Goal: Complete application form

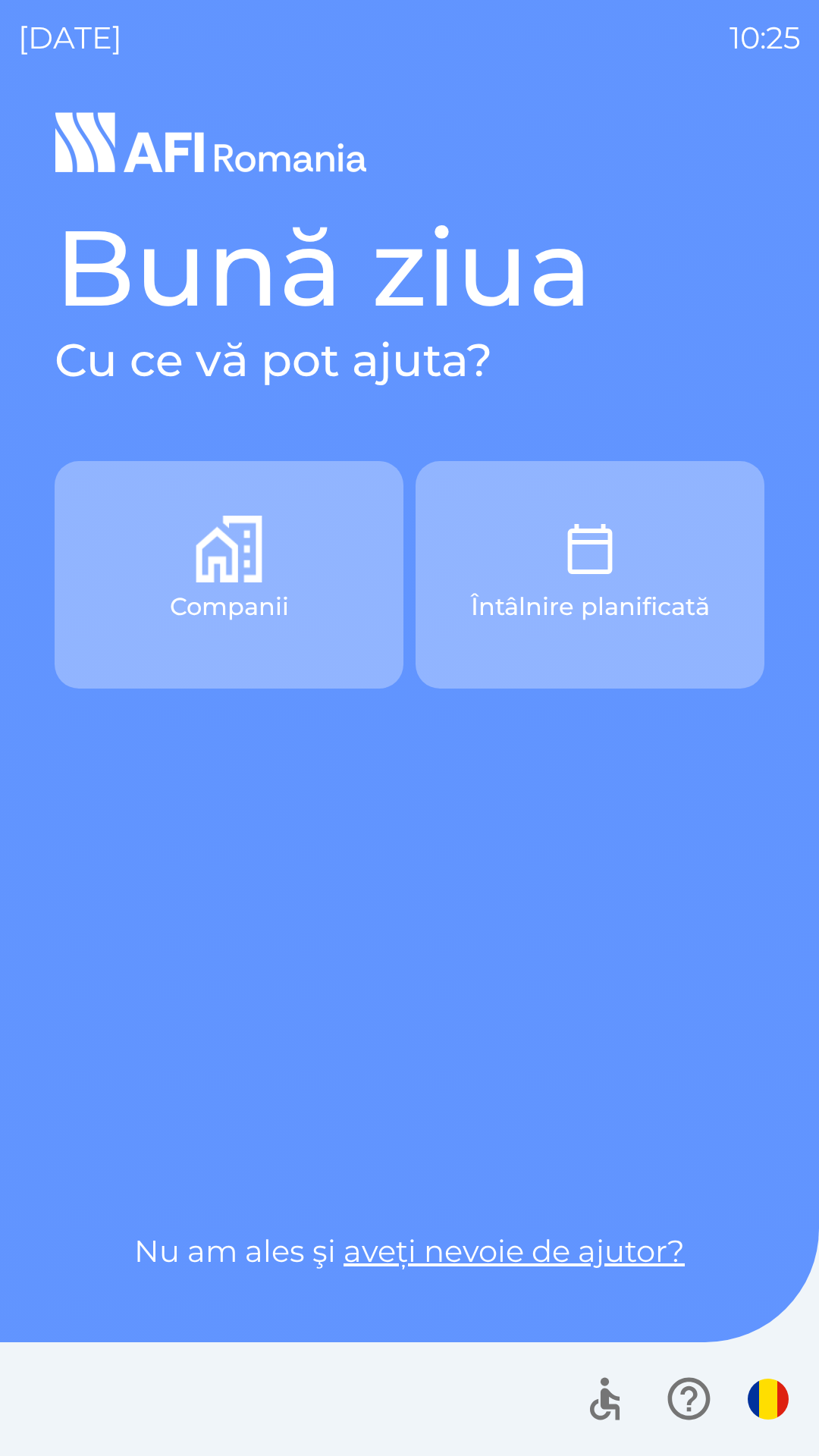
click at [139, 596] on button "Companii" at bounding box center [229, 575] width 349 height 227
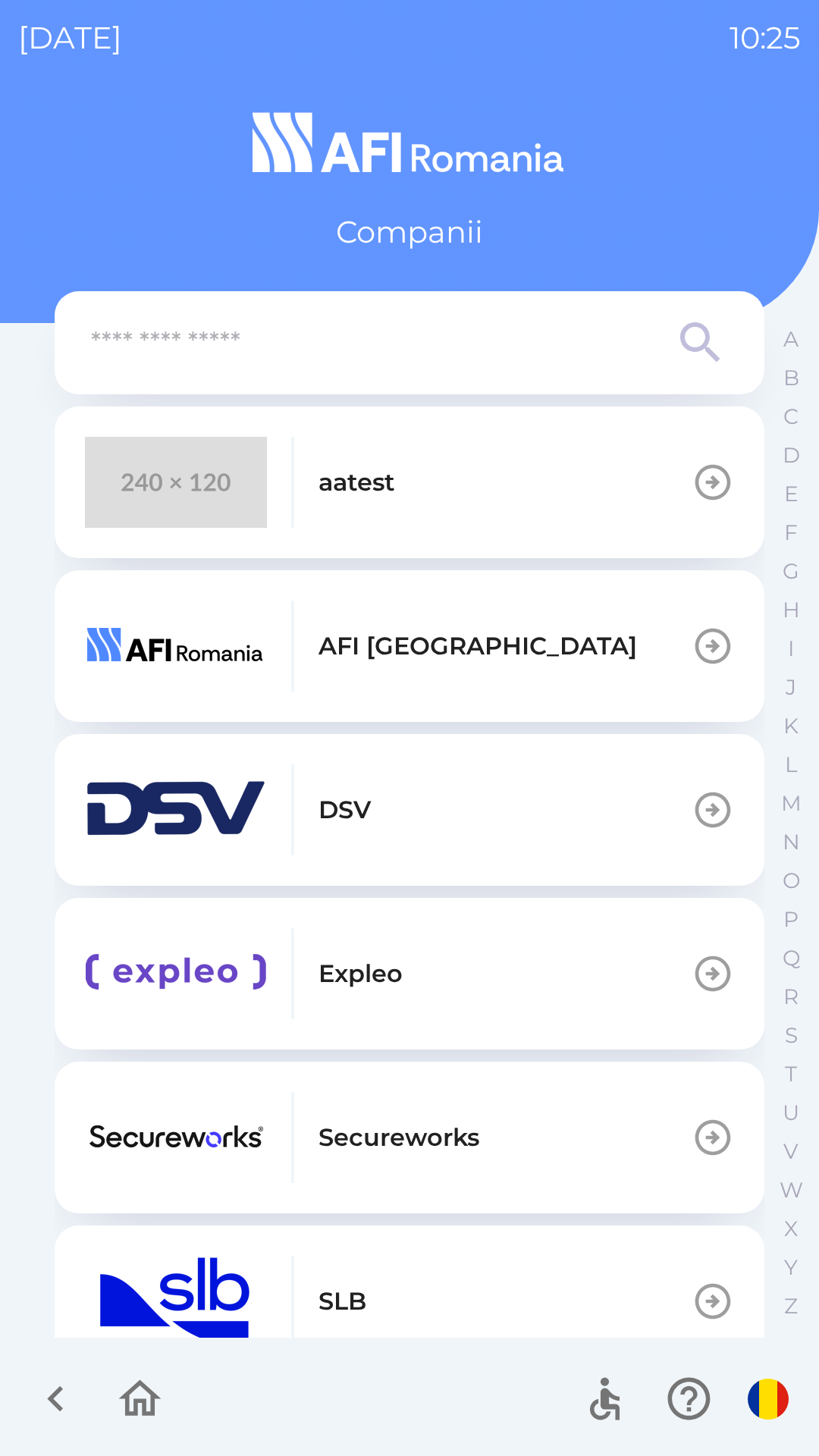
click at [504, 491] on button "aatest" at bounding box center [409, 483] width 709 height 152
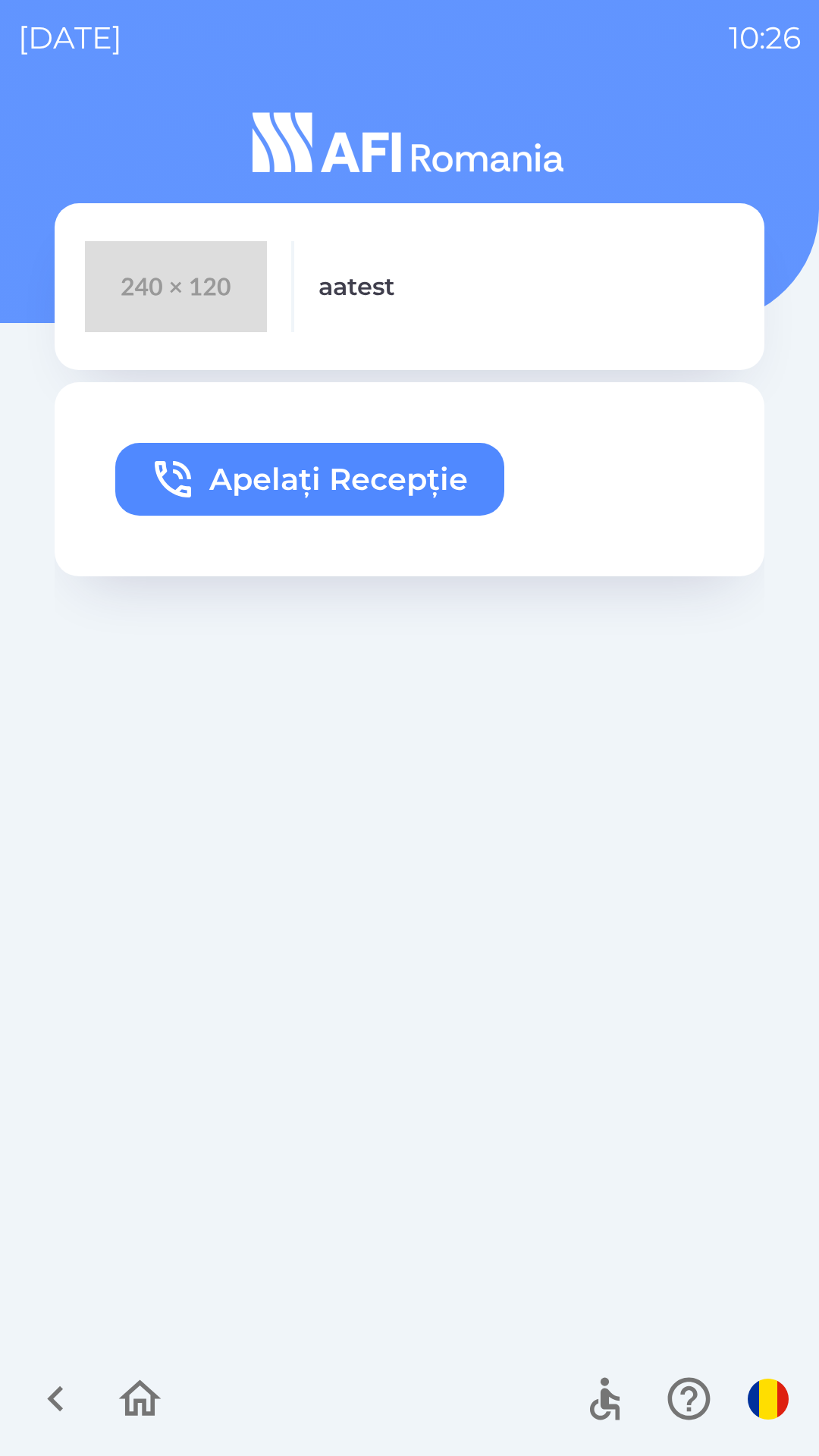
click at [427, 491] on button "Apelați Recepție" at bounding box center [309, 479] width 389 height 72
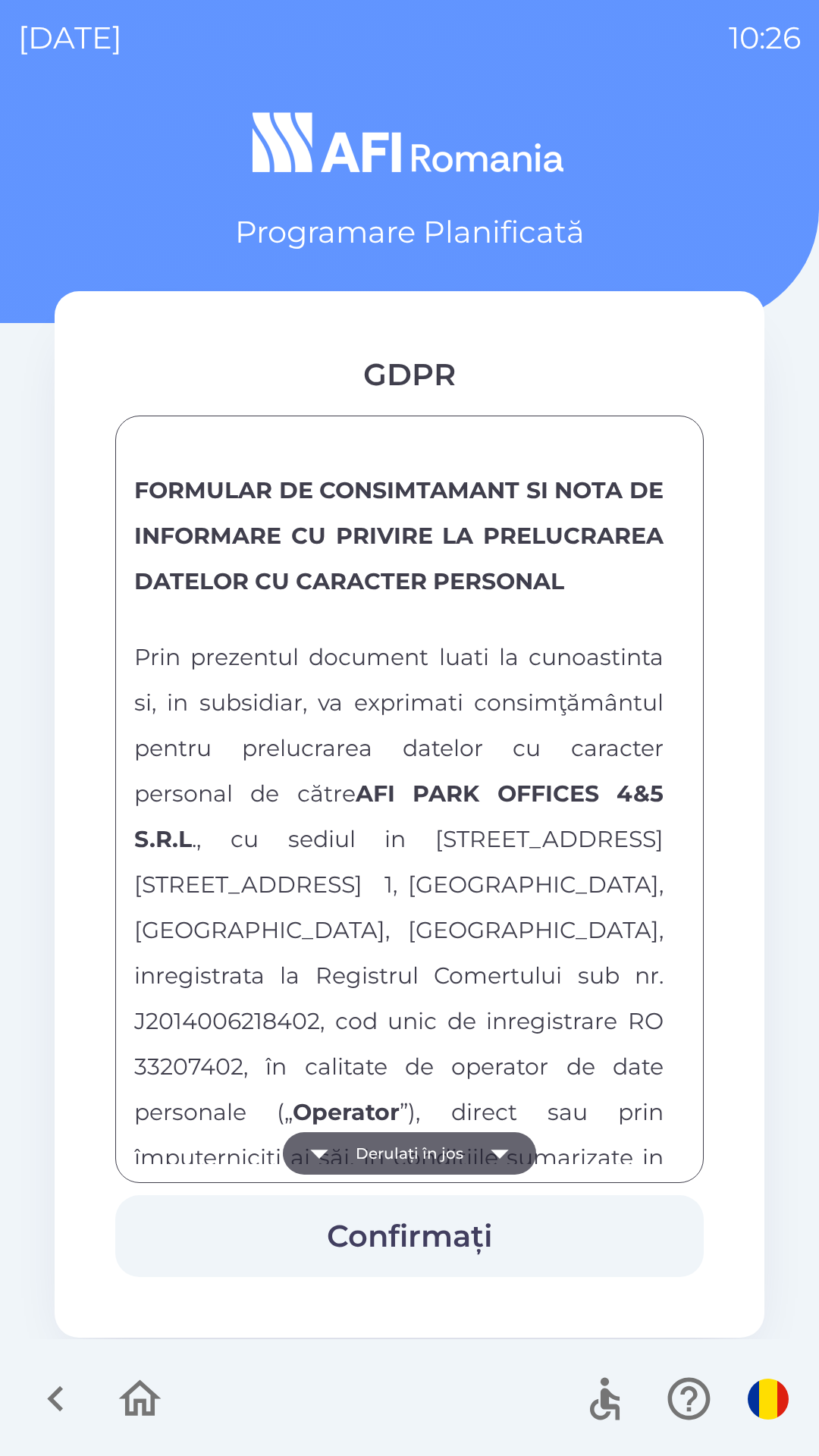
click at [356, 1147] on button "Derulați în jos" at bounding box center [409, 1154] width 254 height 42
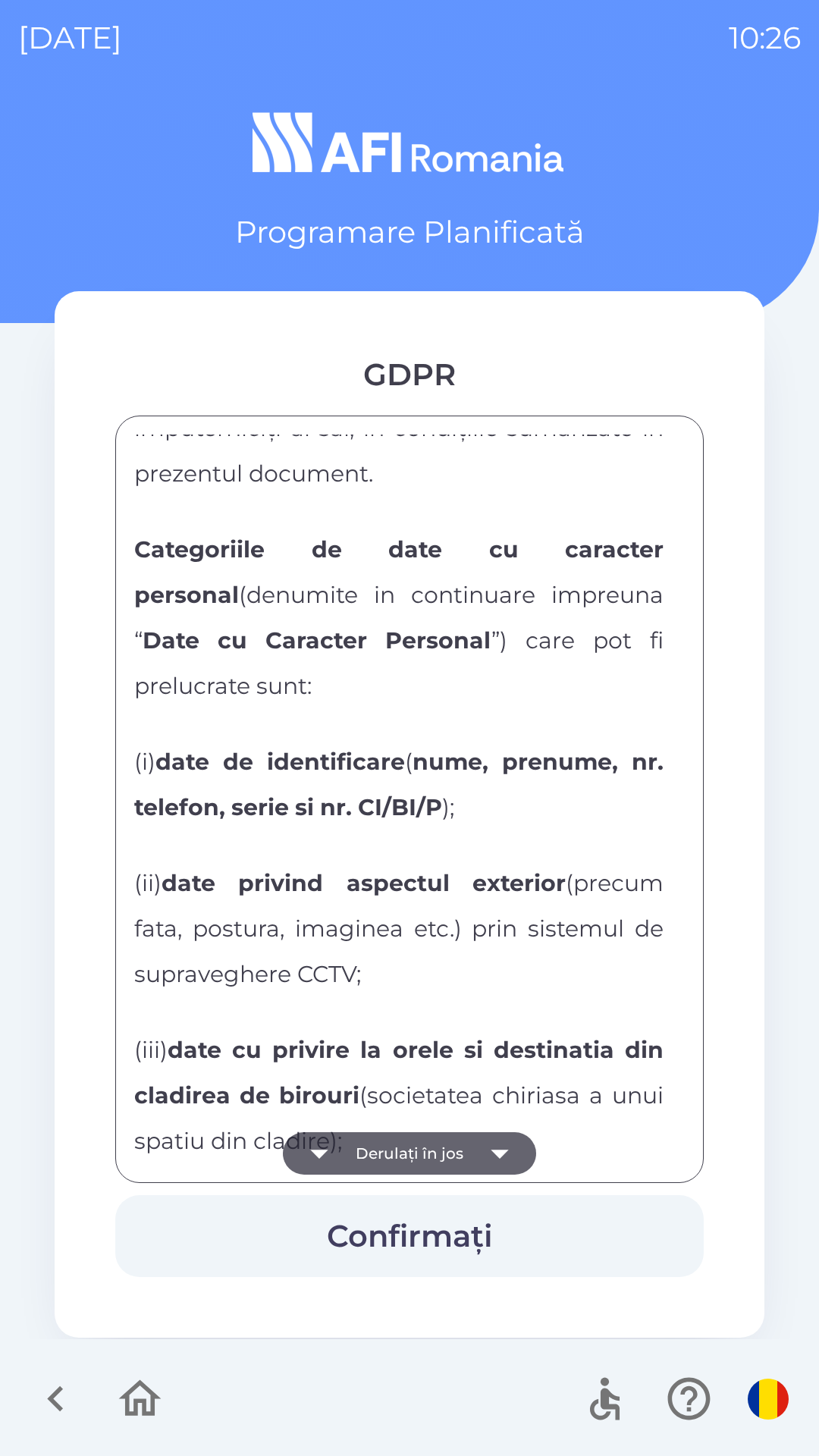
click at [370, 1159] on button "Derulați în jos" at bounding box center [409, 1154] width 254 height 42
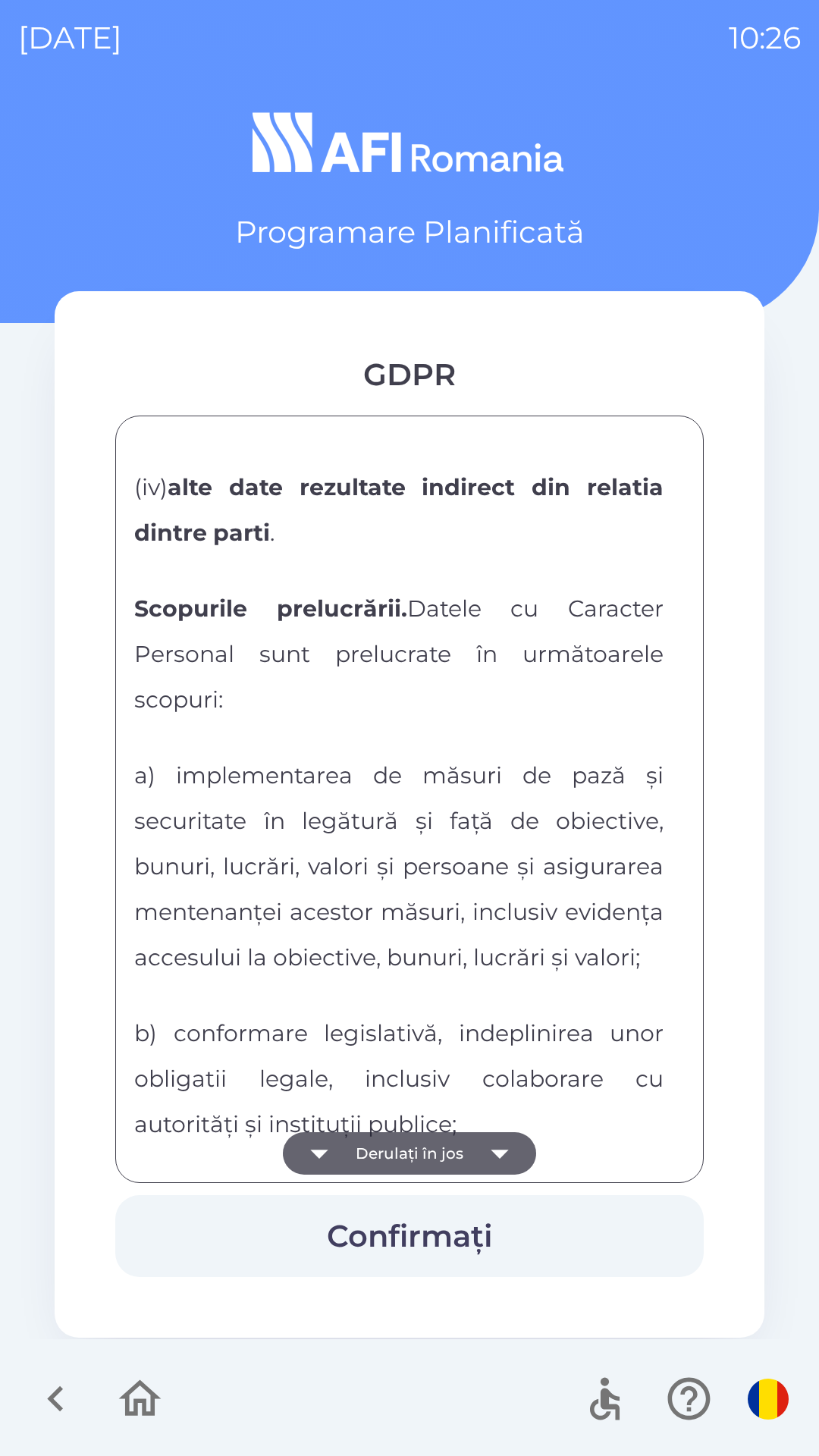
click at [369, 1149] on button "Derulați în jos" at bounding box center [409, 1154] width 254 height 42
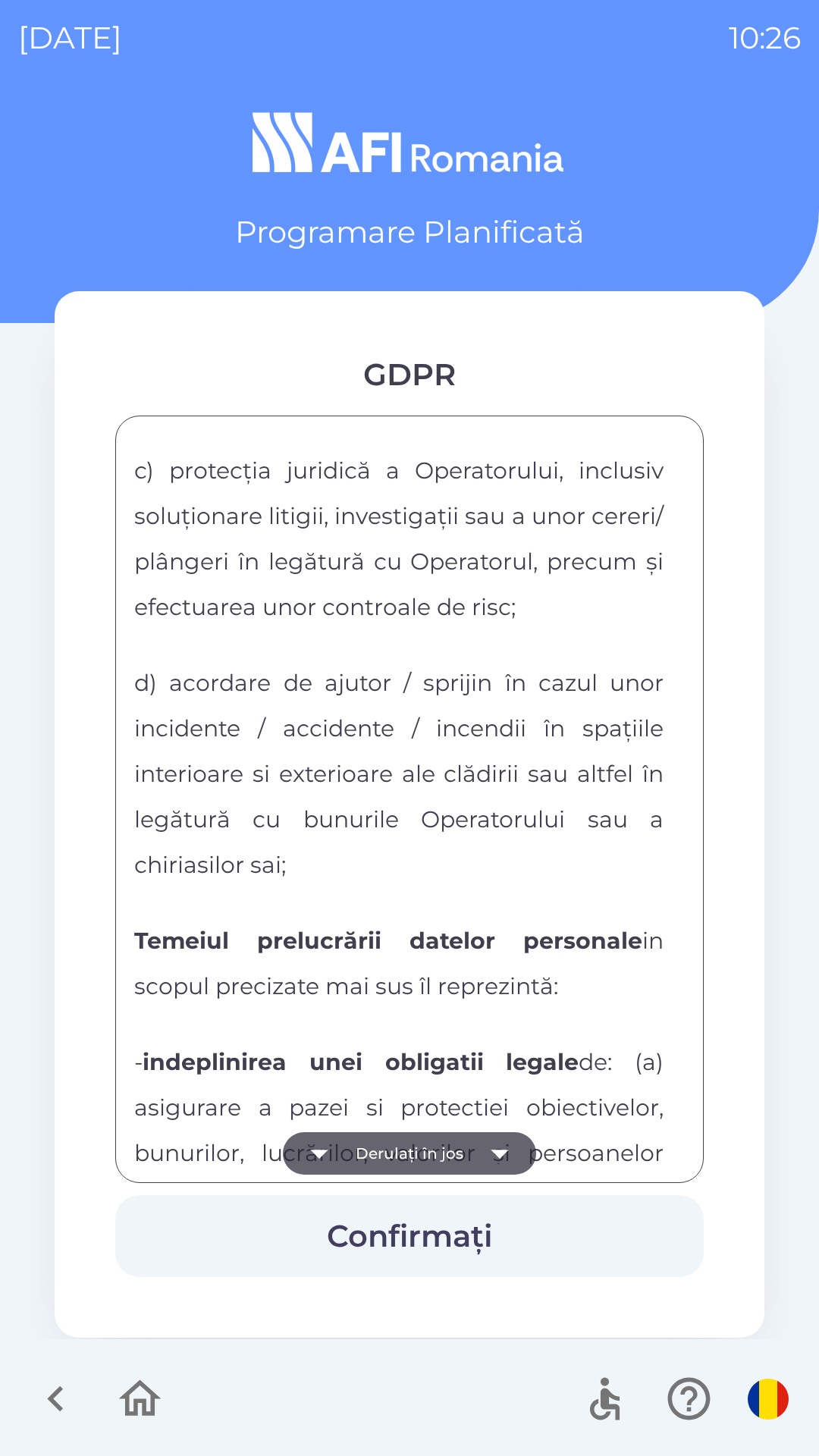
click at [372, 1161] on button "Derulați în jos" at bounding box center [409, 1154] width 254 height 42
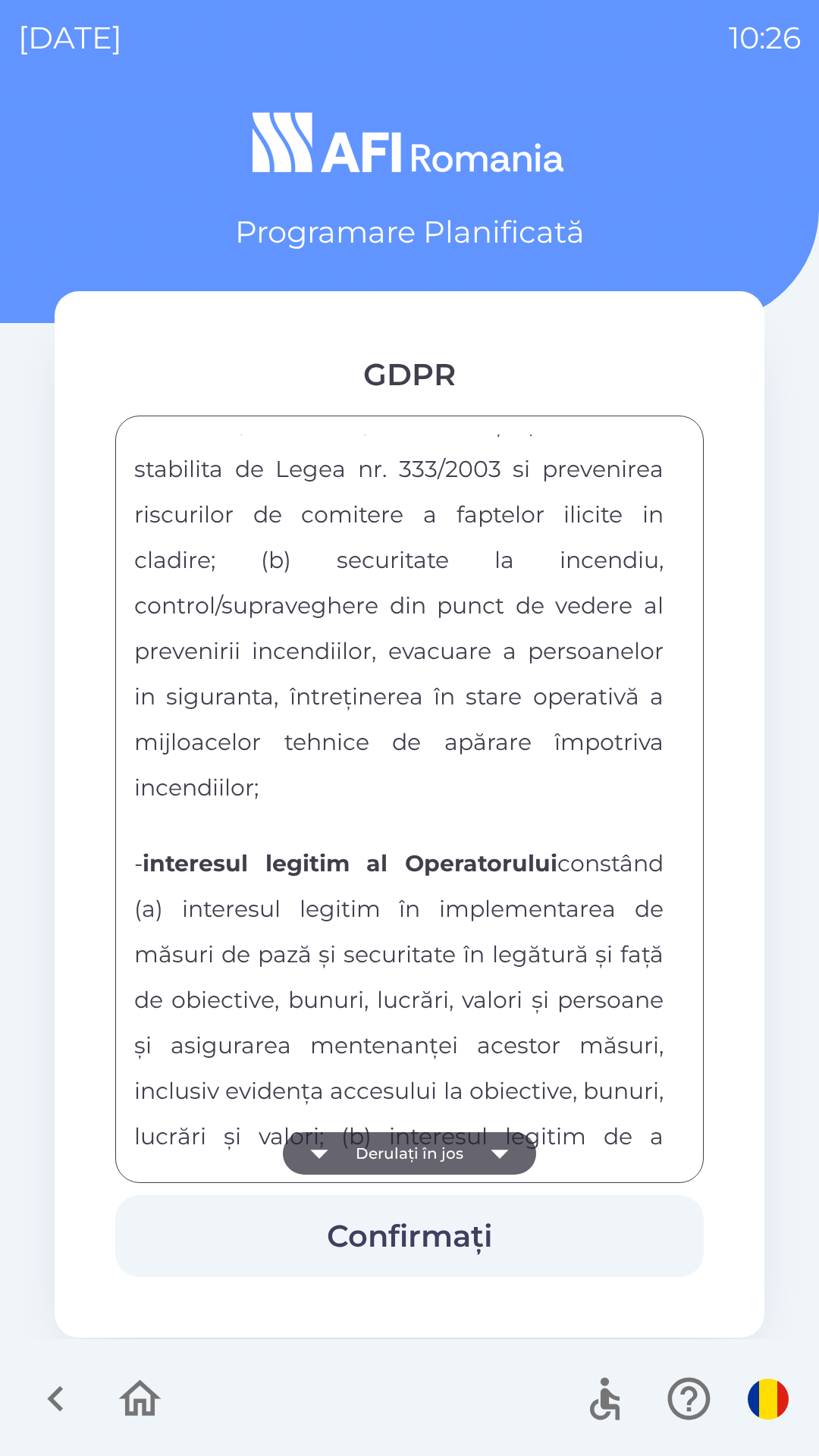
click at [367, 1156] on button "Derulați în jos" at bounding box center [409, 1154] width 254 height 42
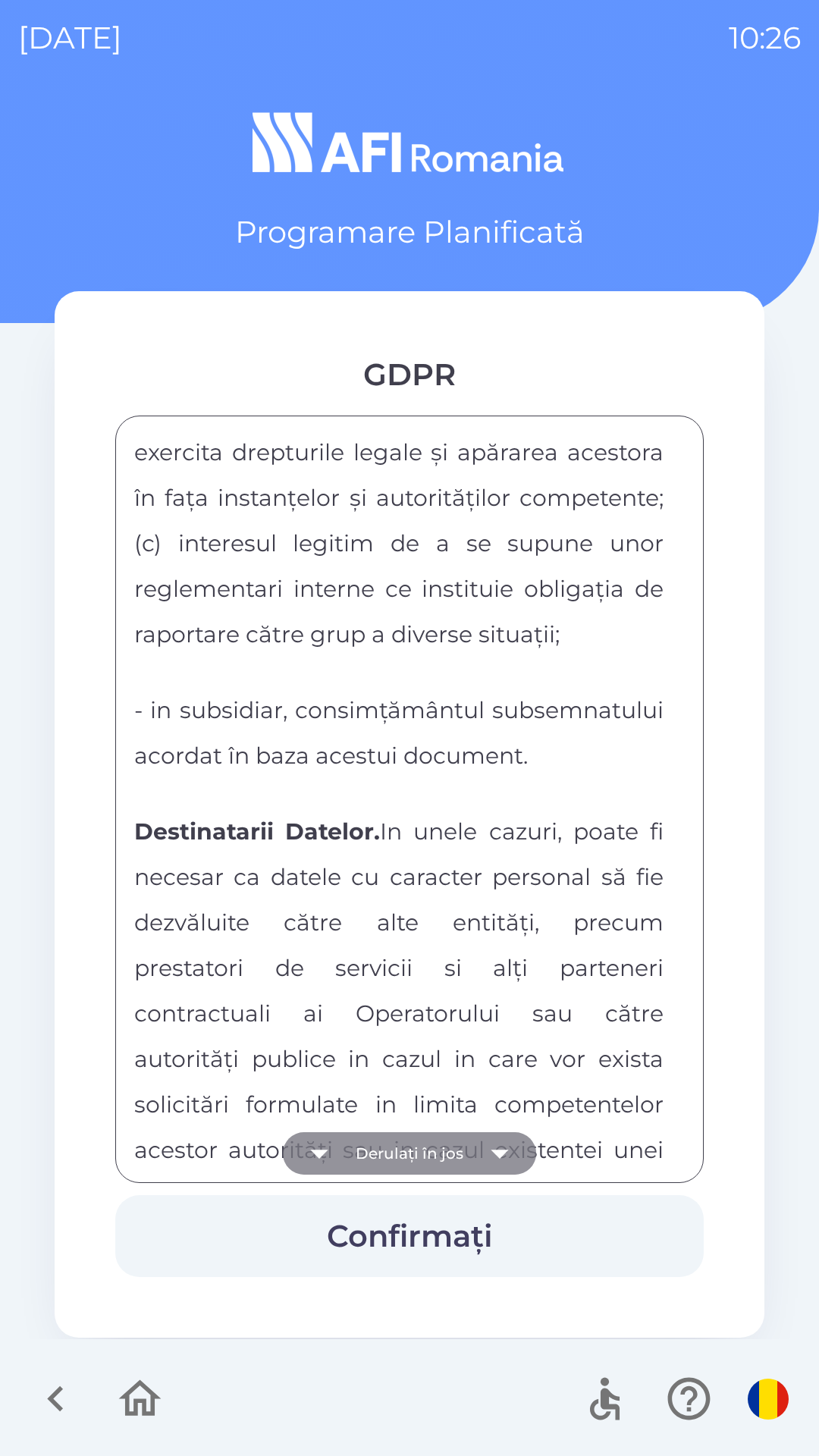
click at [357, 1149] on button "Derulați în jos" at bounding box center [409, 1154] width 254 height 42
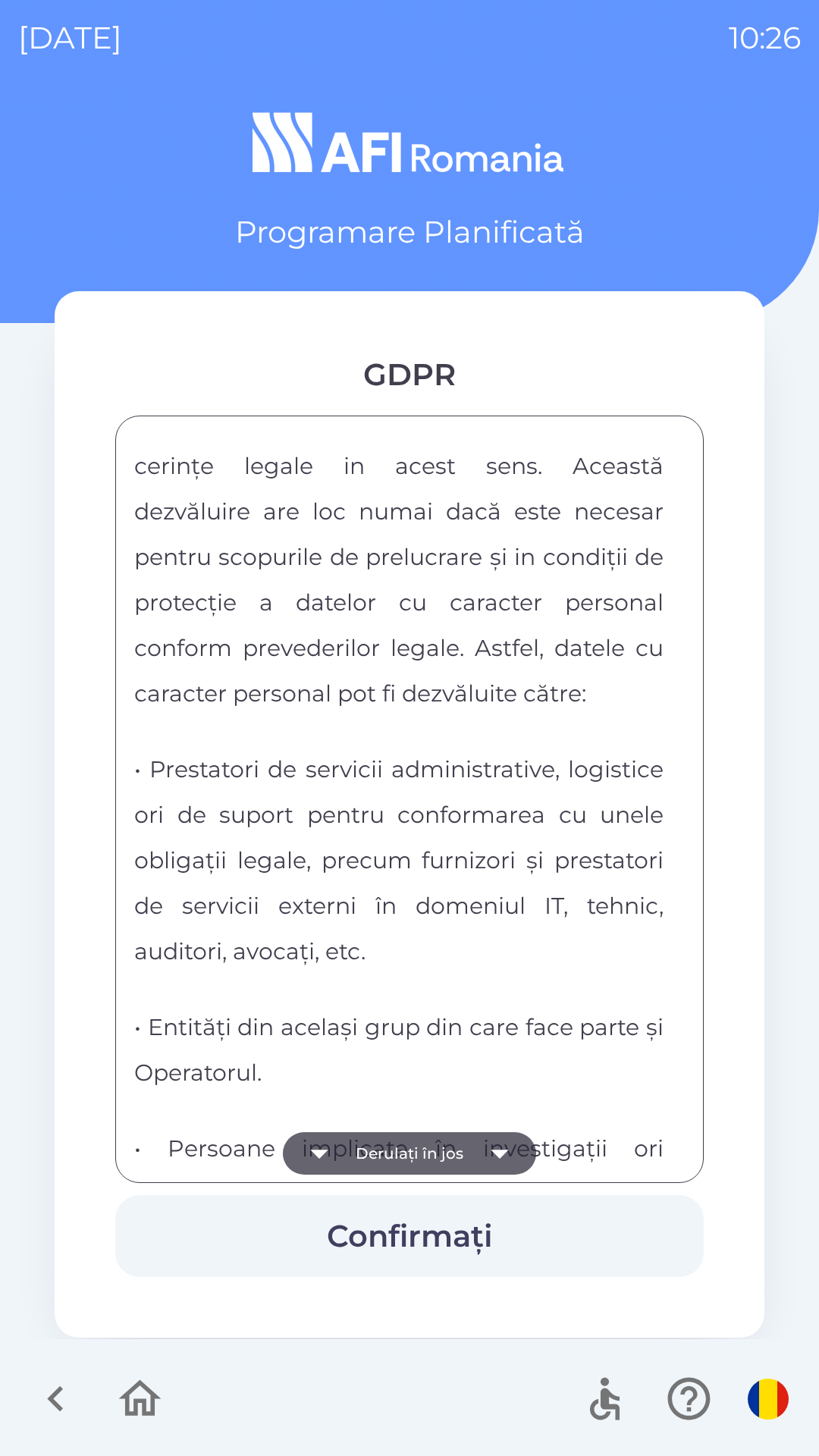
click at [370, 1158] on button "Derulați în jos" at bounding box center [409, 1154] width 254 height 42
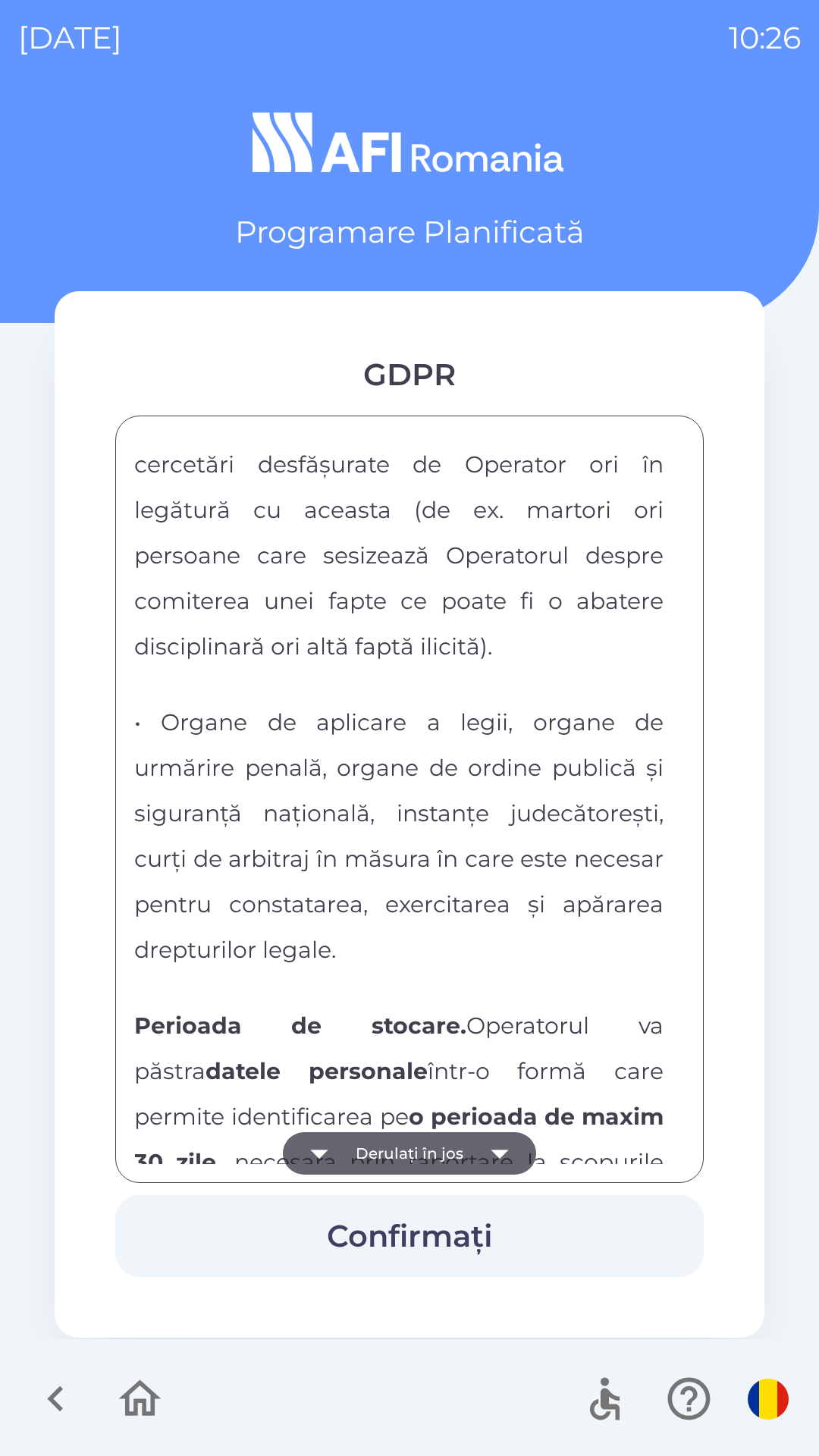
click at [366, 1158] on button "Derulați în jos" at bounding box center [409, 1154] width 254 height 42
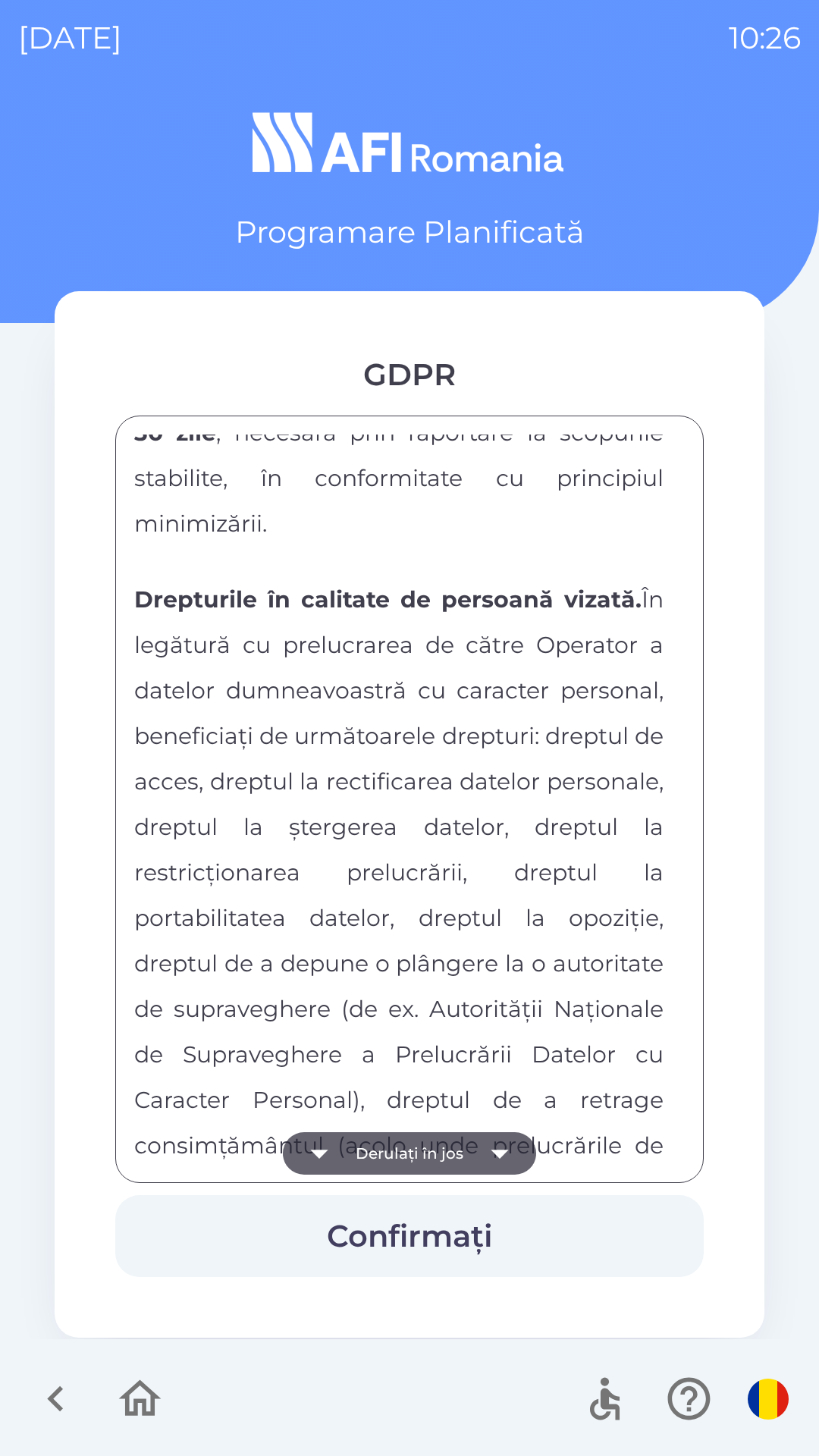
click at [355, 1158] on button "Derulați în jos" at bounding box center [409, 1154] width 254 height 42
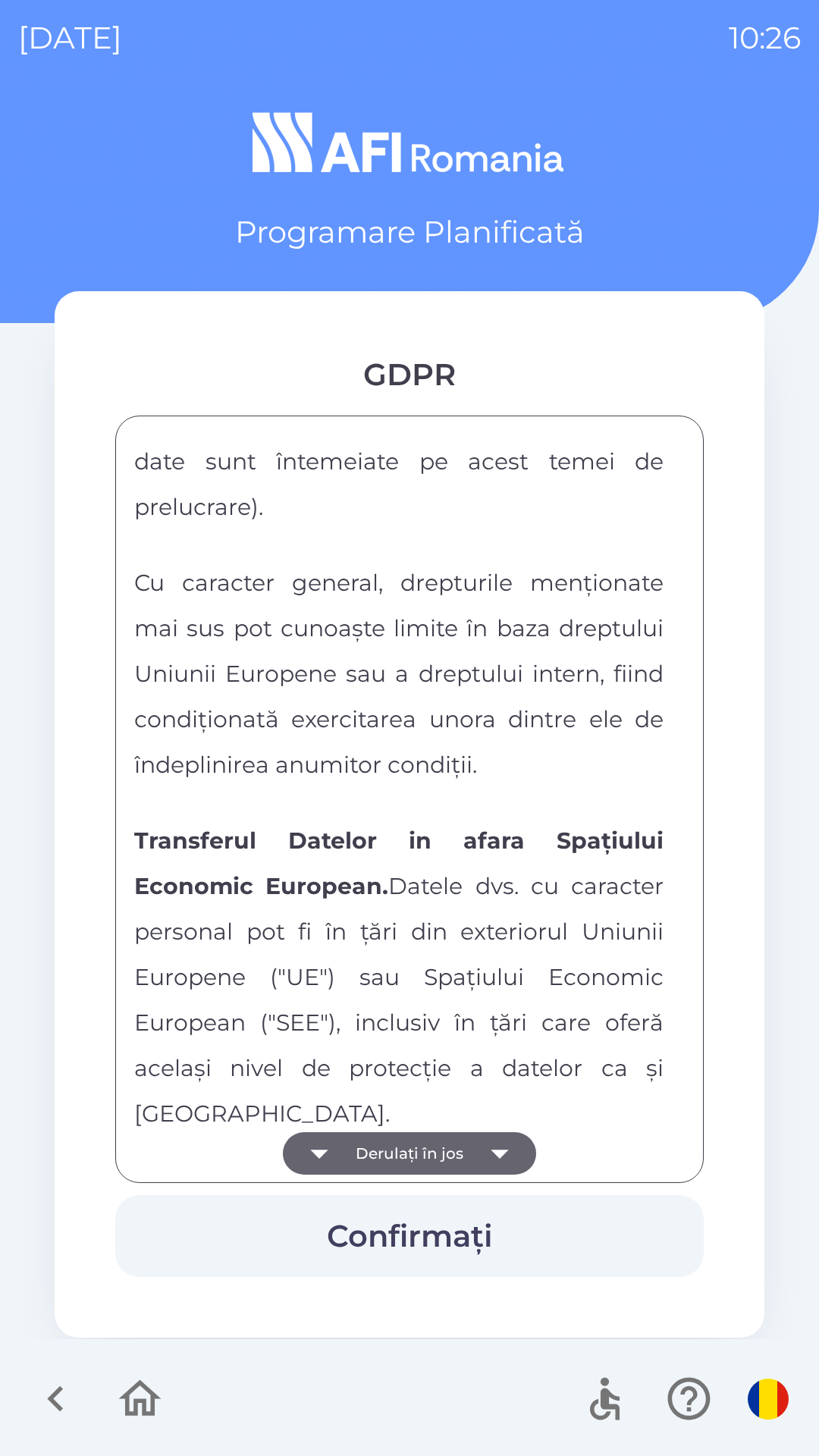
click at [353, 1150] on button "Derulați în jos" at bounding box center [409, 1154] width 254 height 42
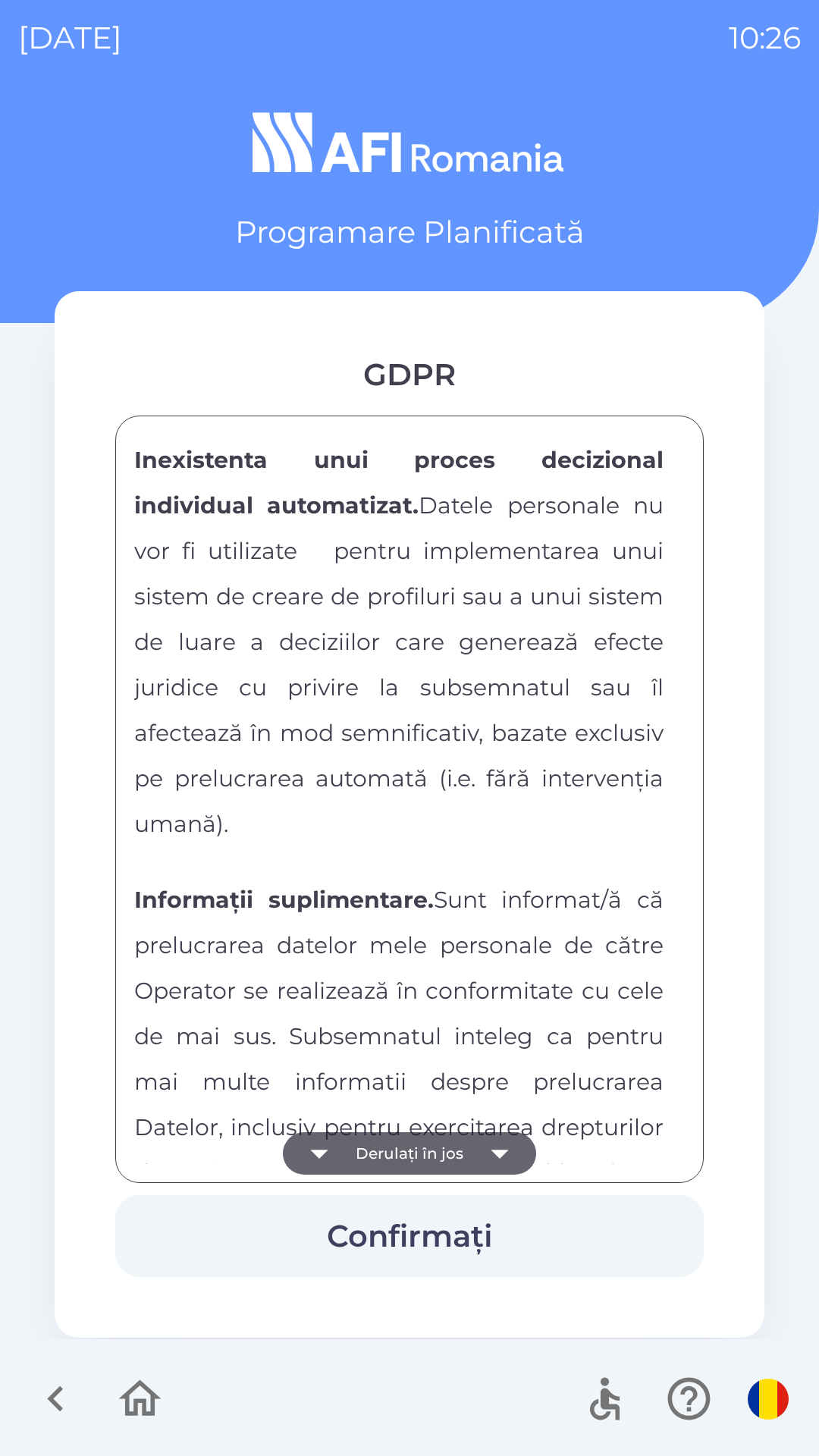
click at [364, 1162] on button "Derulați în jos" at bounding box center [409, 1154] width 254 height 42
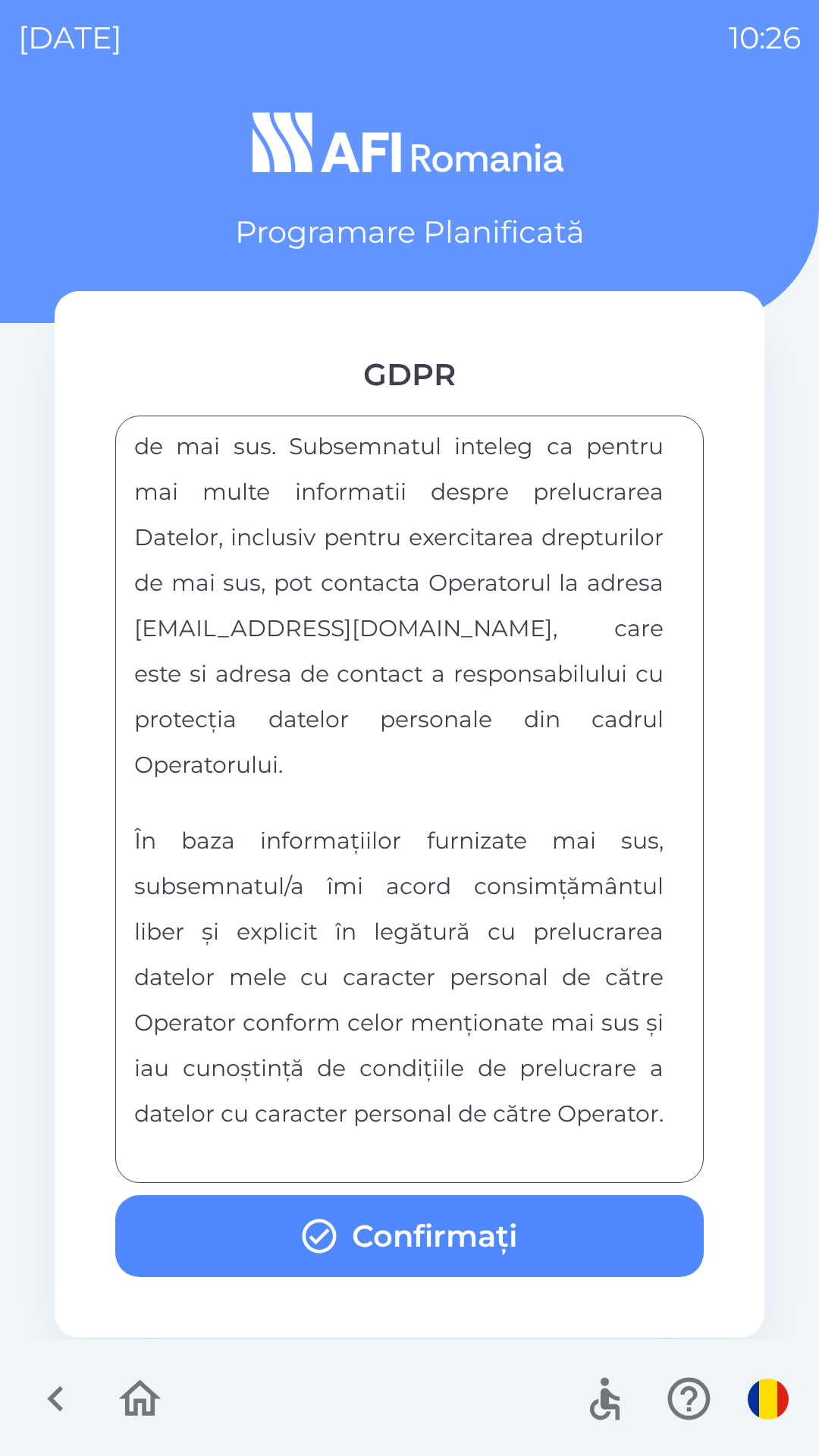
click at [358, 1158] on div "FORMULAR DE CONSIMTAMANT SI NOTA DE INFORMARE CU PRIVIRE LA PRELUCRAREA DATELOR…" at bounding box center [409, 799] width 550 height 729
click at [367, 1239] on button "Confirmați" at bounding box center [409, 1236] width 588 height 82
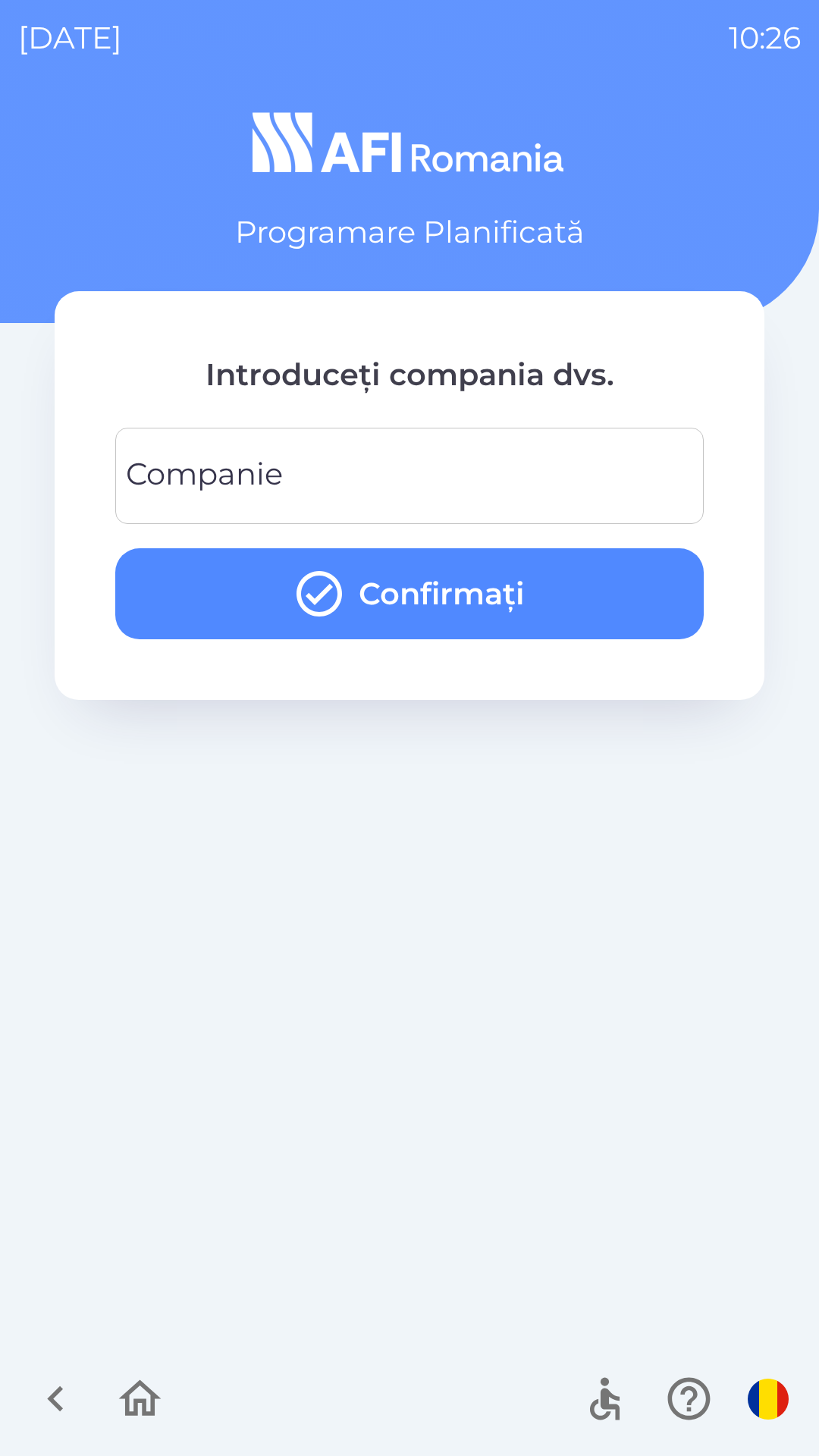
click at [157, 493] on div "Companie Companie" at bounding box center [409, 476] width 588 height 96
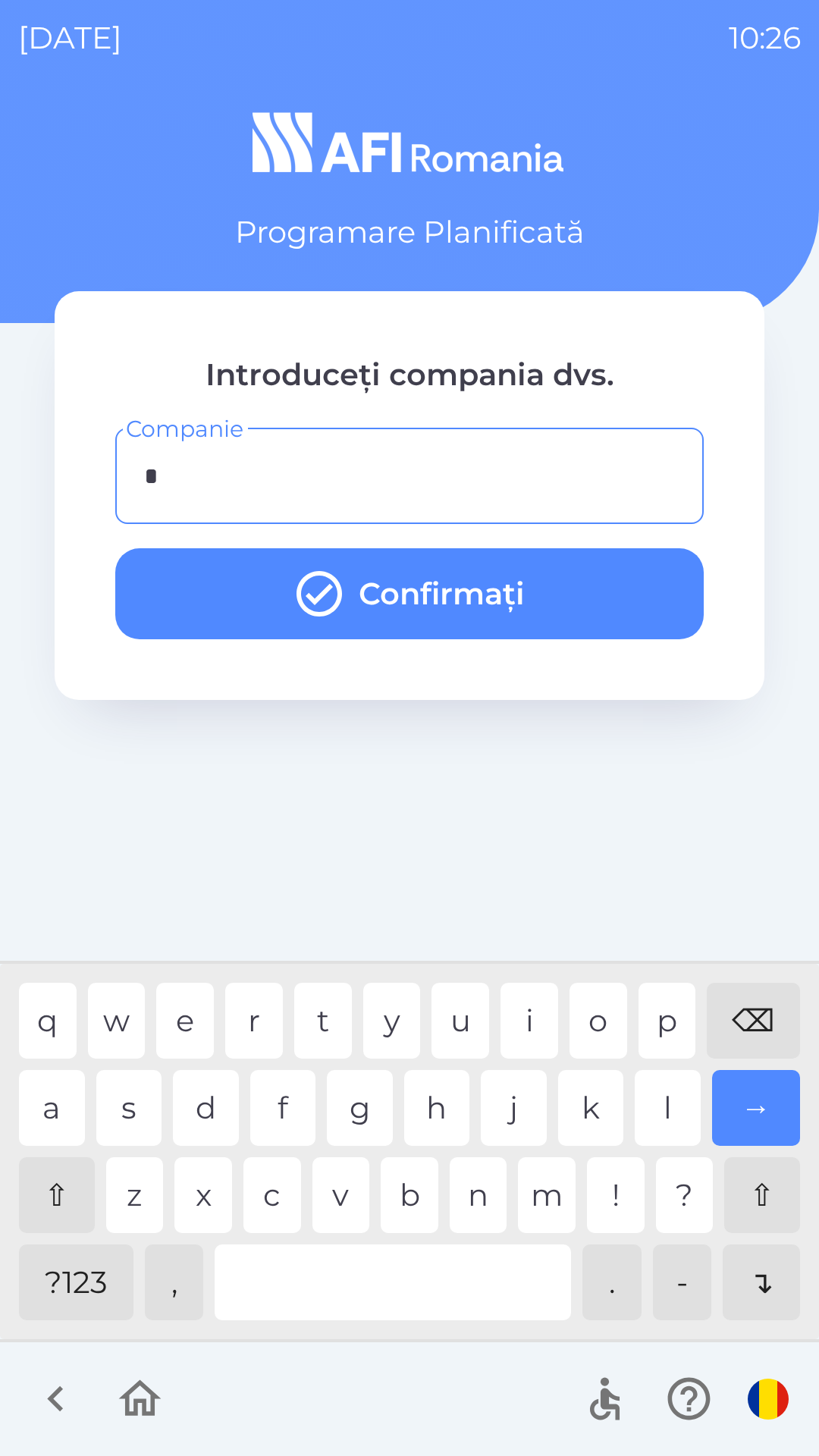
click at [119, 1102] on div "s" at bounding box center [129, 1109] width 66 height 76
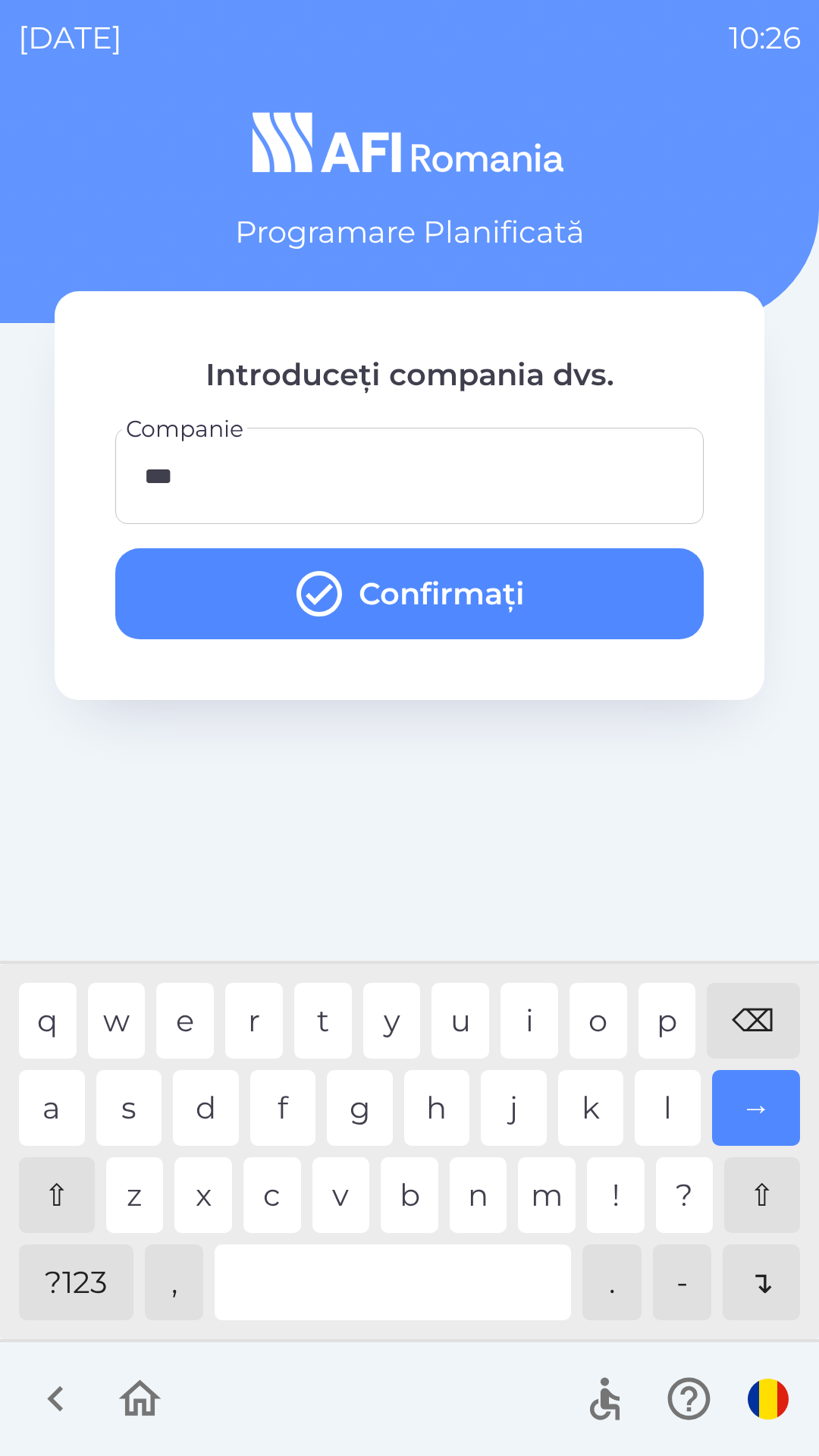
click at [185, 1013] on div "e" at bounding box center [185, 1021] width 57 height 76
click at [659, 1022] on div "p" at bounding box center [666, 1021] width 57 height 76
click at [56, 1103] on div "a" at bounding box center [51, 1109] width 66 height 76
type input "******"
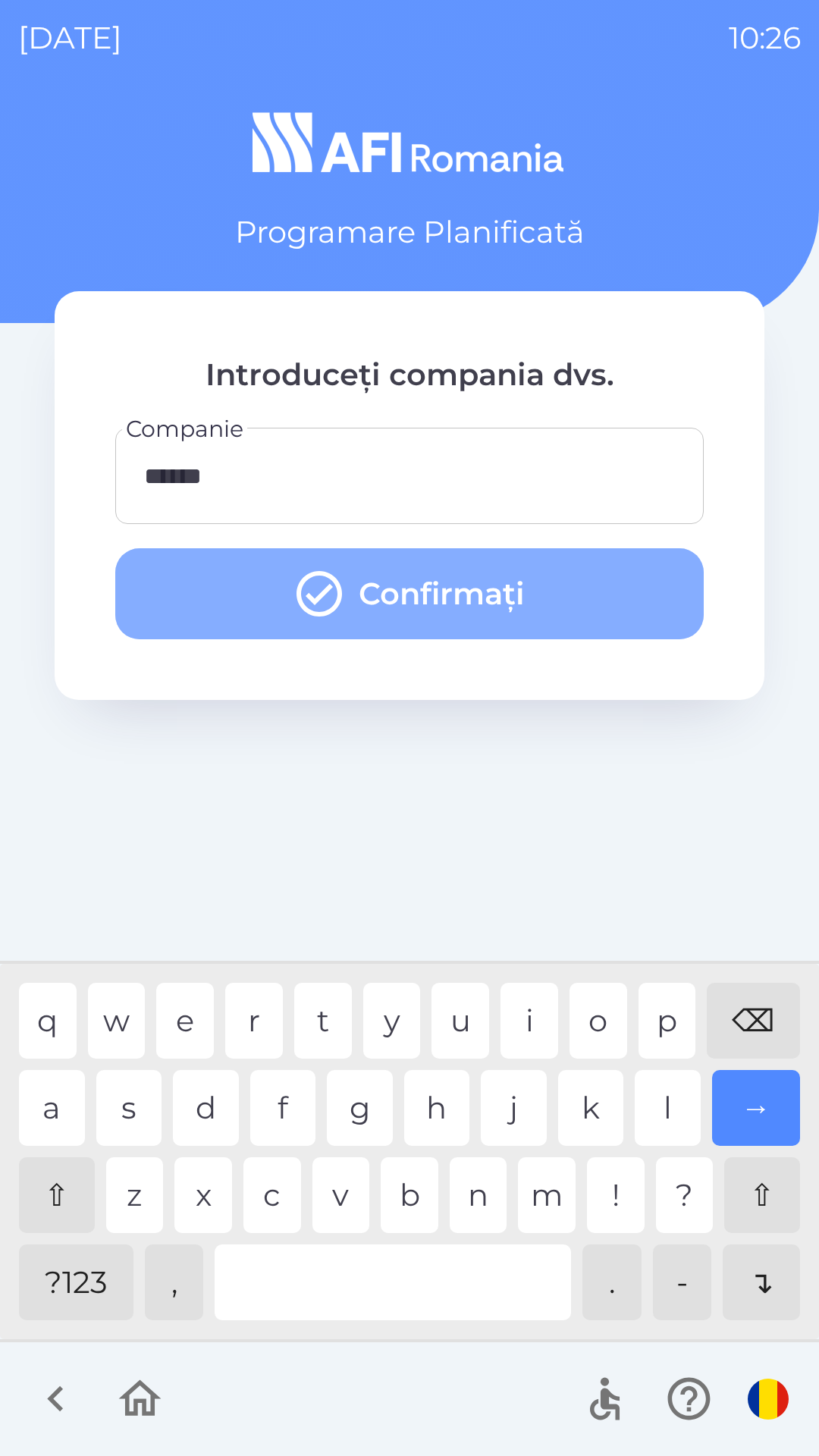
click at [186, 588] on button "Confirmați" at bounding box center [409, 593] width 588 height 91
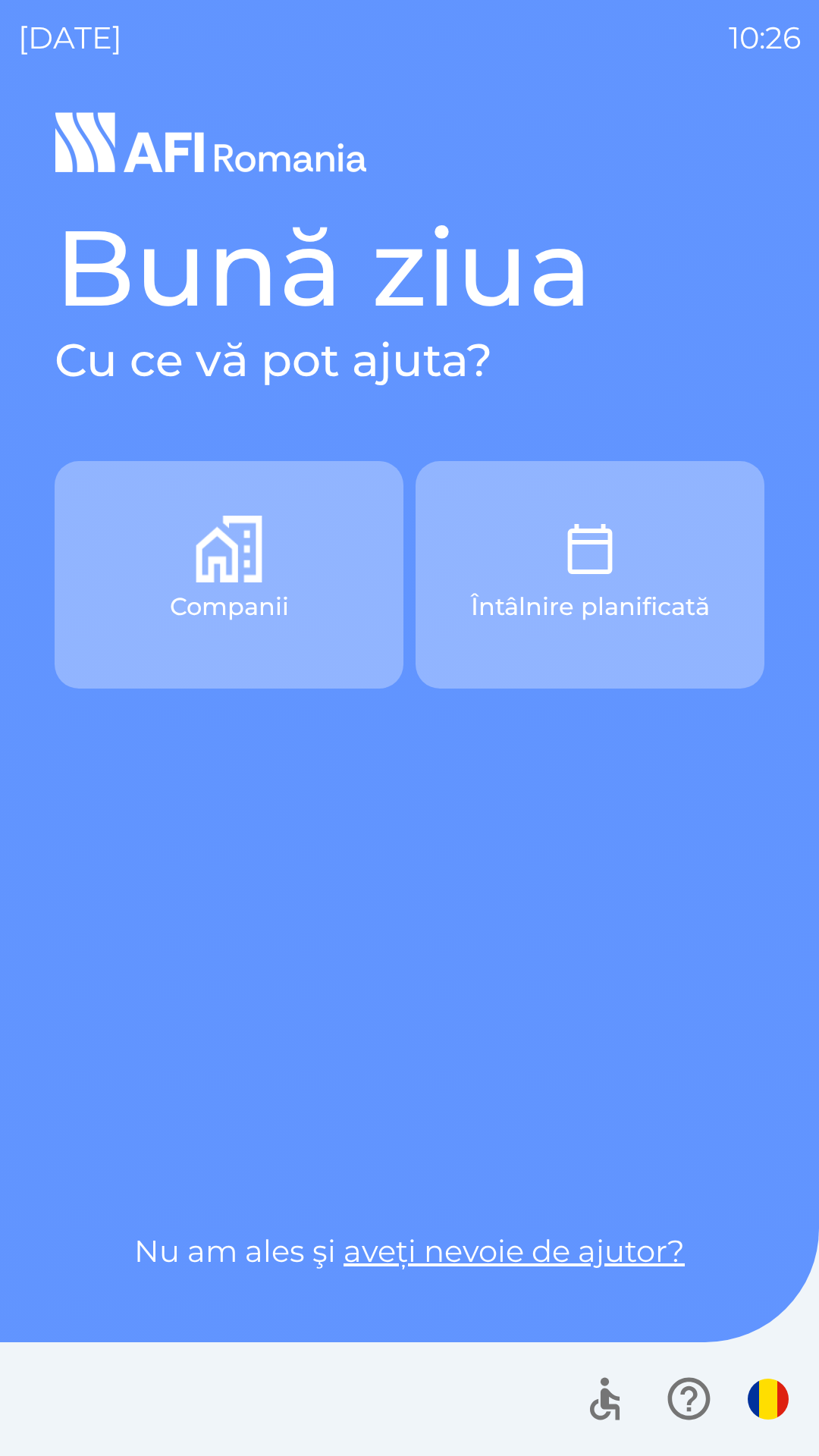
click at [312, 614] on button "Companii" at bounding box center [229, 575] width 349 height 227
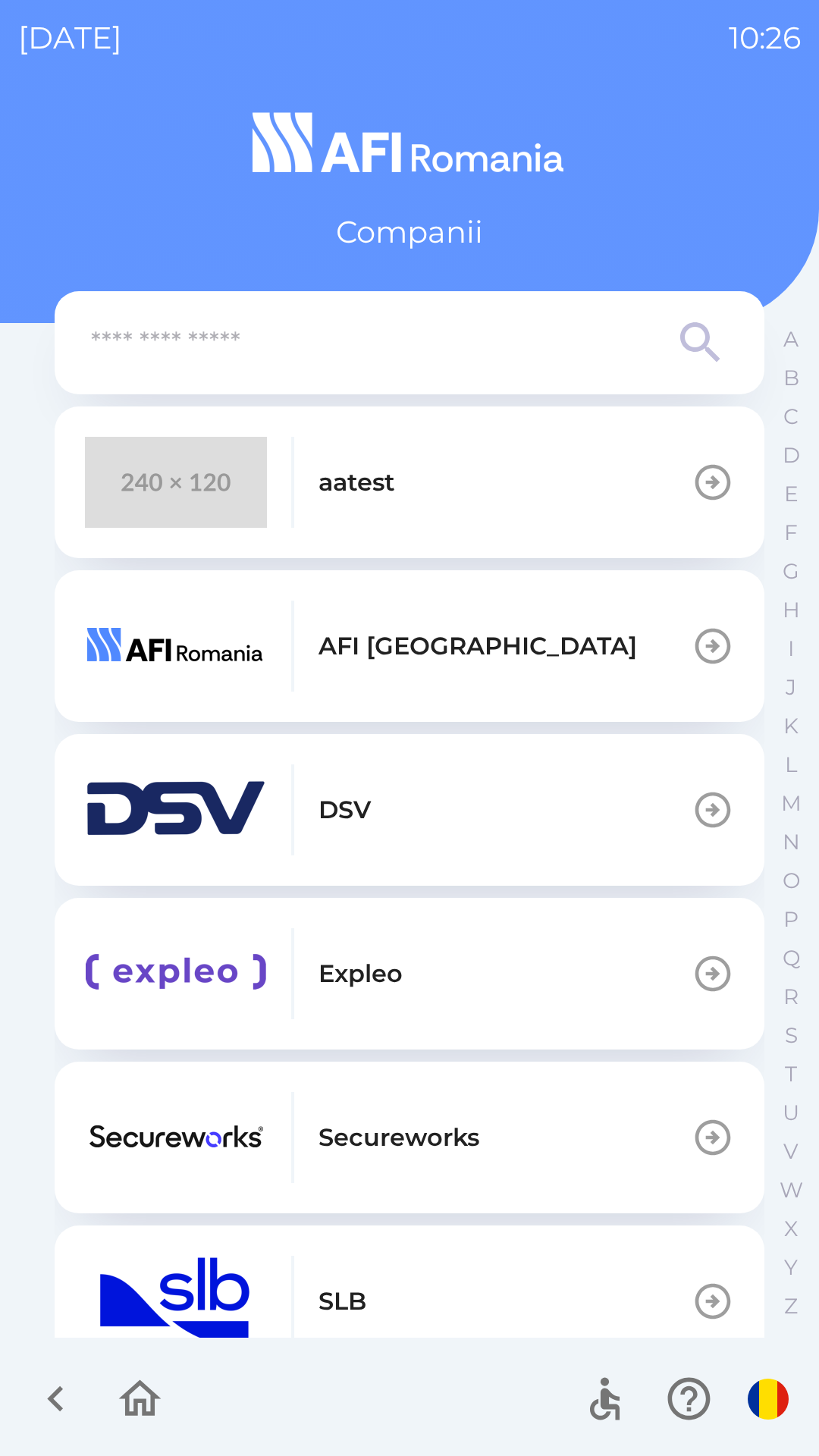
click at [464, 496] on button "aatest" at bounding box center [409, 483] width 709 height 152
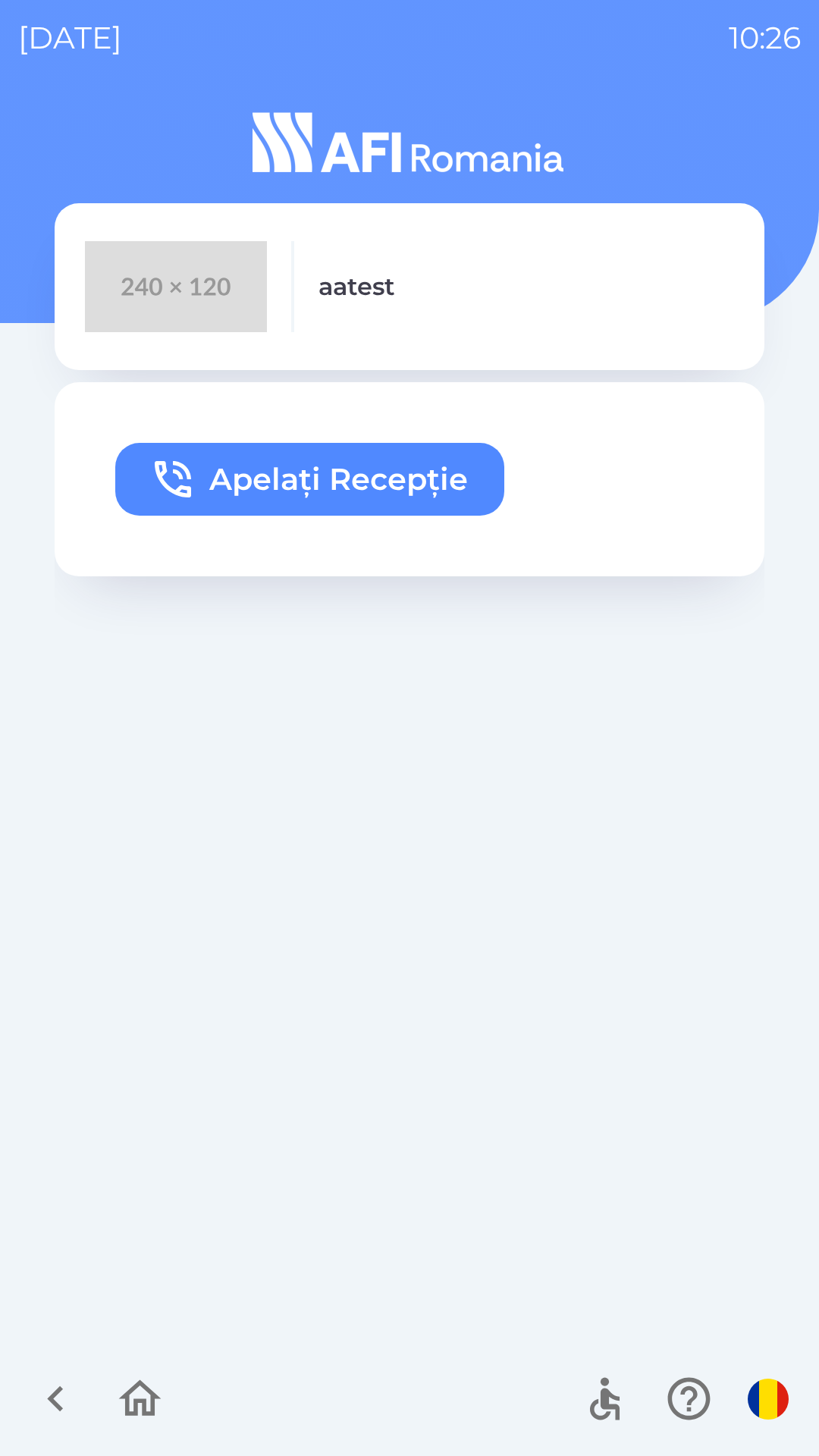
click at [373, 484] on button "Apelați Recepție" at bounding box center [309, 479] width 389 height 72
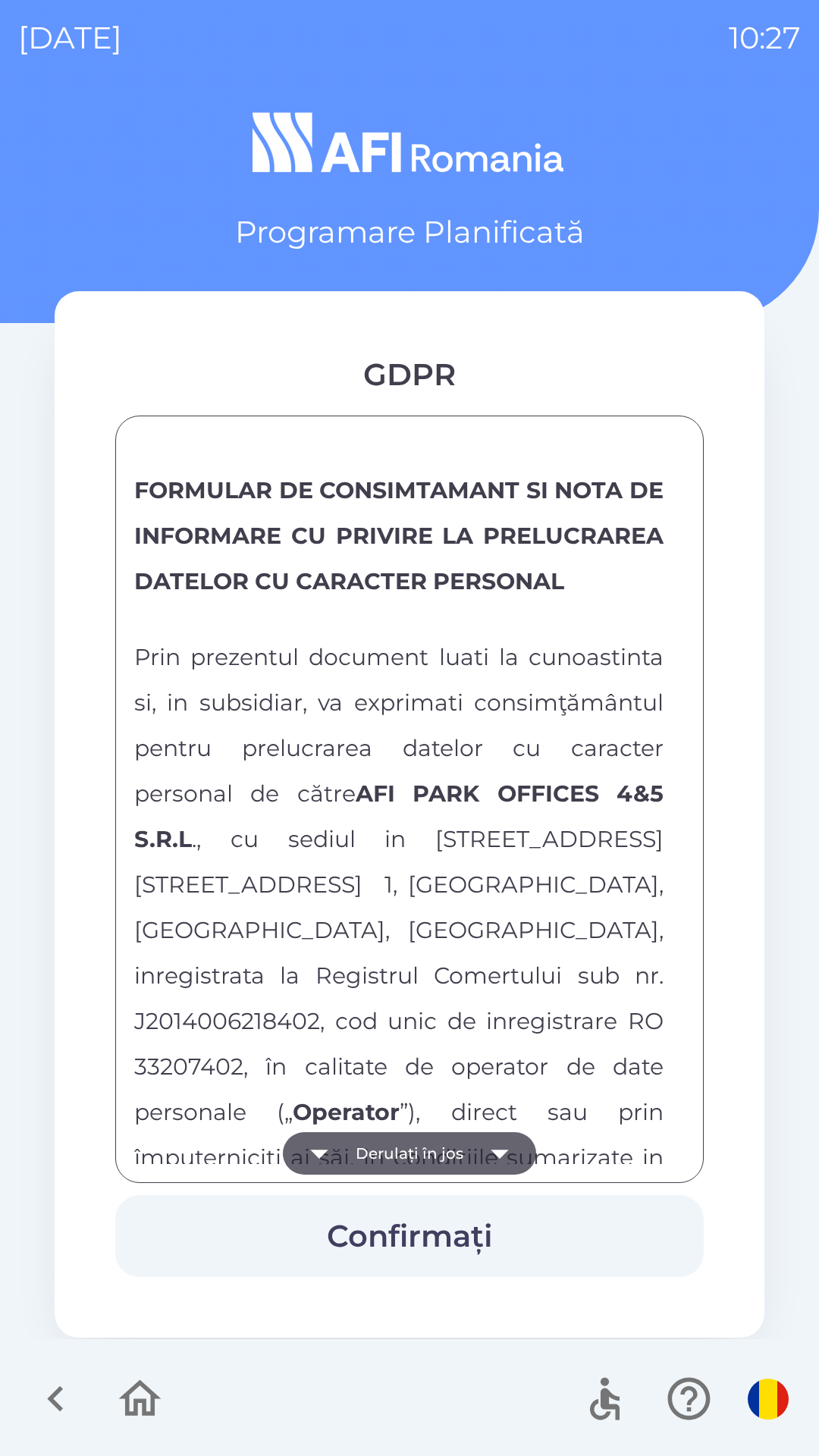
click at [371, 1158] on button "Derulați în jos" at bounding box center [409, 1154] width 254 height 42
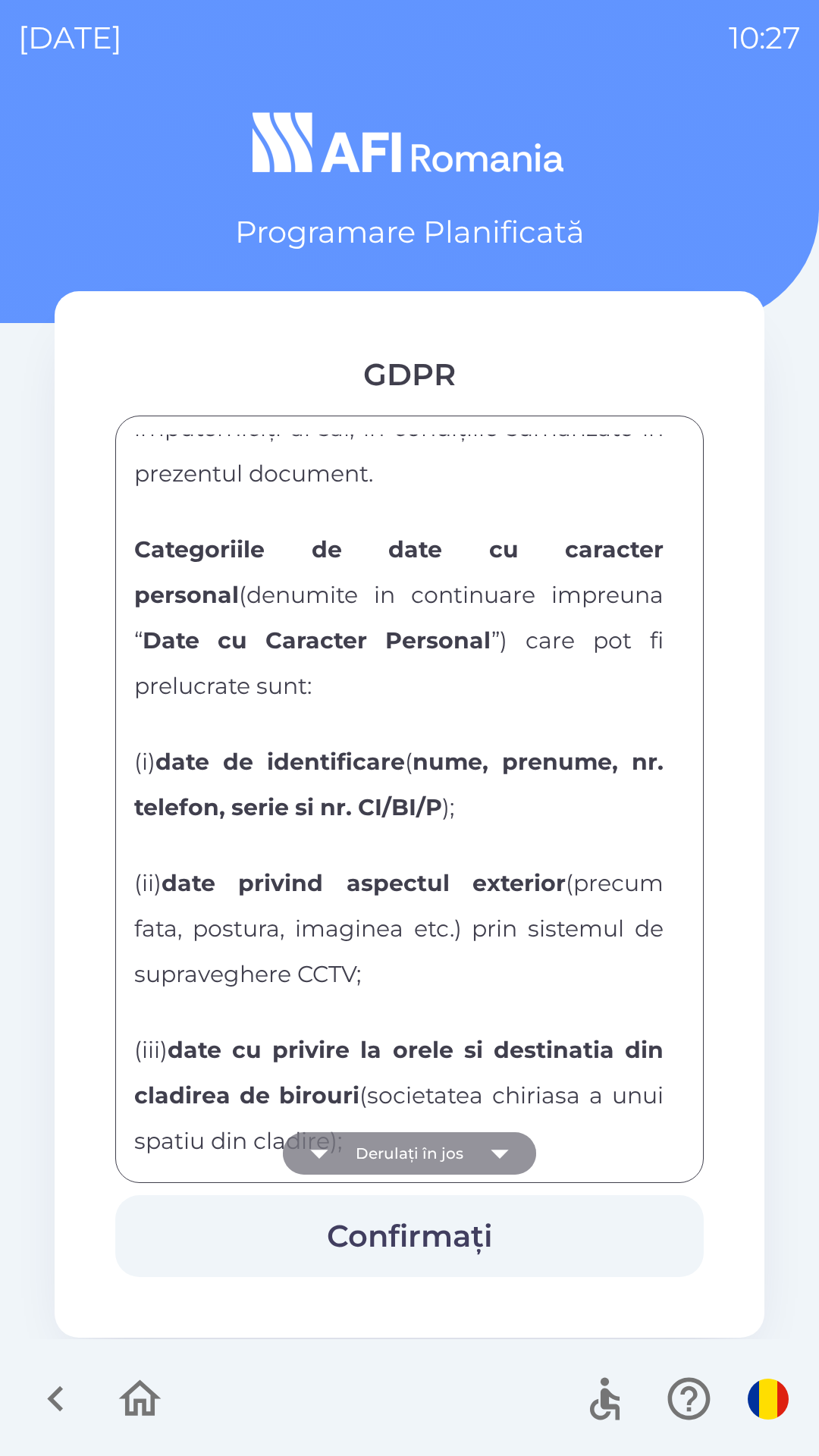
click at [368, 1161] on button "Derulați în jos" at bounding box center [409, 1154] width 254 height 42
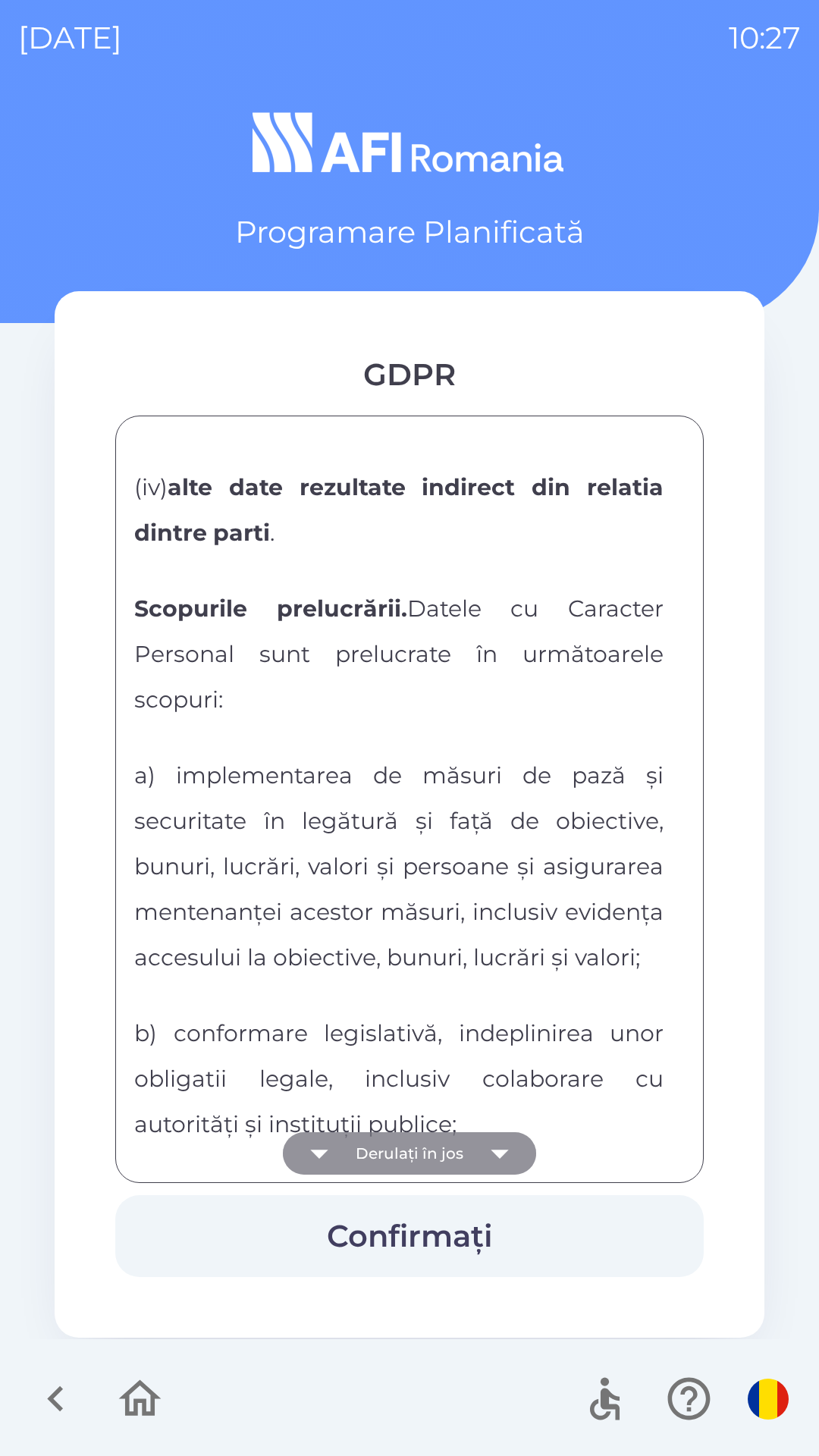
click at [354, 1148] on button "Derulați în jos" at bounding box center [409, 1154] width 254 height 42
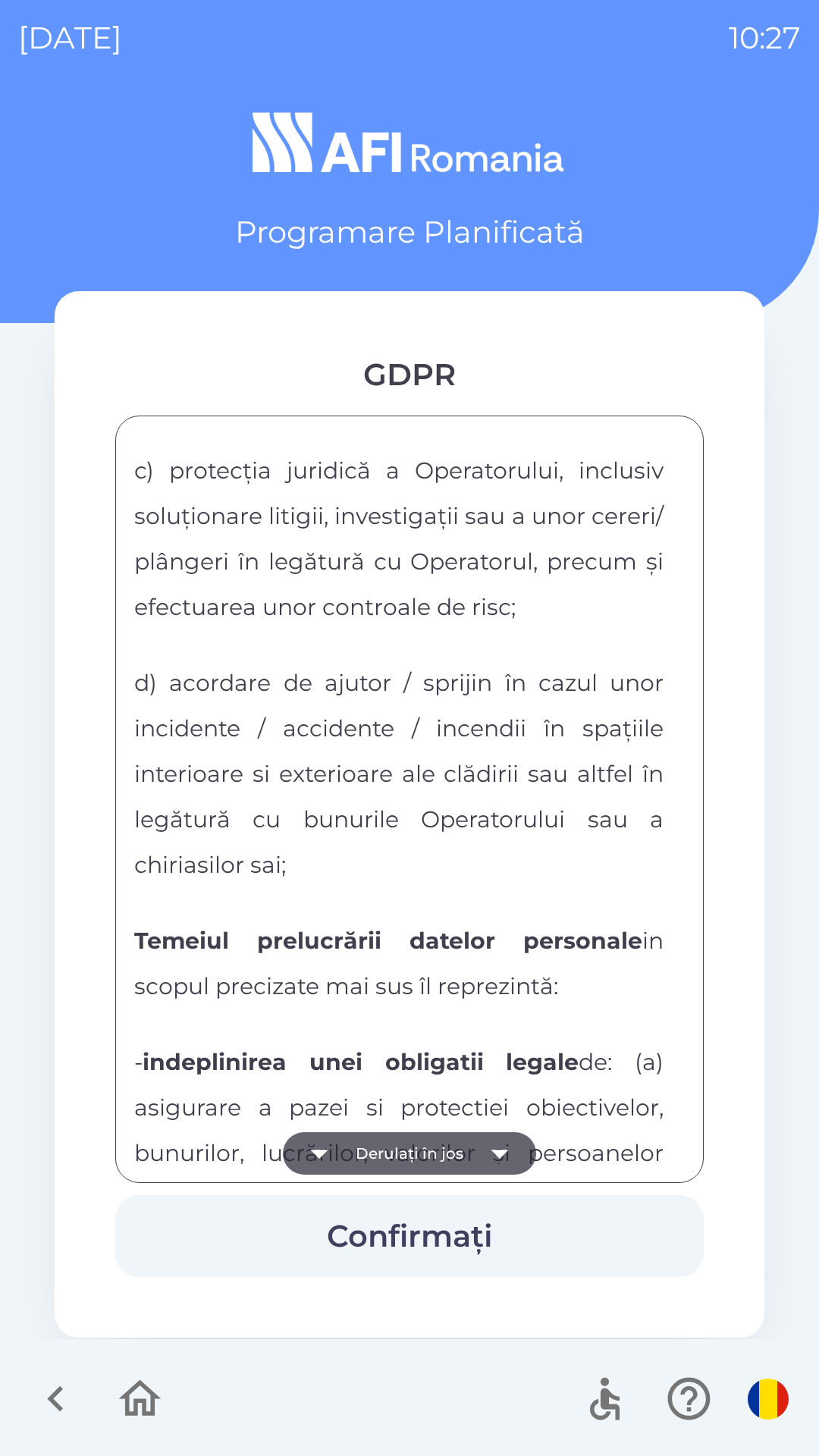
click at [355, 1147] on button "Derulați în jos" at bounding box center [409, 1154] width 254 height 42
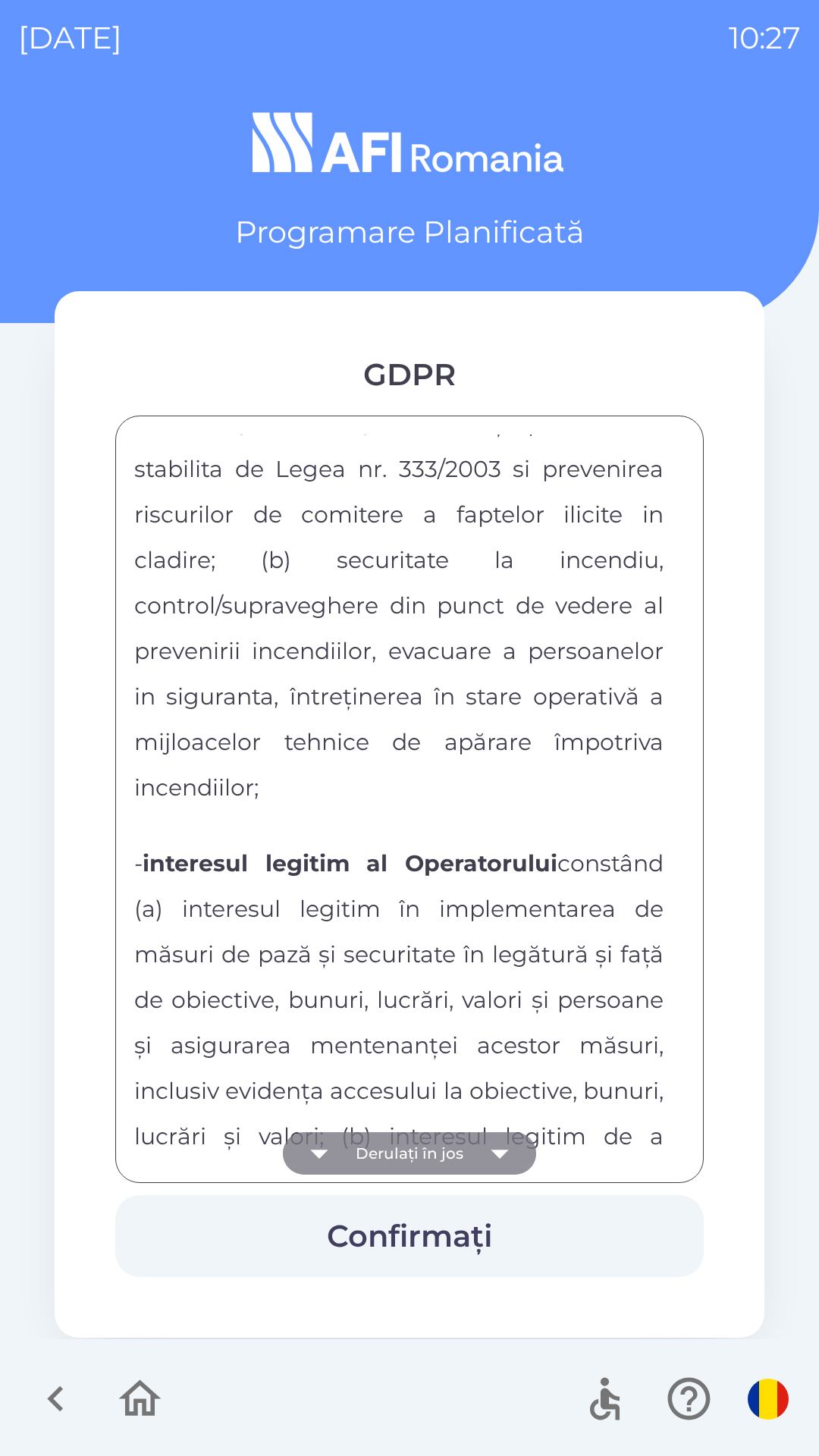
click at [356, 1147] on button "Derulați în jos" at bounding box center [409, 1154] width 254 height 42
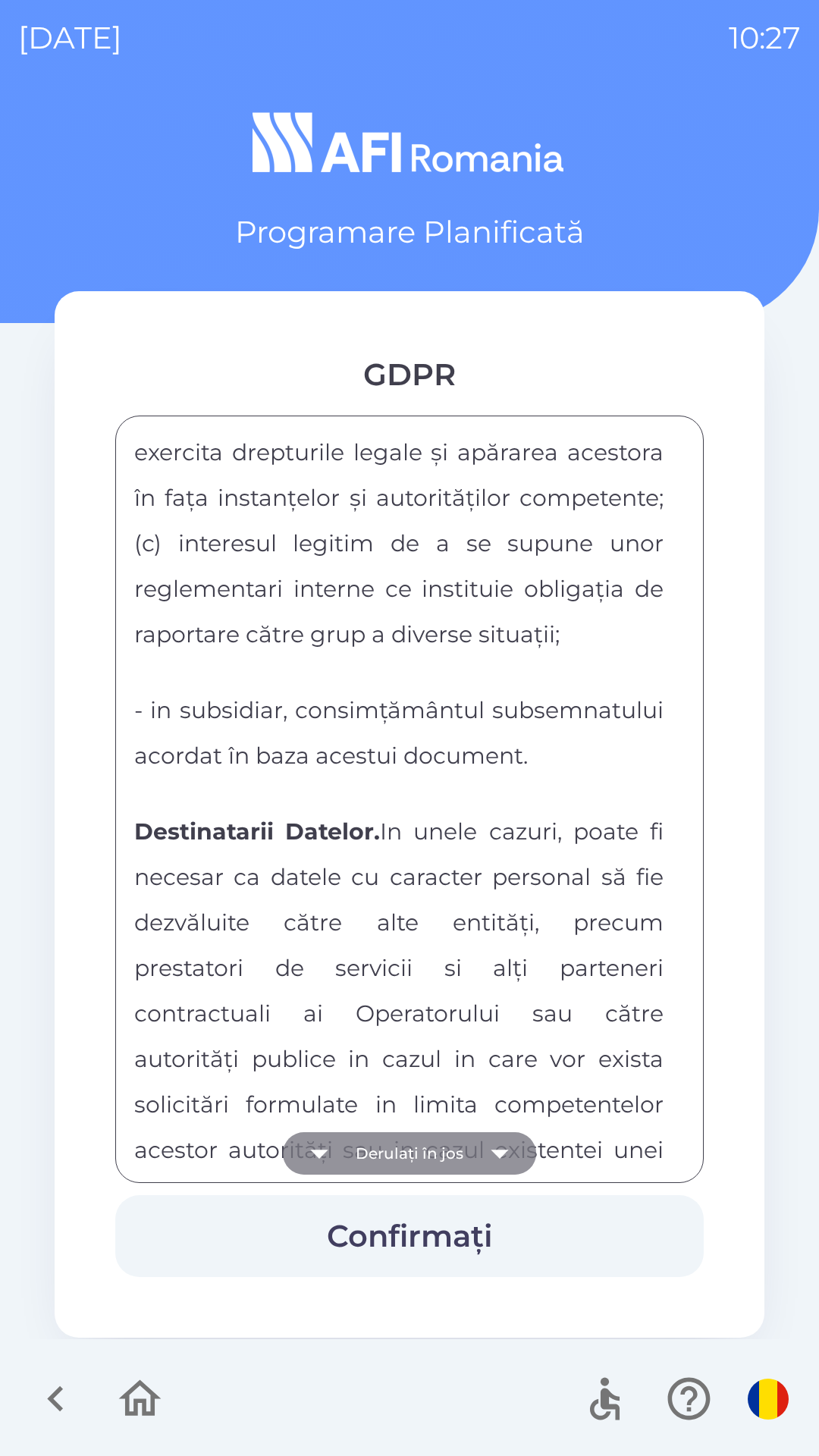
click at [357, 1156] on button "Derulați în jos" at bounding box center [409, 1154] width 254 height 42
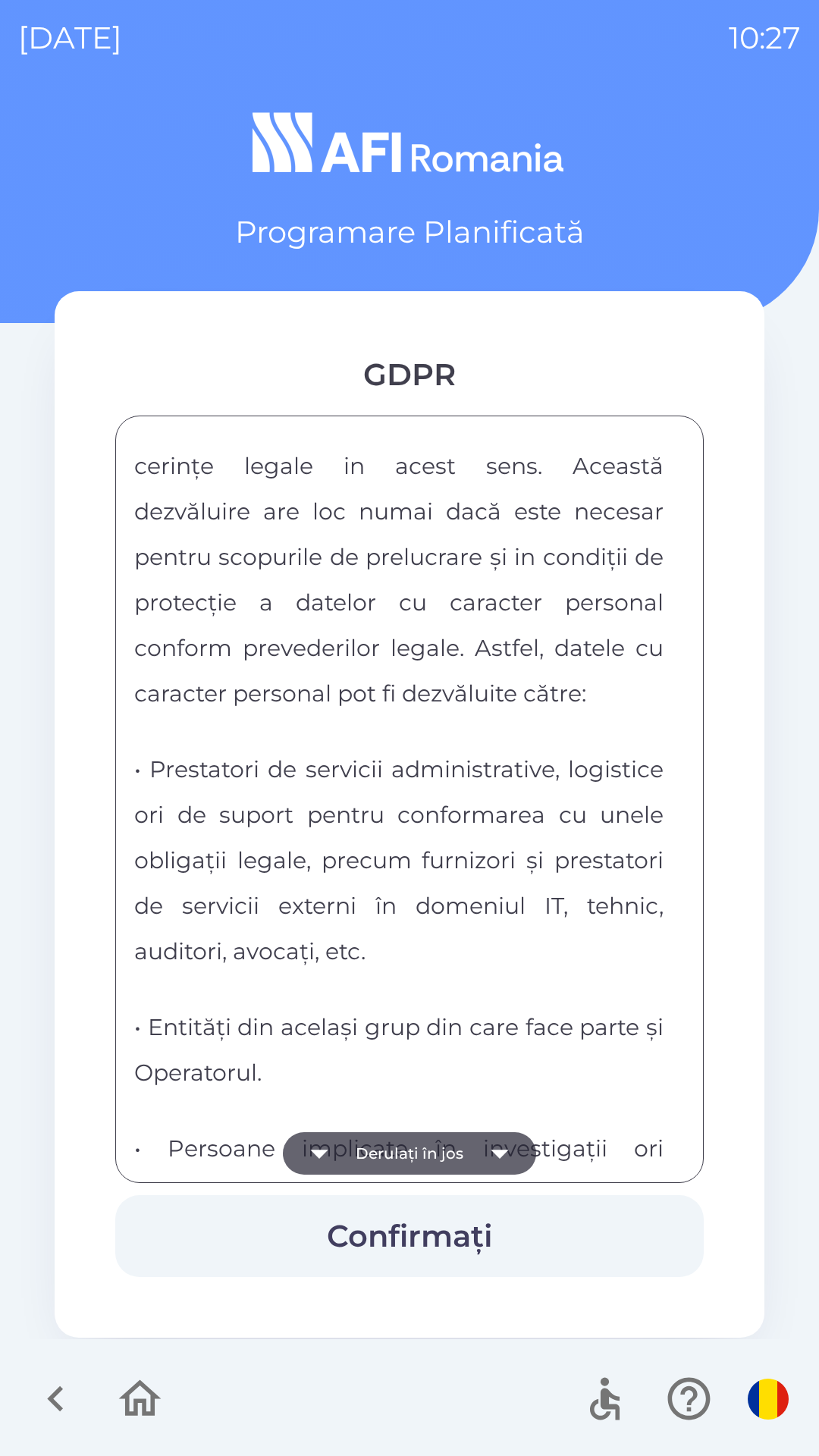
click at [366, 1159] on button "Derulați în jos" at bounding box center [409, 1154] width 254 height 42
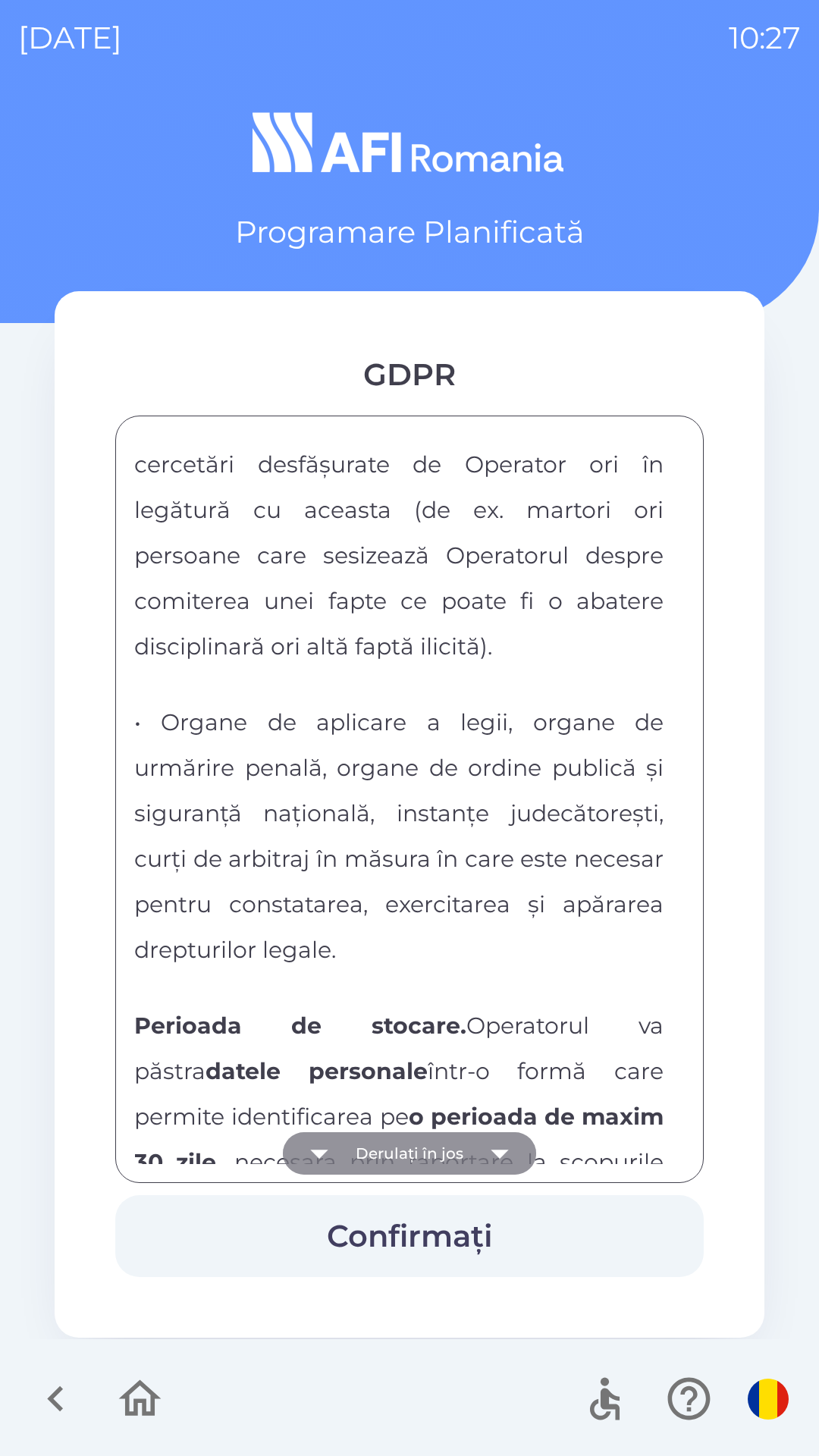
click at [353, 1159] on button "Derulați în jos" at bounding box center [409, 1154] width 254 height 42
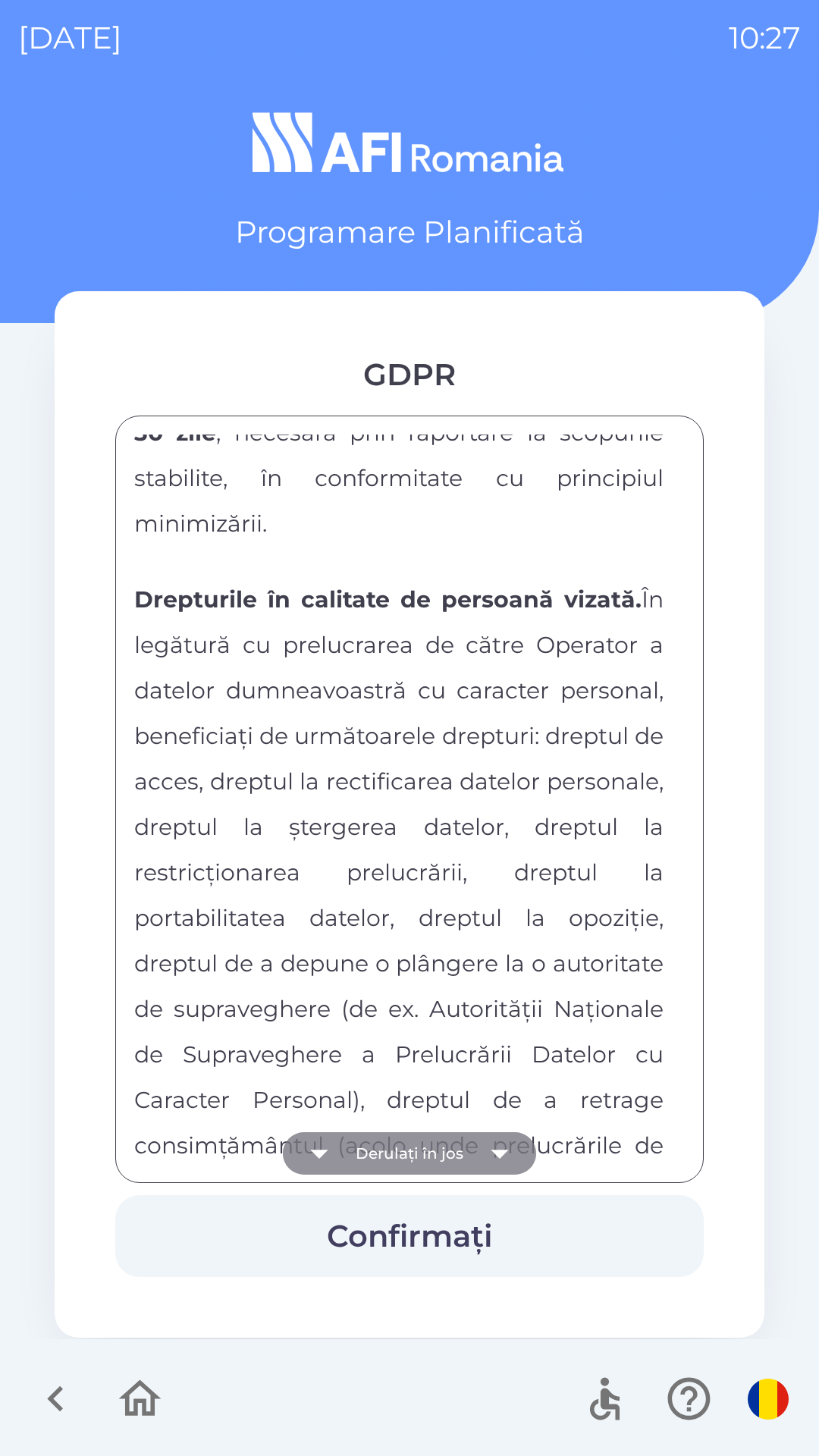
click at [350, 1148] on button "Derulați în jos" at bounding box center [409, 1154] width 254 height 42
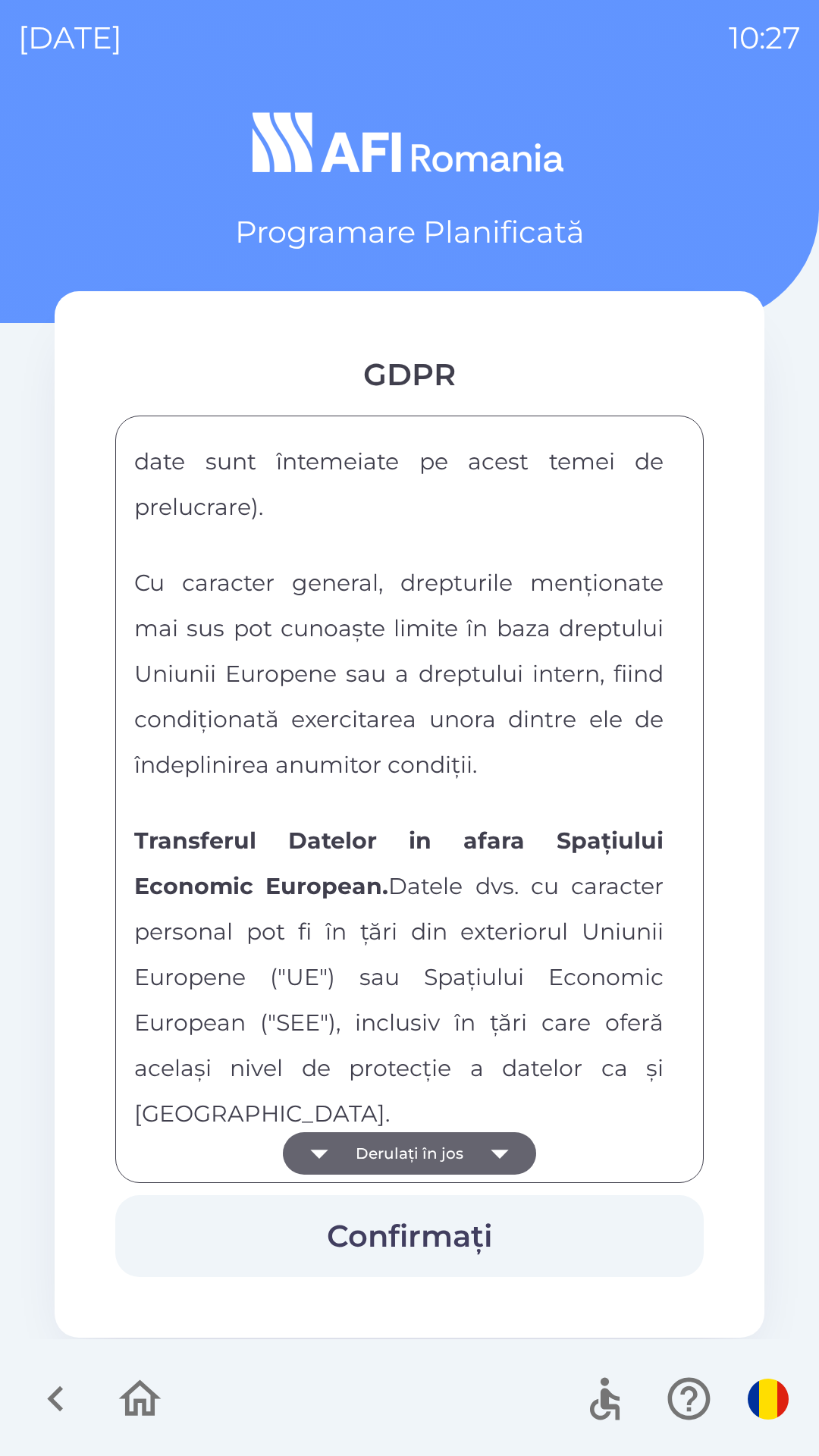
click at [350, 1156] on button "Derulați în jos" at bounding box center [409, 1154] width 254 height 42
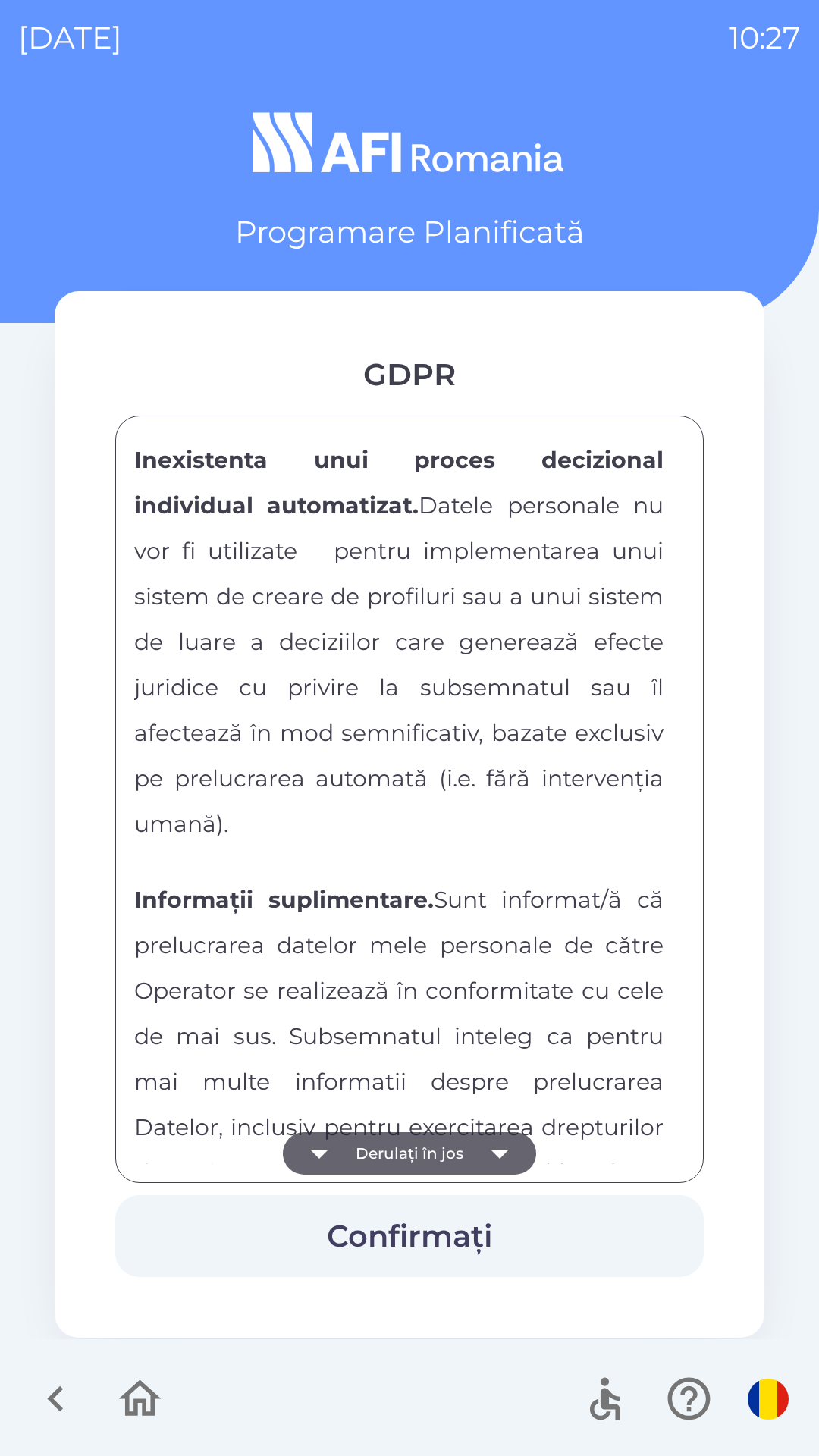
click at [341, 1144] on button "Derulați în jos" at bounding box center [409, 1154] width 254 height 42
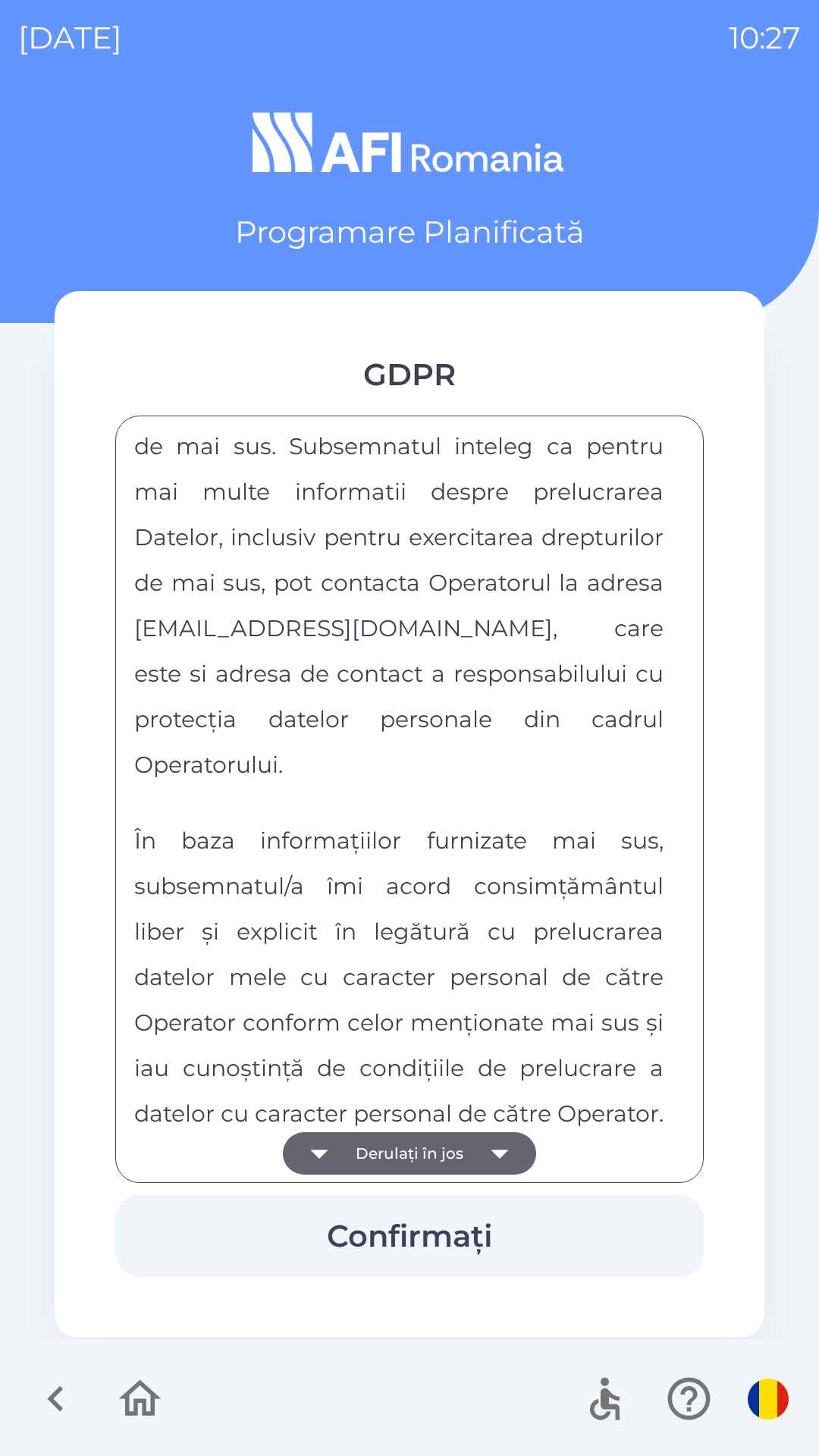
click at [355, 1156] on div "FORMULAR DE CONSIMTAMANT SI NOTA DE INFORMARE CU PRIVIRE LA PRELUCRAREA DATELOR…" at bounding box center [409, 799] width 550 height 729
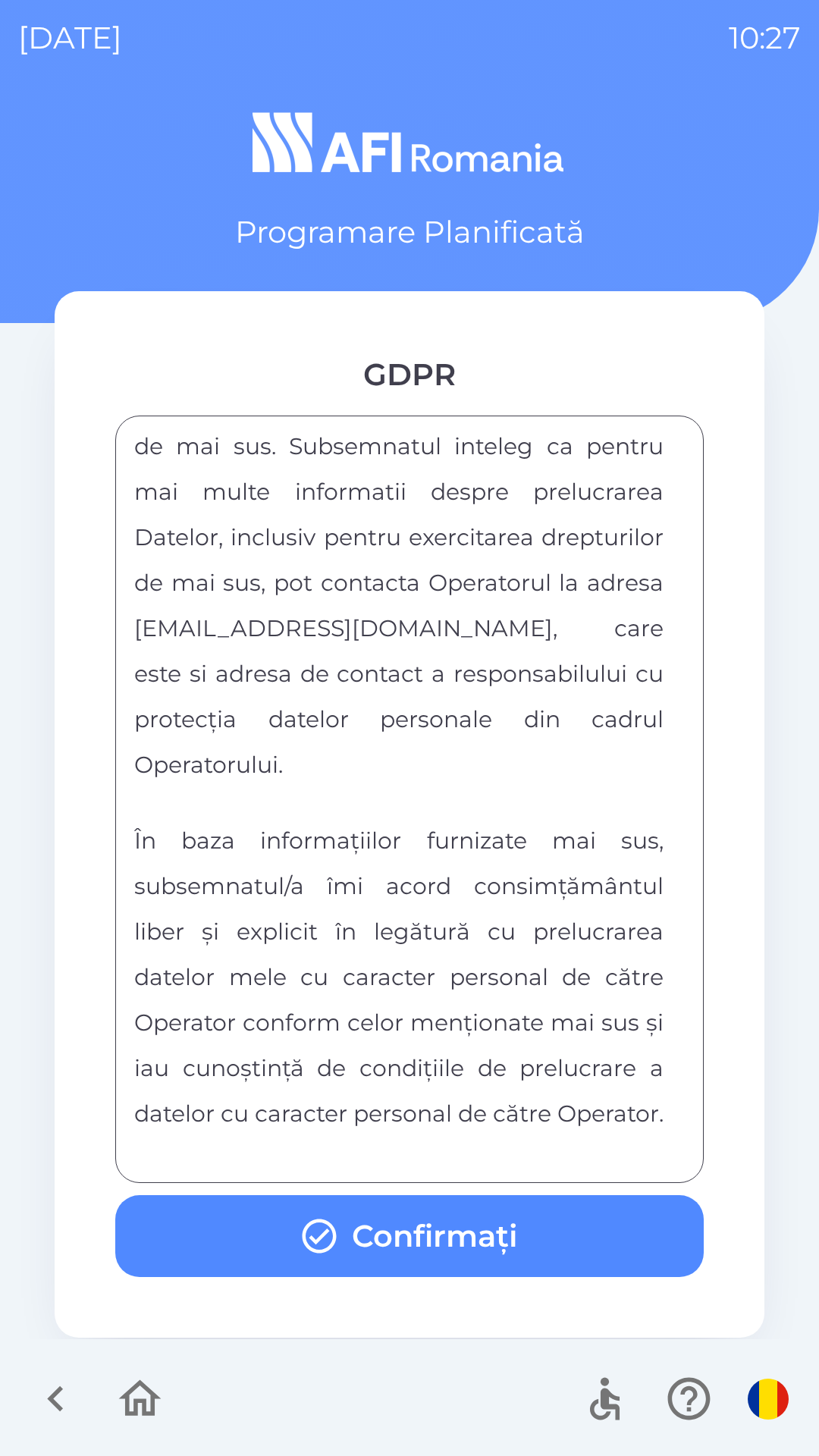
click at [338, 1142] on div "FORMULAR DE CONSIMTAMANT SI NOTA DE INFORMARE CU PRIVIRE LA PRELUCRAREA DATELOR…" at bounding box center [409, 799] width 550 height 729
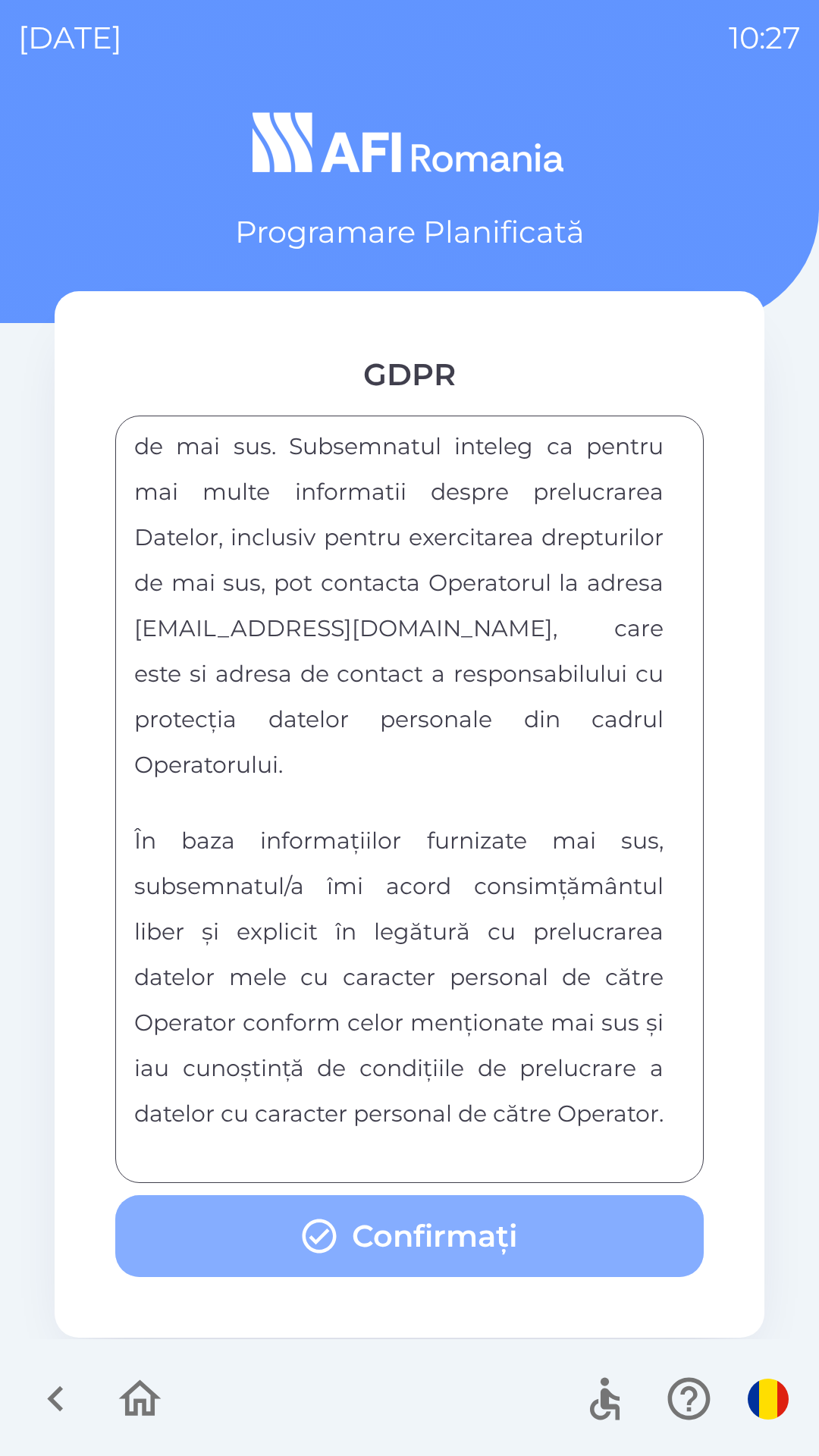
click at [380, 1196] on button "Confirmați" at bounding box center [409, 1236] width 588 height 82
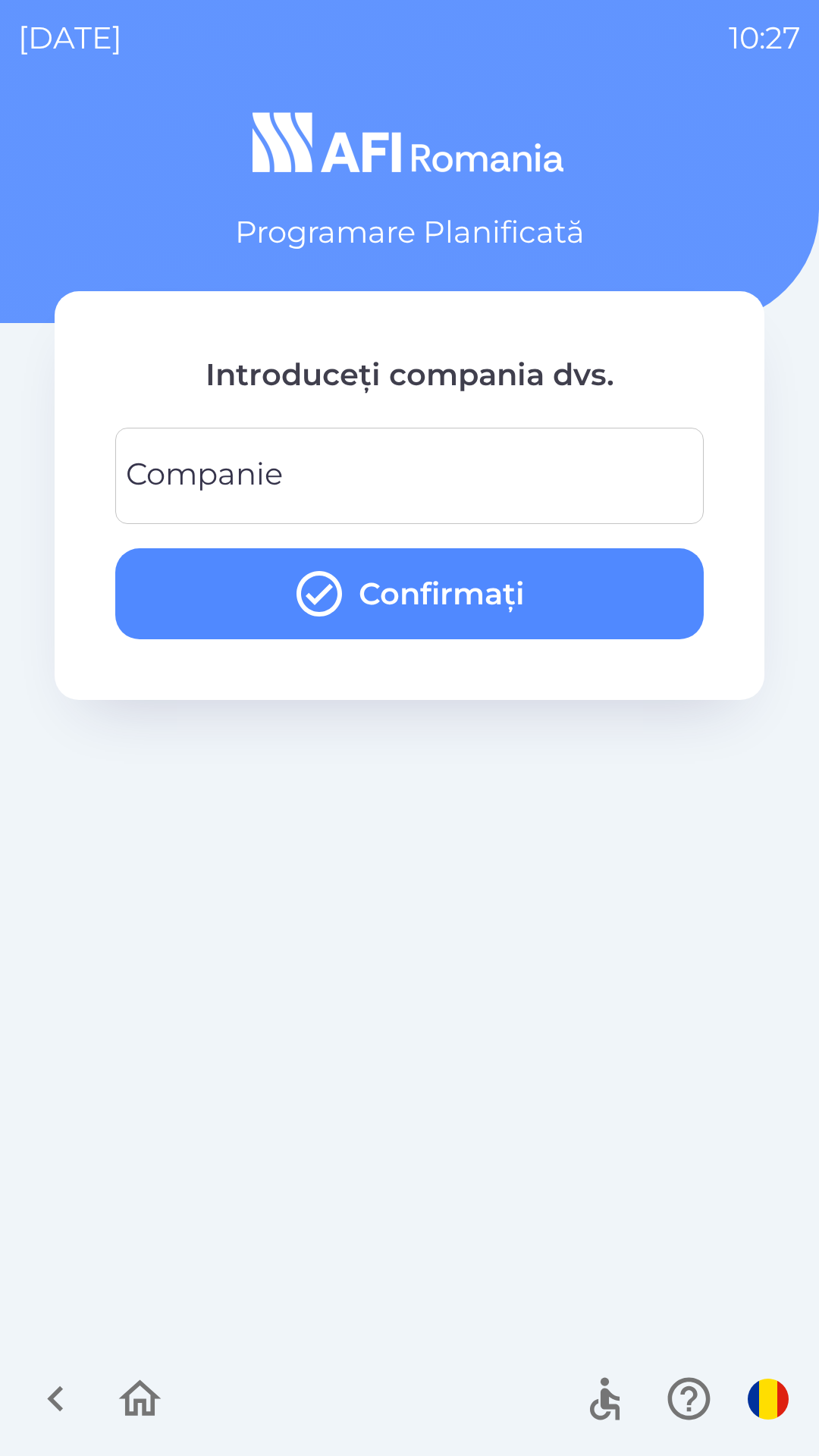
click at [179, 489] on div "Companie Companie" at bounding box center [409, 476] width 588 height 96
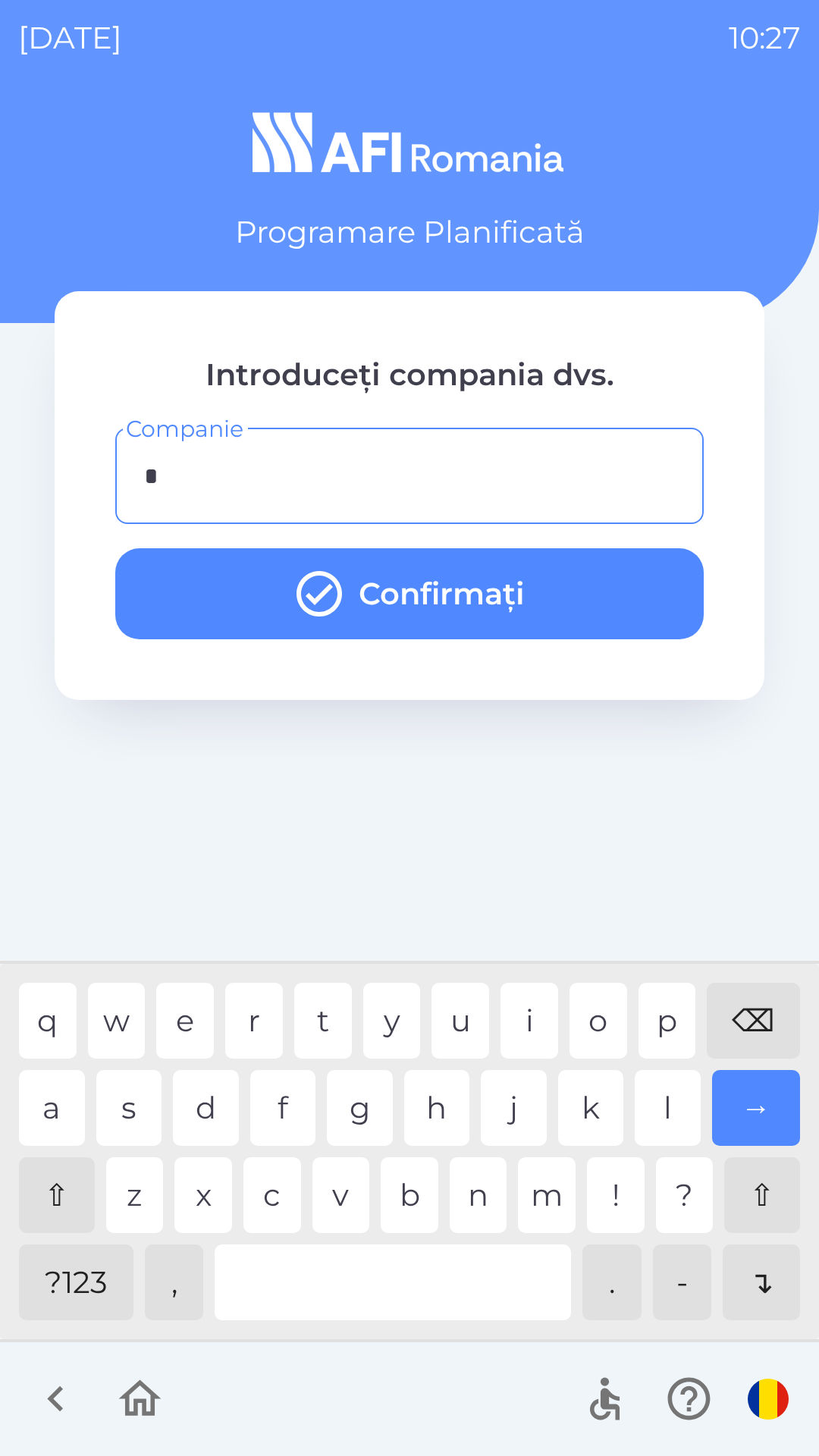
click at [120, 1117] on div "s" at bounding box center [129, 1109] width 66 height 76
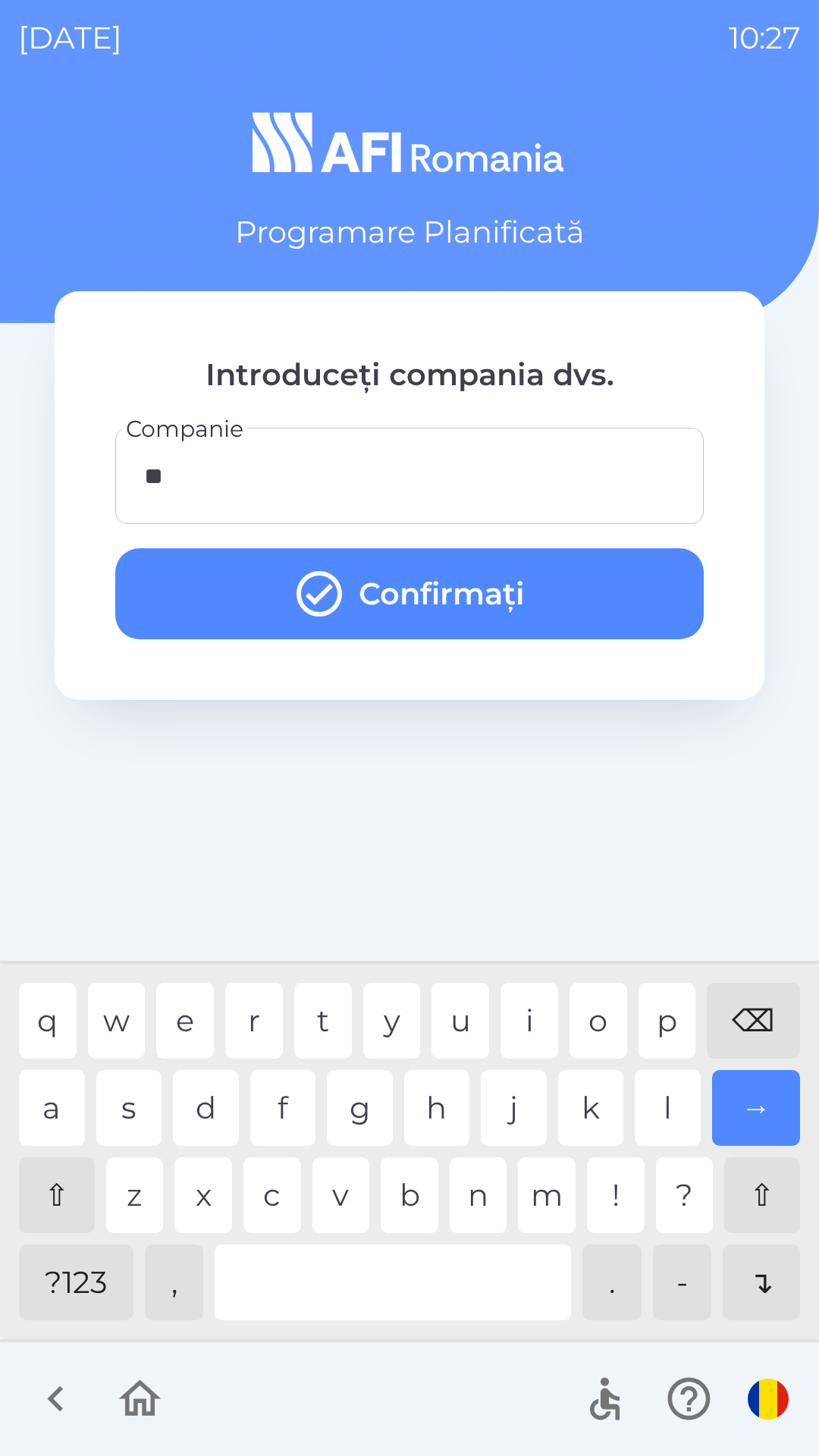
click at [305, 1024] on div "t" at bounding box center [322, 1021] width 57 height 76
click at [651, 1019] on div "p" at bounding box center [666, 1021] width 57 height 76
click at [64, 1101] on div "a" at bounding box center [51, 1109] width 66 height 76
type input "******"
click at [171, 589] on button "Confirmați" at bounding box center [409, 593] width 588 height 91
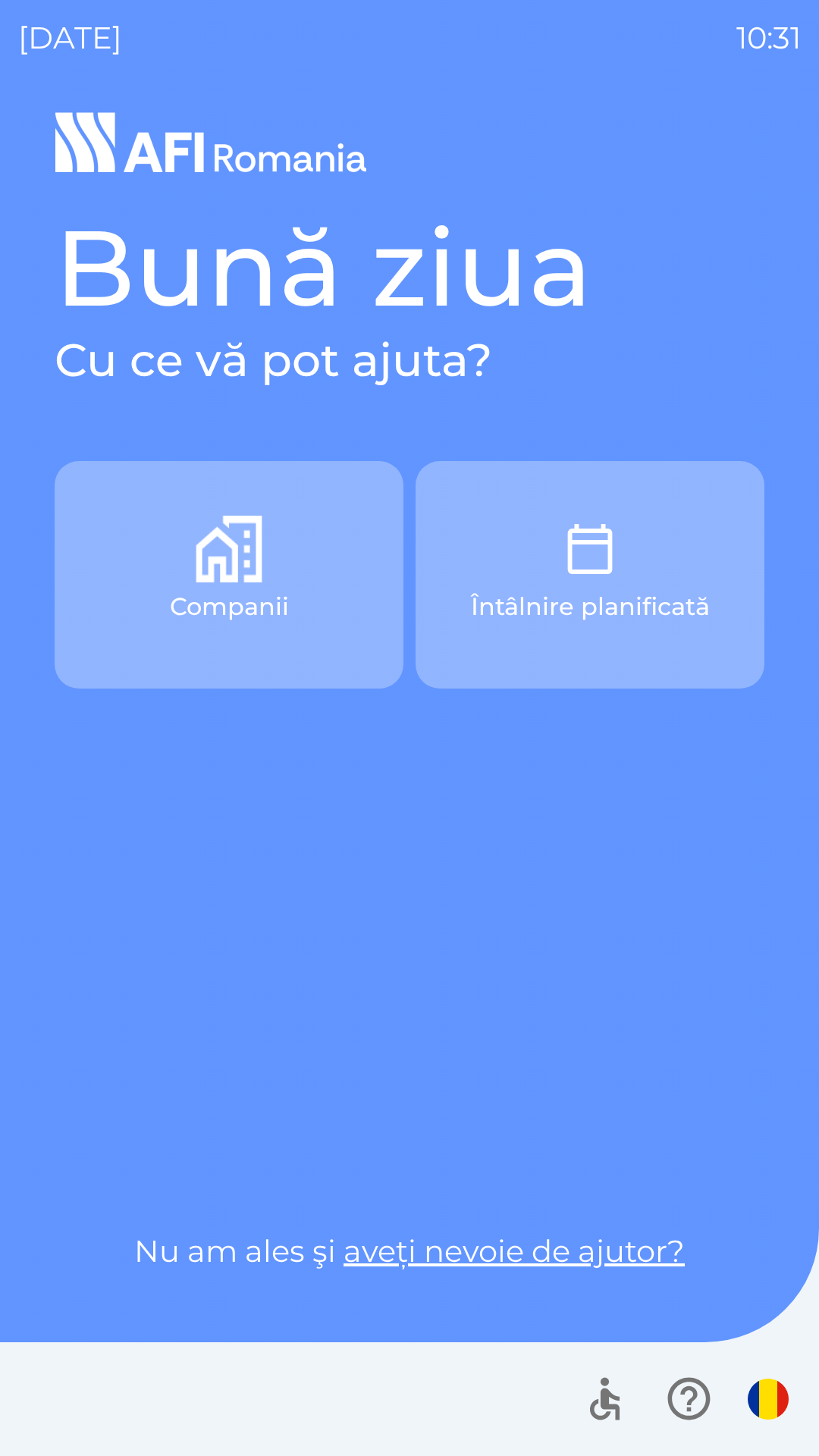
click at [665, 622] on p "Întâlnire planificată" at bounding box center [590, 606] width 239 height 36
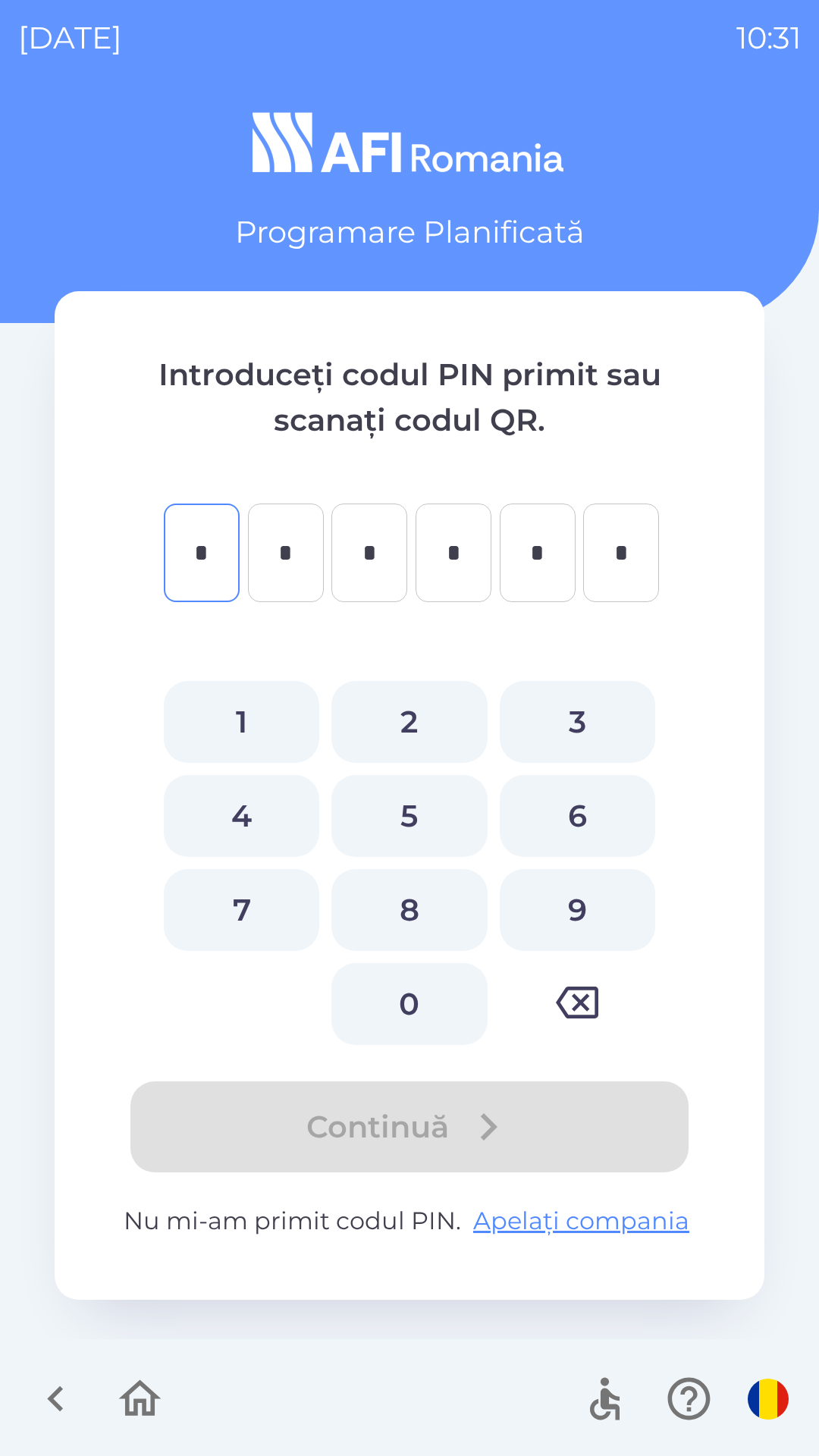
click at [257, 926] on button "7" at bounding box center [241, 910] width 155 height 82
type input "*"
click at [557, 822] on button "6" at bounding box center [577, 816] width 155 height 82
type input "*"
click at [432, 731] on button "2" at bounding box center [409, 722] width 155 height 82
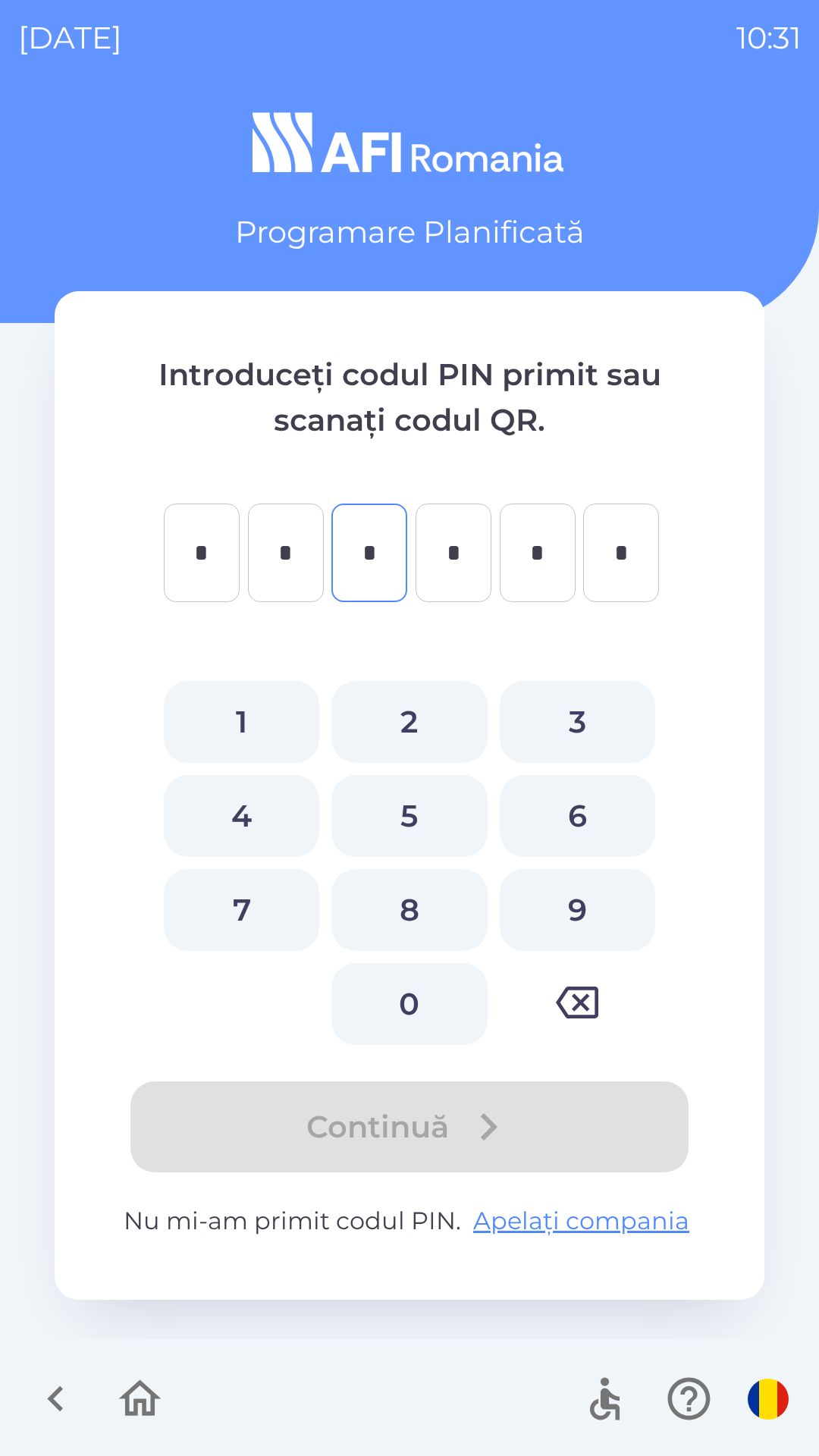
type input "*"
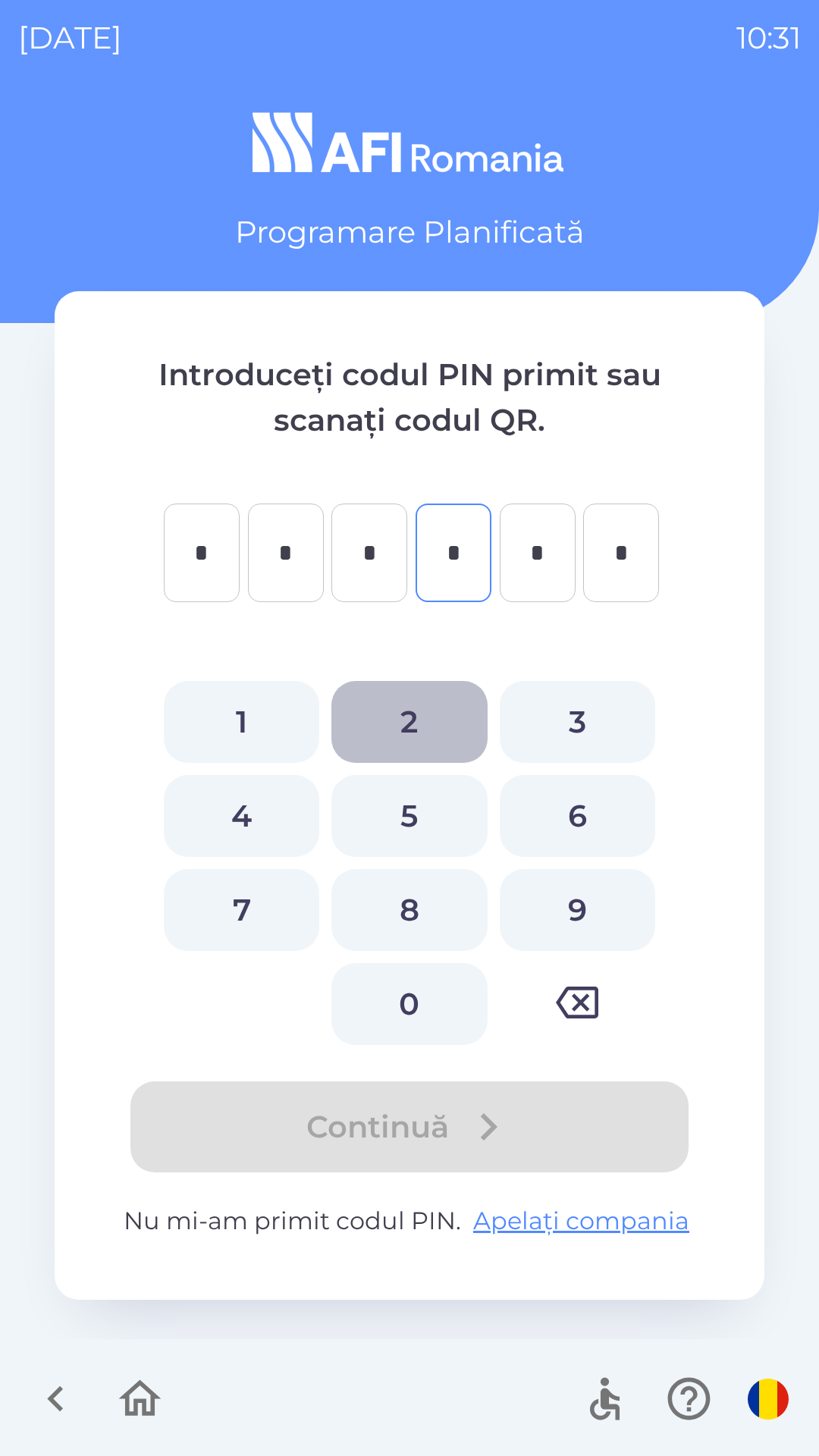
click at [383, 725] on button "2" at bounding box center [409, 722] width 155 height 82
type input "*"
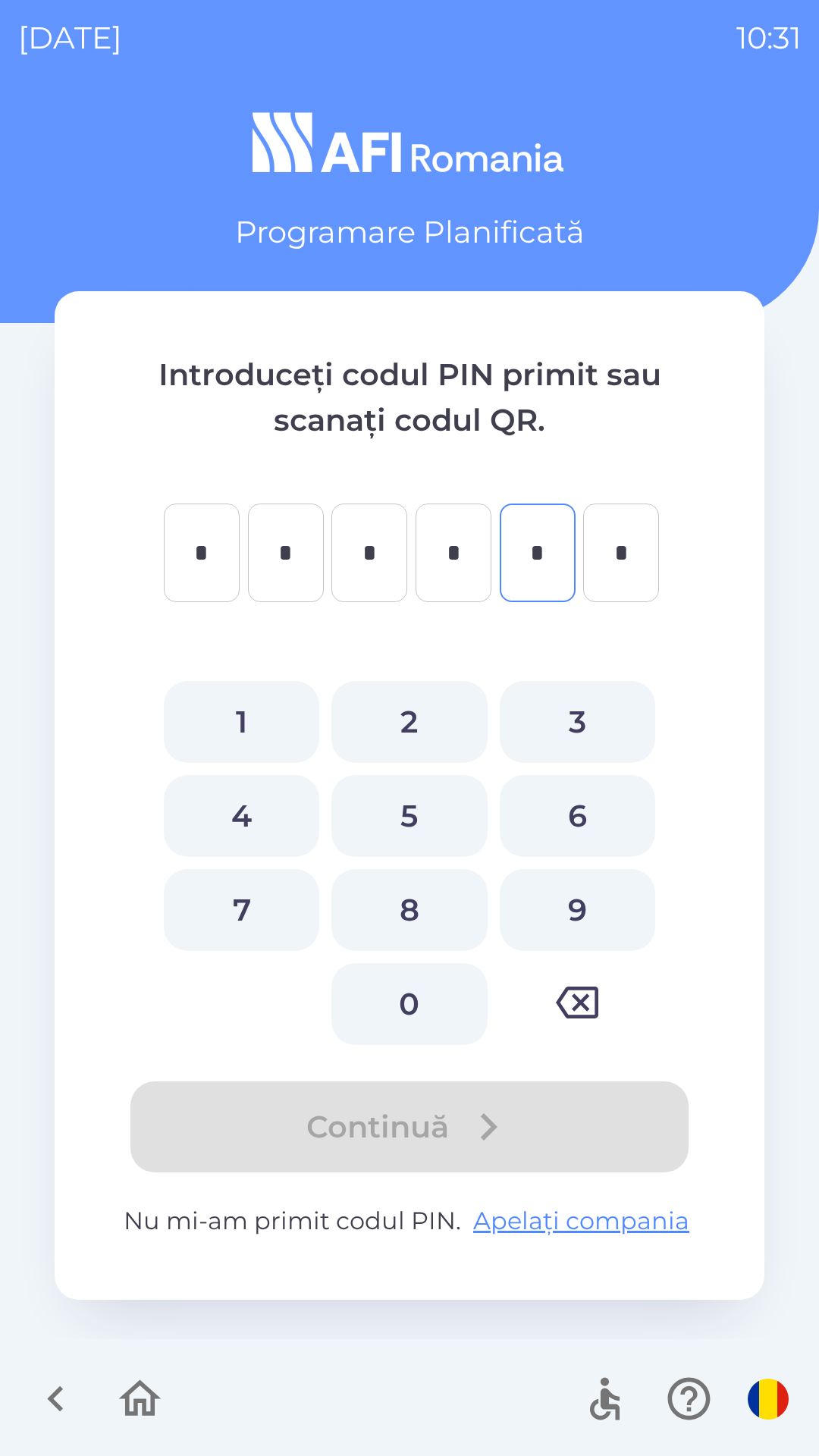
click at [557, 827] on button "6" at bounding box center [577, 816] width 155 height 82
type input "*"
click at [243, 747] on button "1" at bounding box center [241, 722] width 155 height 82
type input "*"
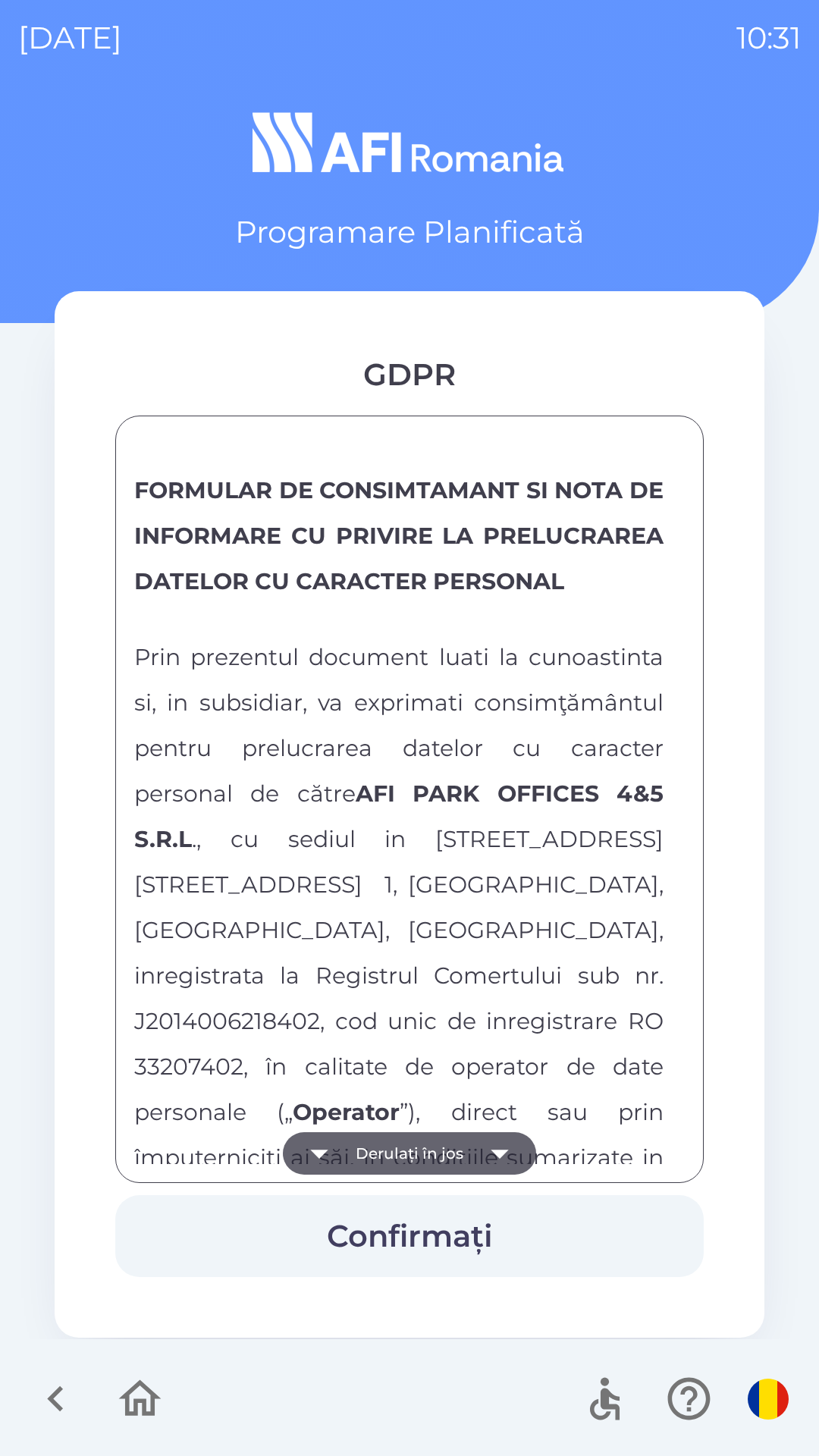
click at [398, 1151] on button "Derulați în jos" at bounding box center [409, 1154] width 254 height 42
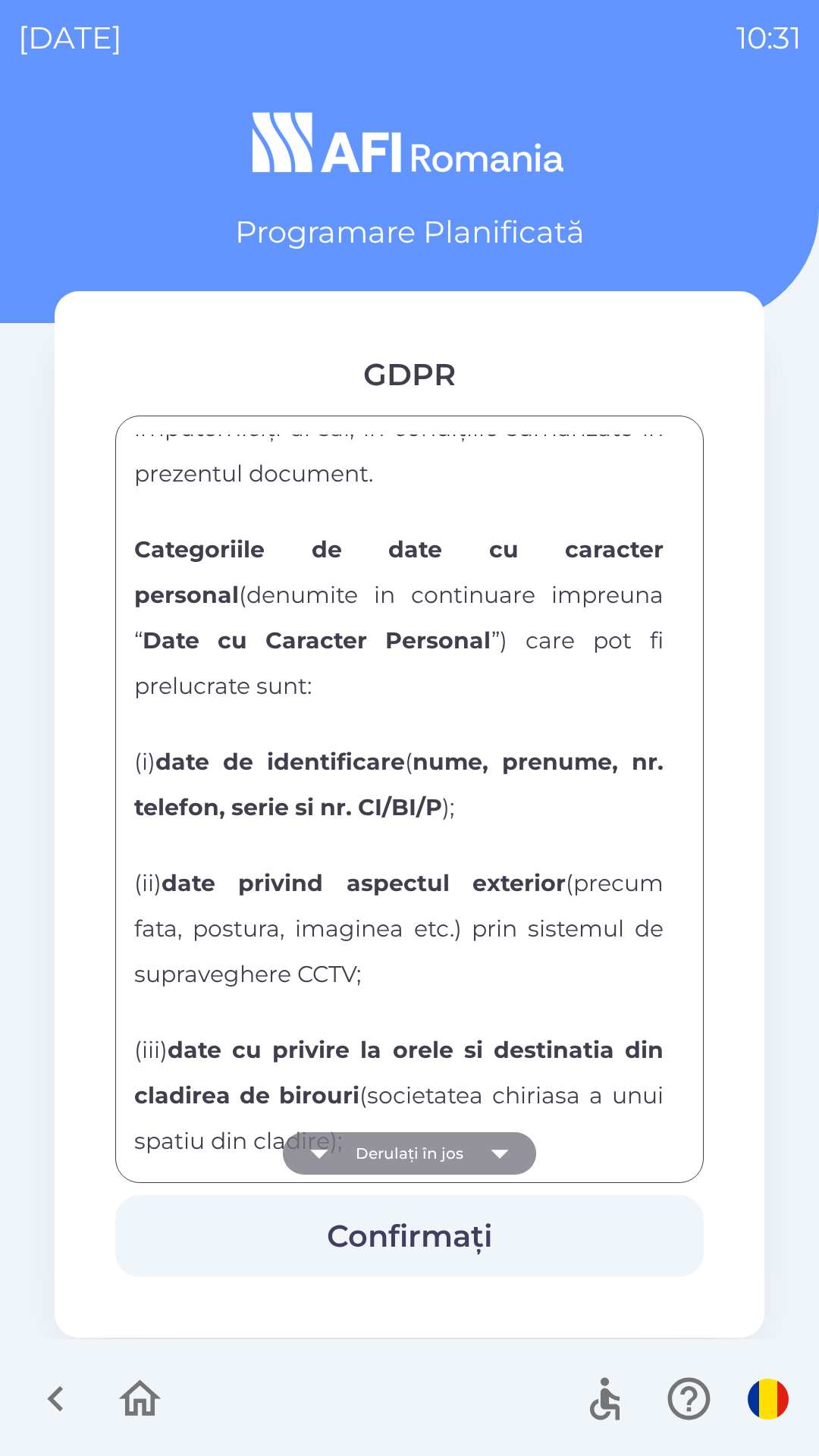
click at [387, 1141] on button "Derulați în jos" at bounding box center [409, 1154] width 254 height 42
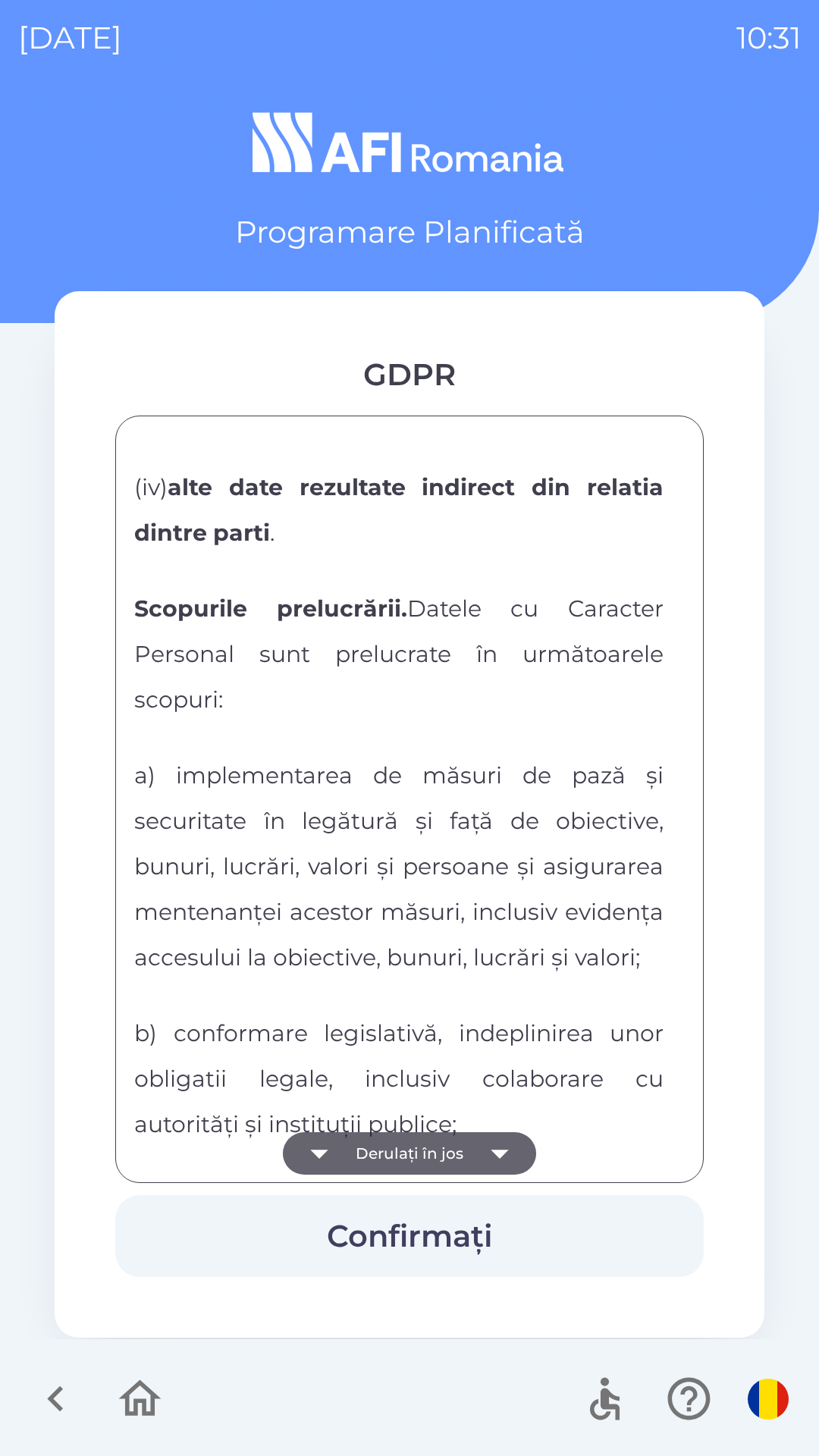
click at [383, 1144] on button "Derulați în jos" at bounding box center [409, 1154] width 254 height 42
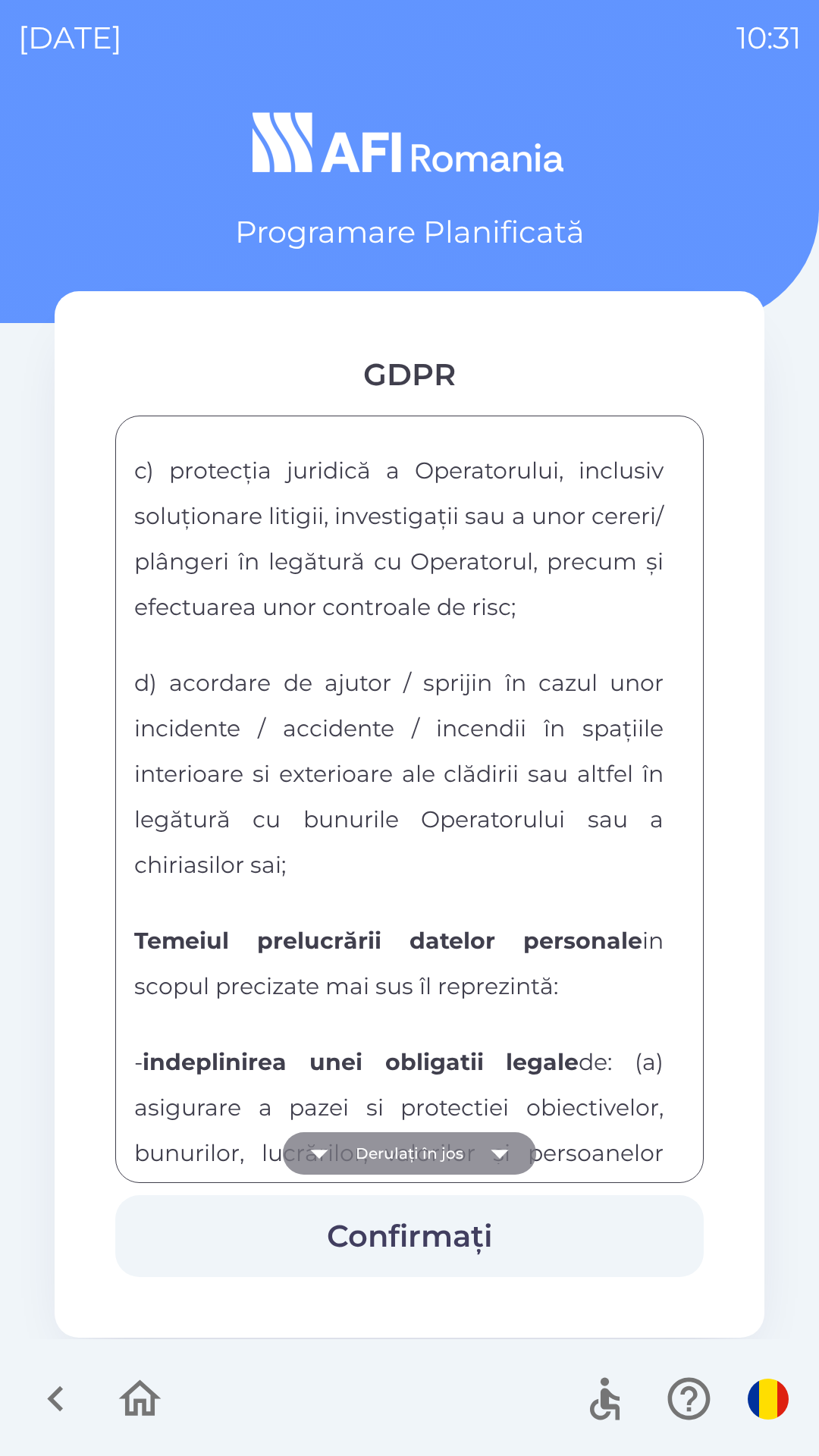
click at [387, 1158] on button "Derulați în jos" at bounding box center [409, 1154] width 254 height 42
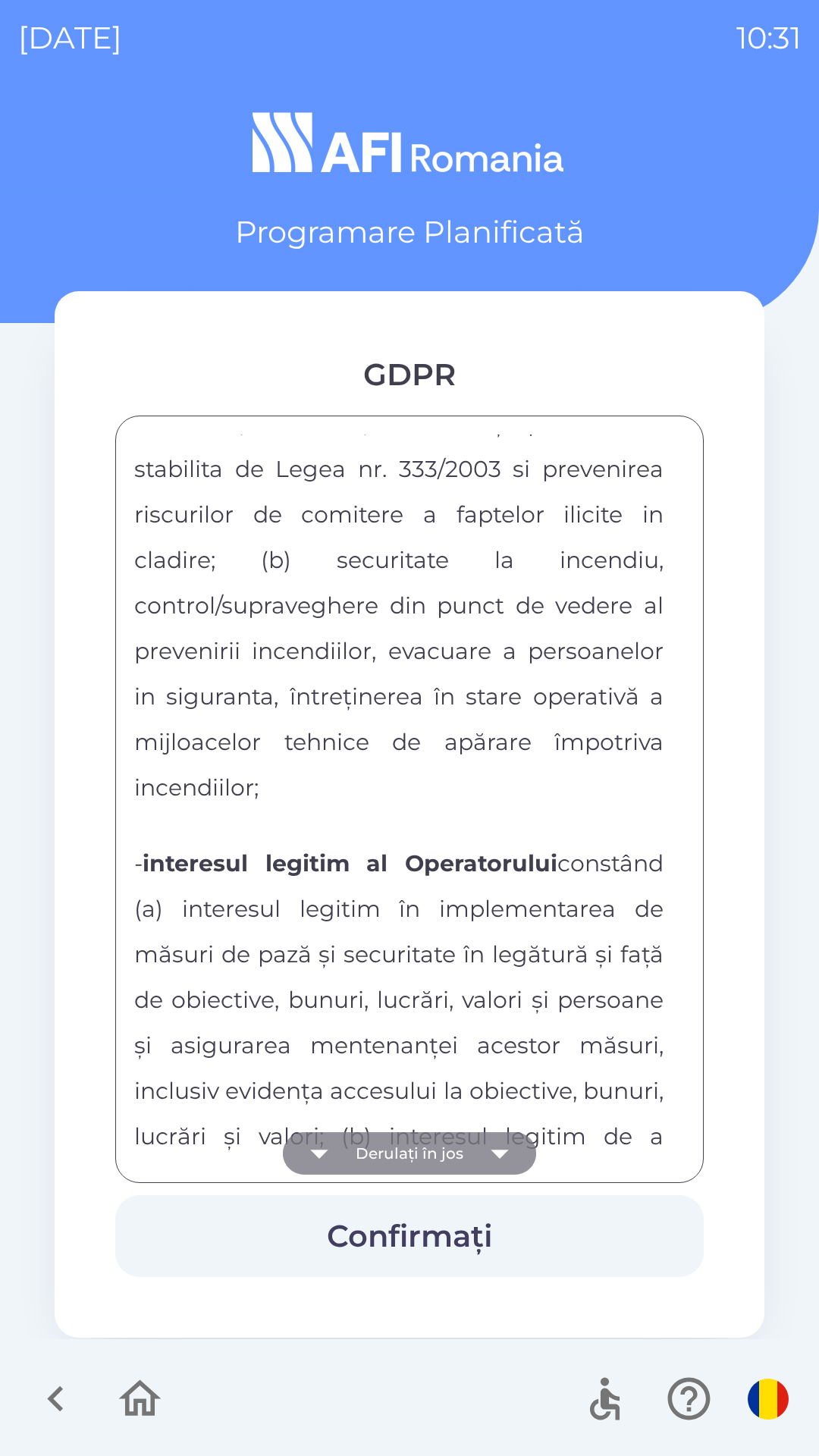
click at [396, 1151] on button "Derulați în jos" at bounding box center [409, 1154] width 254 height 42
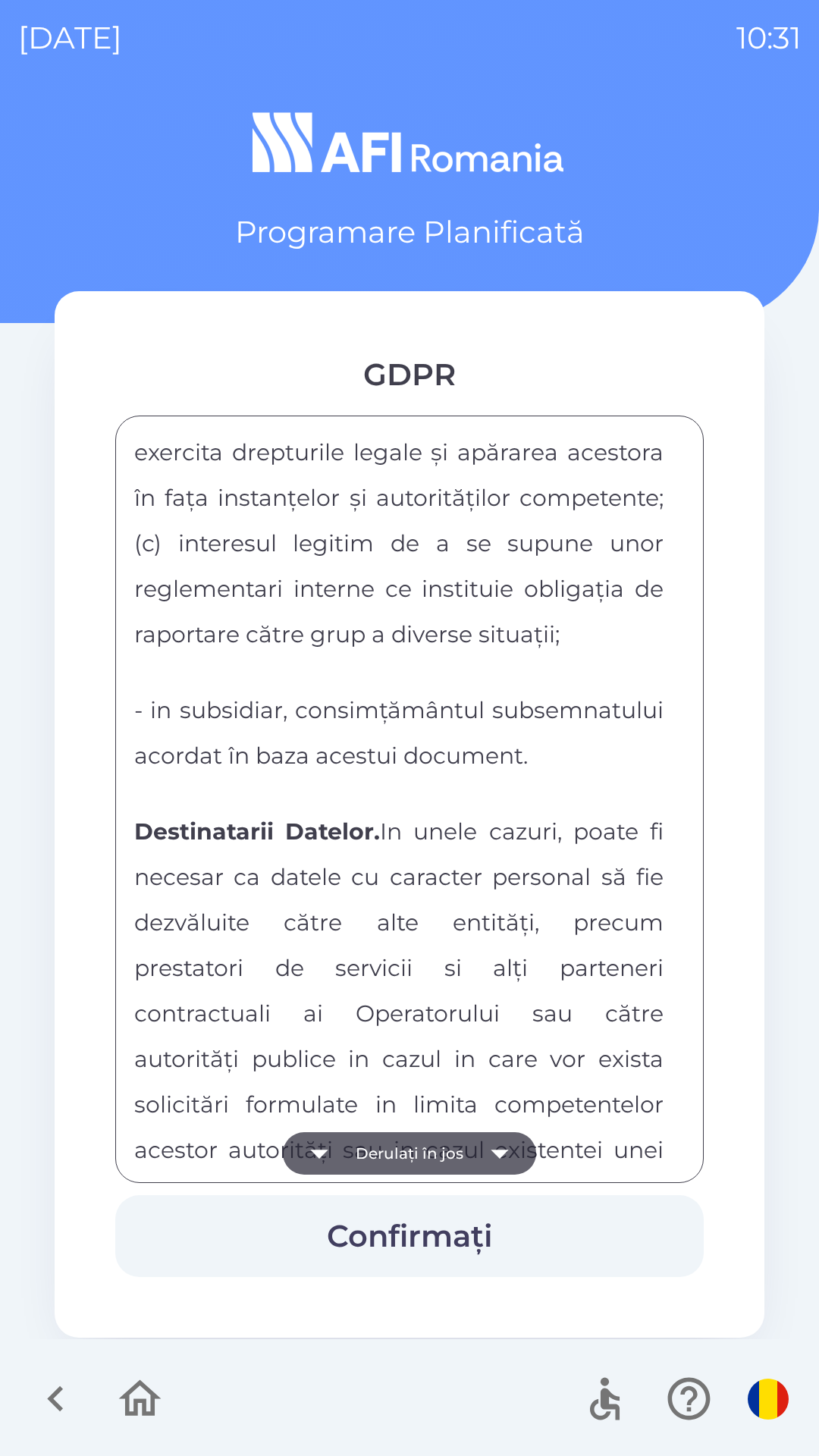
click at [398, 1158] on button "Derulați în jos" at bounding box center [409, 1154] width 254 height 42
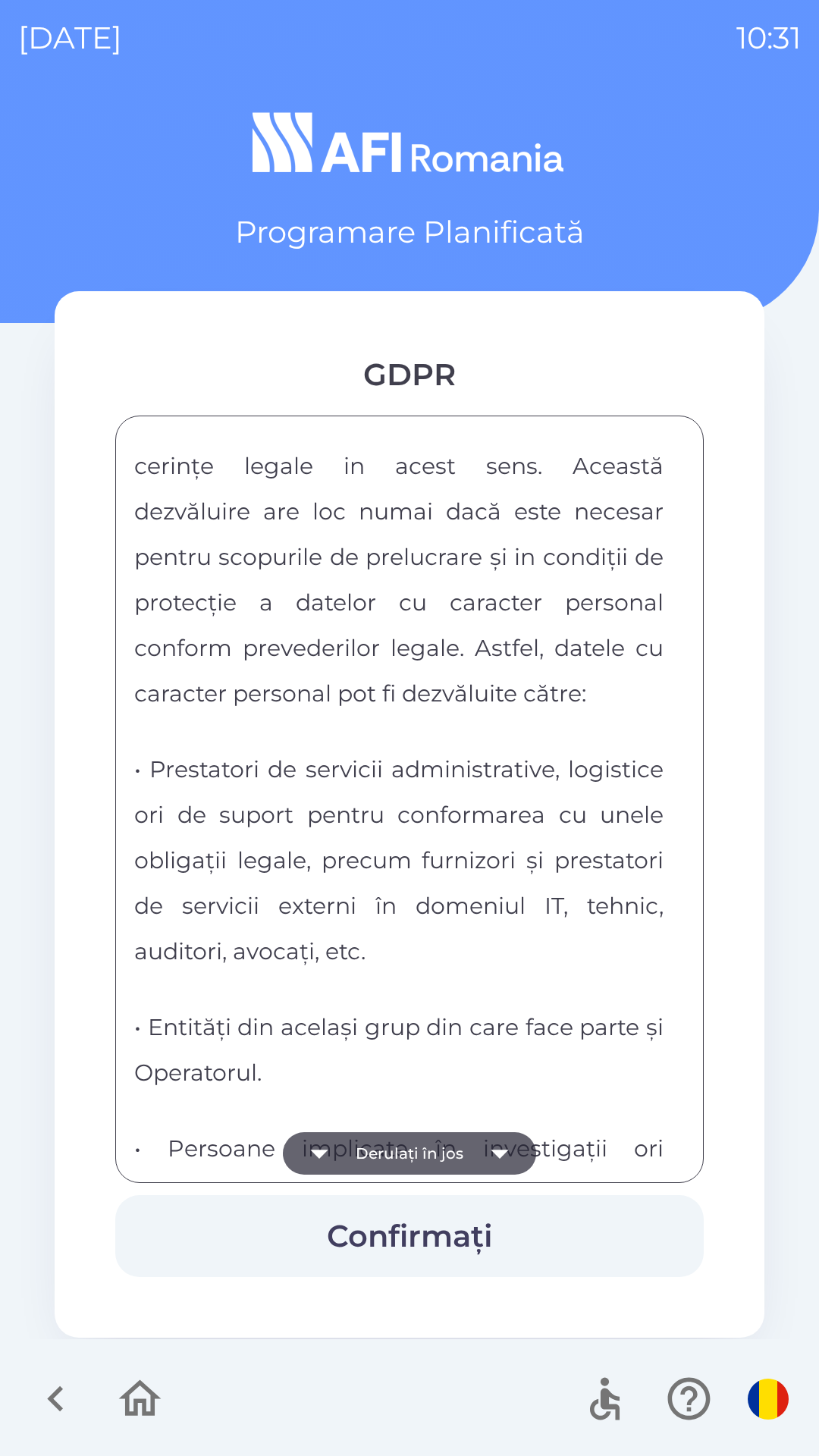
click at [389, 1157] on button "Derulați în jos" at bounding box center [409, 1154] width 254 height 42
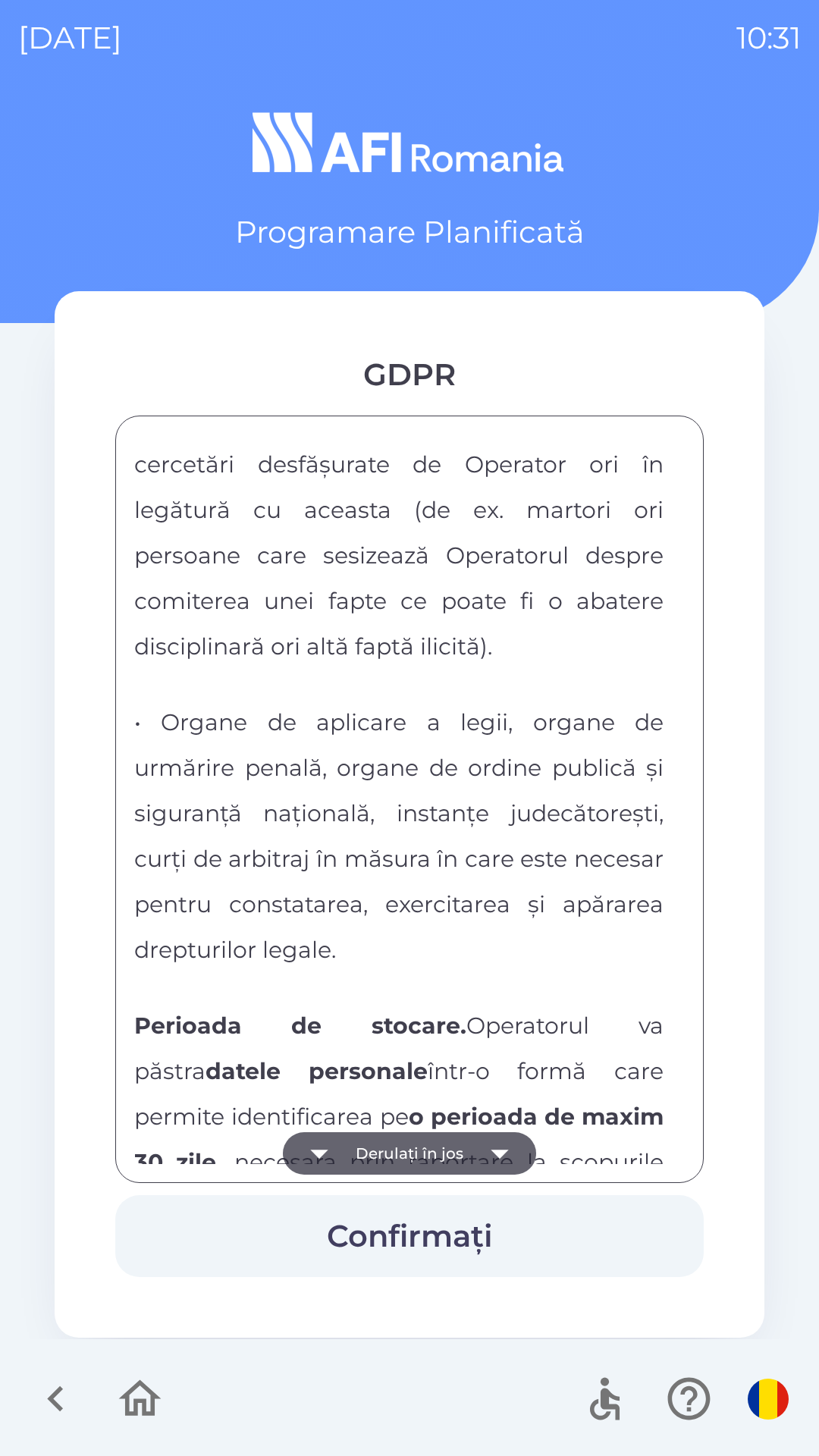
click at [387, 1164] on button "Derulați în jos" at bounding box center [409, 1154] width 254 height 42
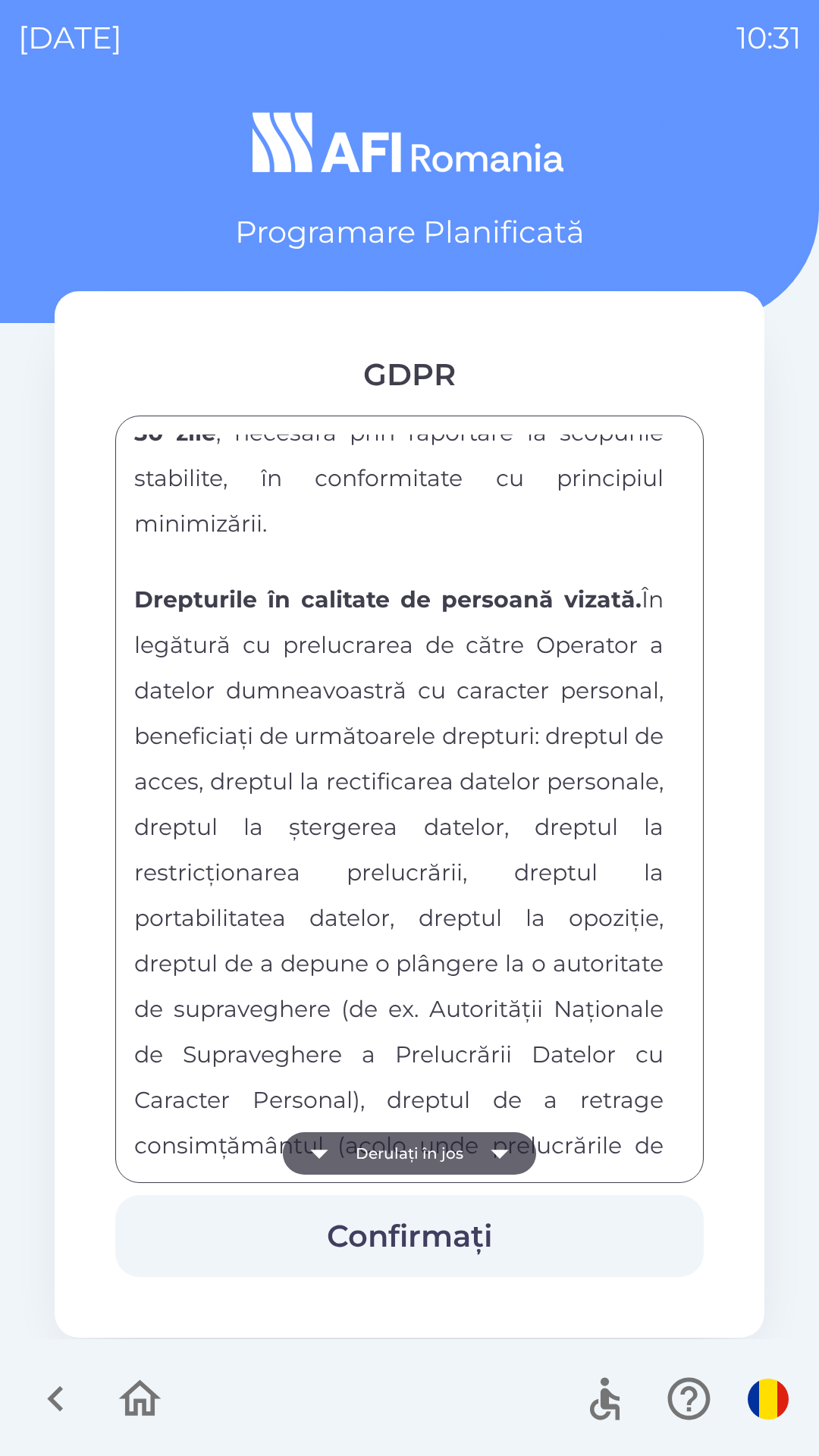
click at [372, 1144] on button "Derulați în jos" at bounding box center [409, 1154] width 254 height 42
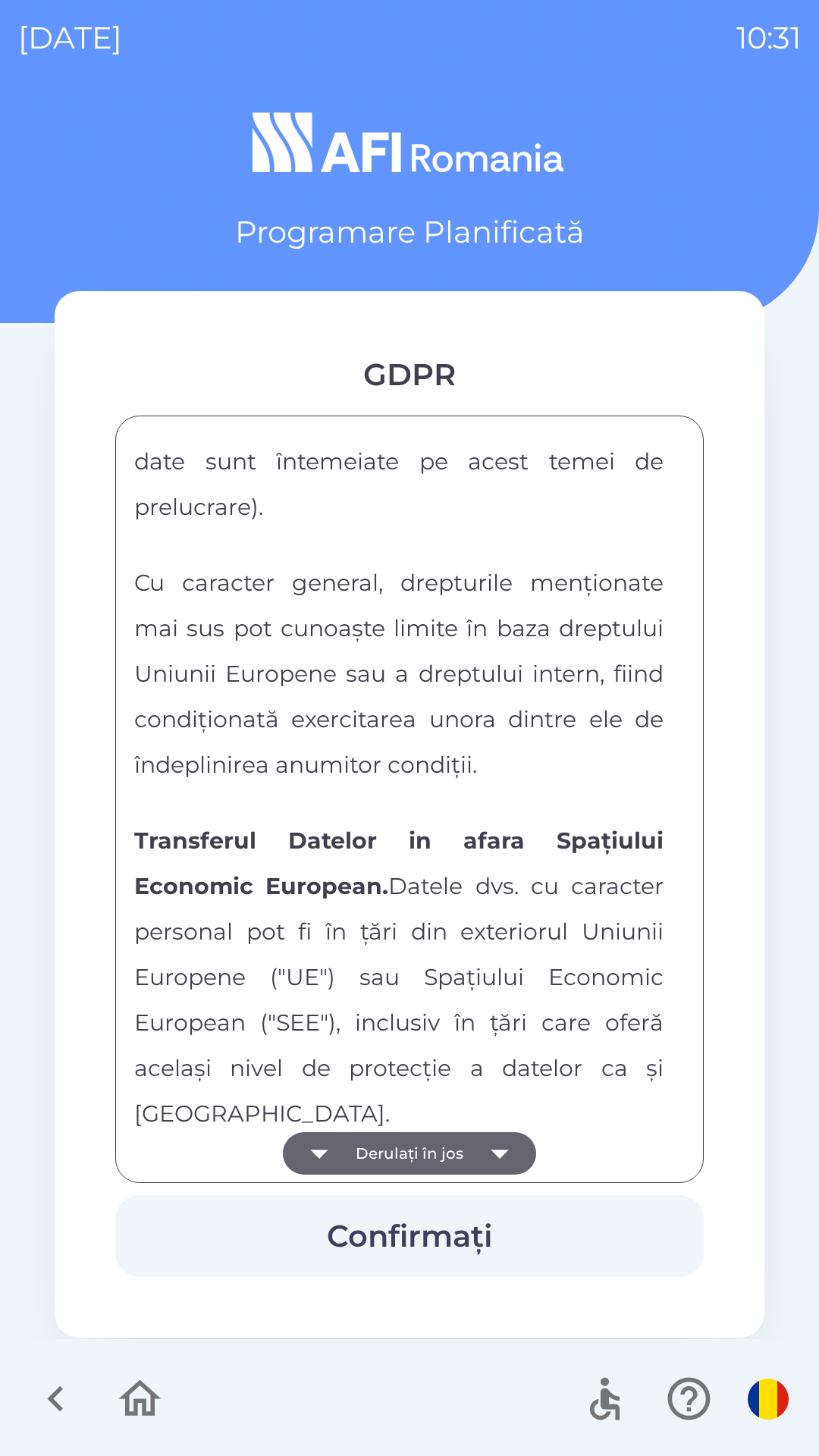
click at [371, 1146] on button "Derulați în jos" at bounding box center [409, 1154] width 254 height 42
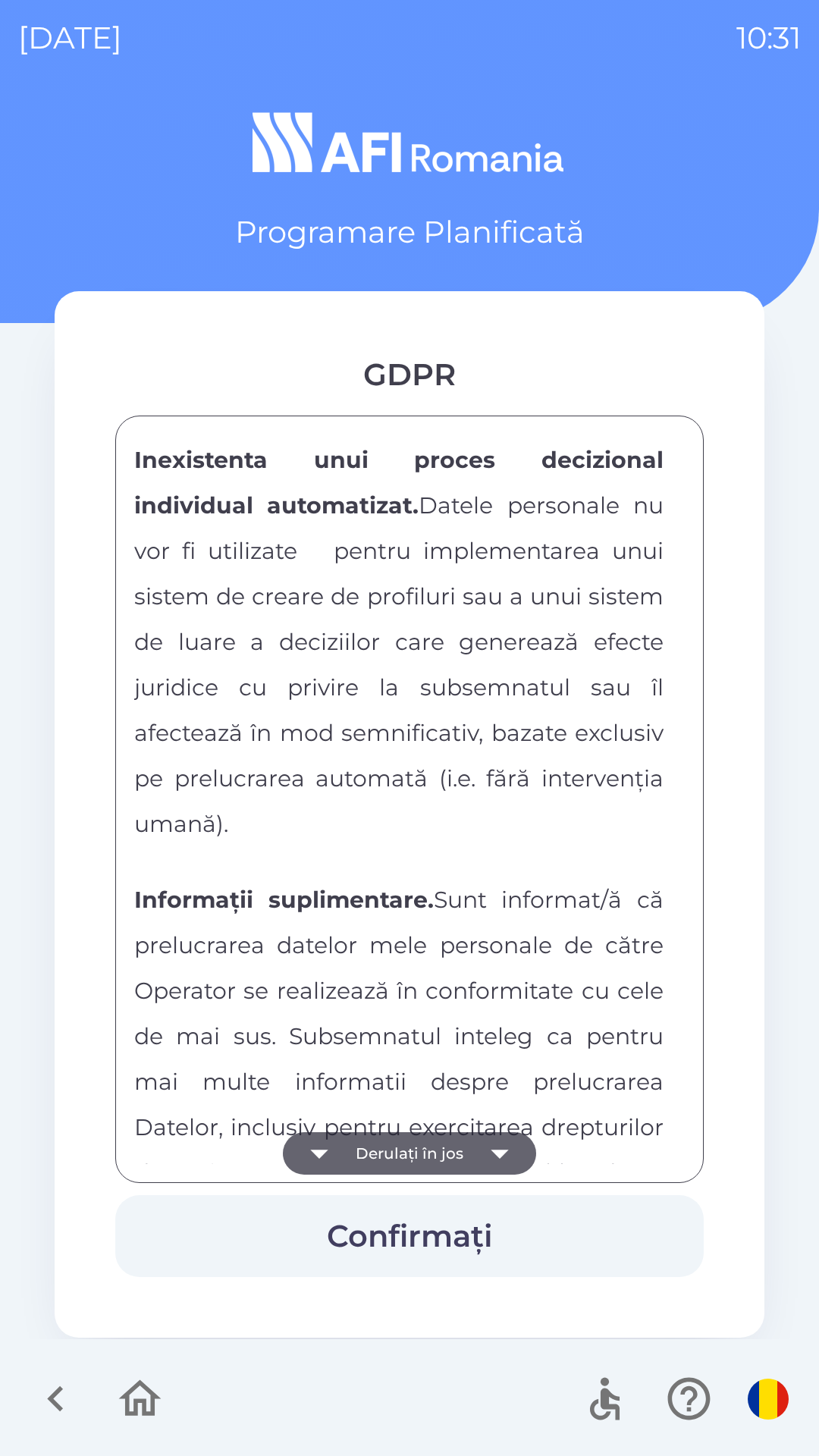
click at [371, 1148] on button "Derulați în jos" at bounding box center [409, 1154] width 254 height 42
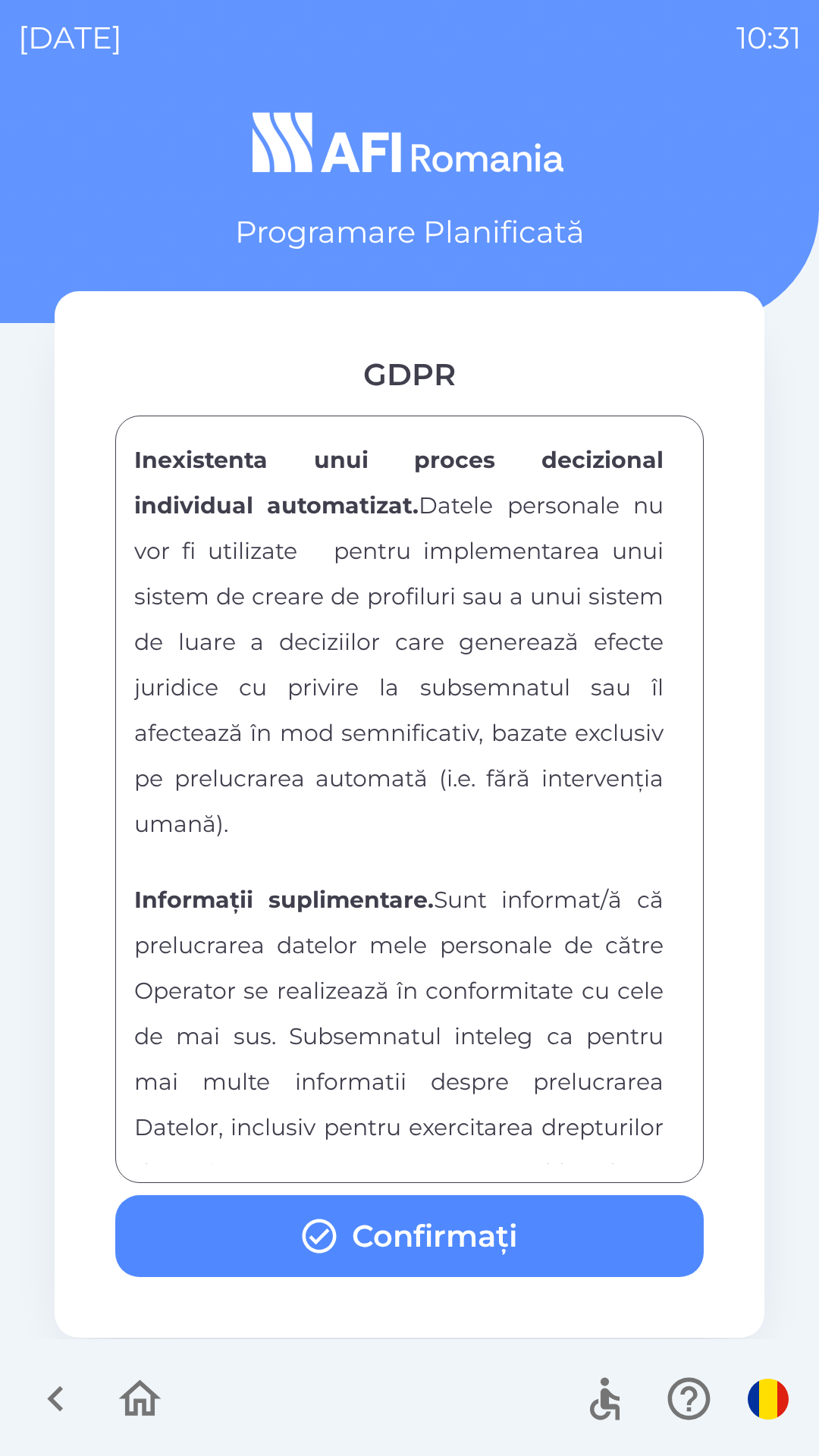
scroll to position [7978, 0]
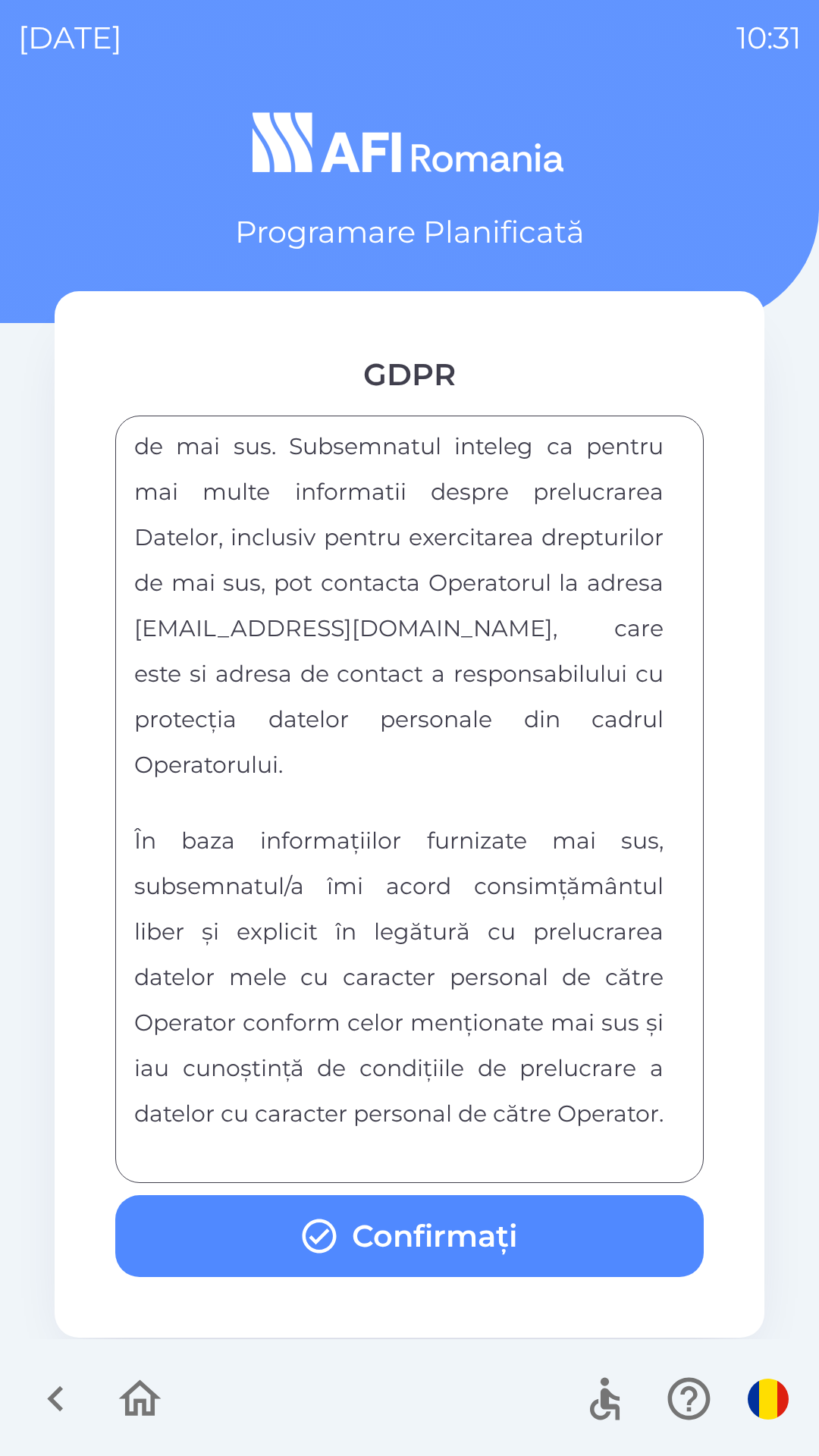
click at [379, 1148] on div "FORMULAR DE CONSIMTAMANT SI NOTA DE INFORMARE CU PRIVIRE LA PRELUCRAREA DATELOR…" at bounding box center [409, 799] width 550 height 729
click at [401, 1218] on button "Confirmați" at bounding box center [409, 1236] width 588 height 82
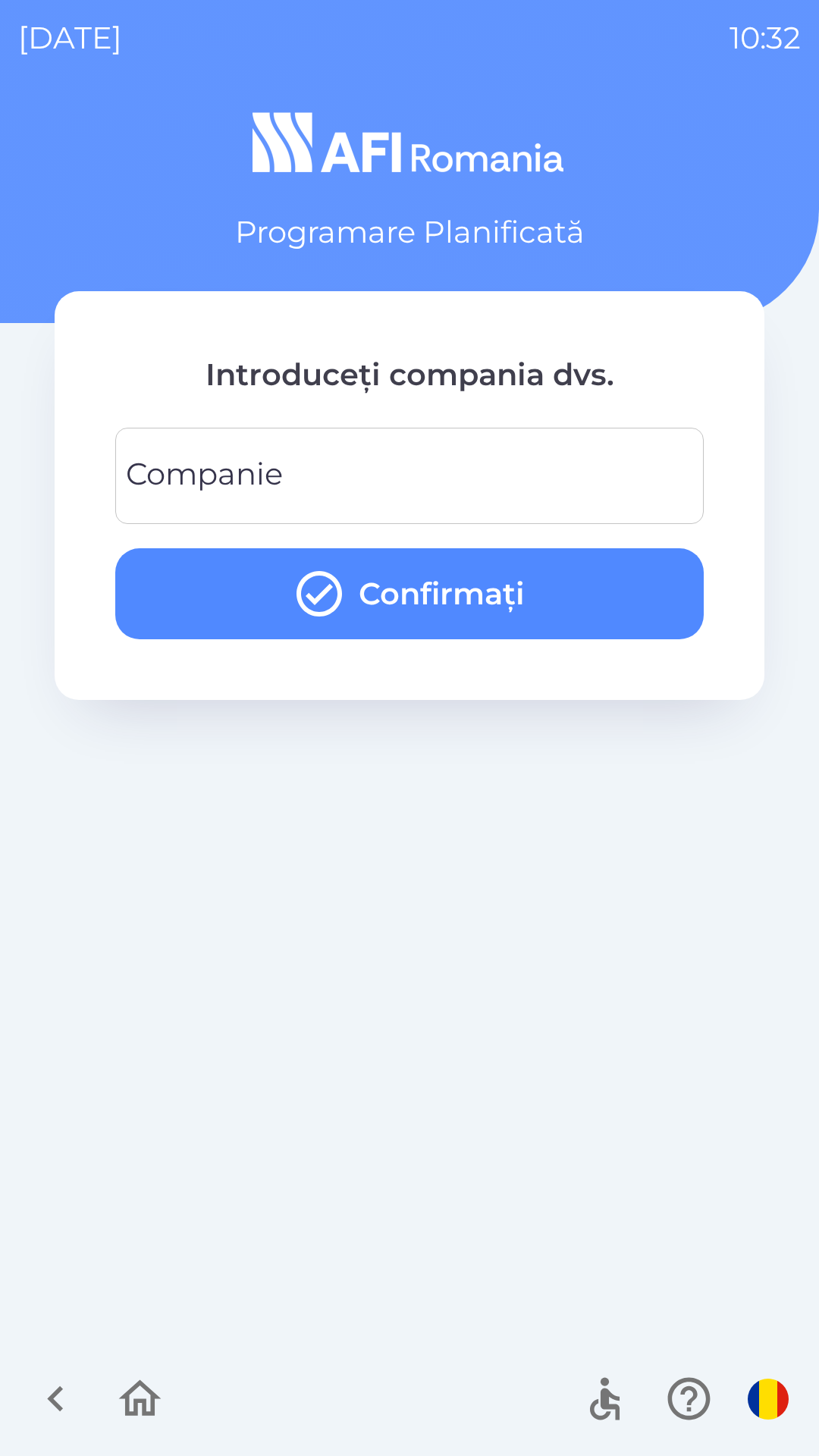
click at [387, 484] on input "Companie" at bounding box center [409, 476] width 552 height 60
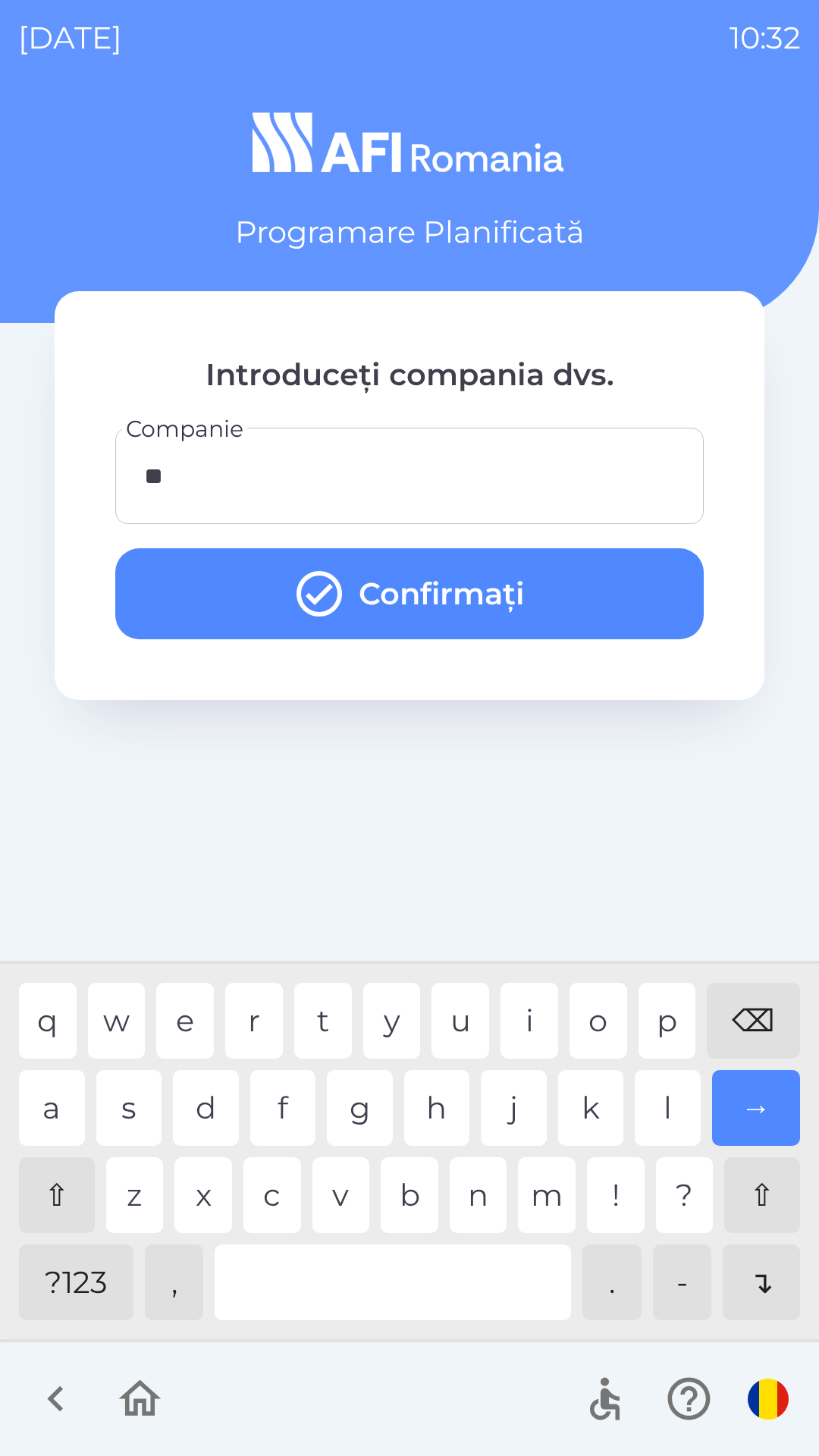
click at [322, 1023] on div "t" at bounding box center [322, 1021] width 57 height 76
click at [661, 1033] on div "p" at bounding box center [666, 1021] width 57 height 76
click at [45, 1112] on div "a" at bounding box center [51, 1109] width 66 height 76
type input "******"
click at [512, 606] on button "Confirmați" at bounding box center [409, 593] width 588 height 91
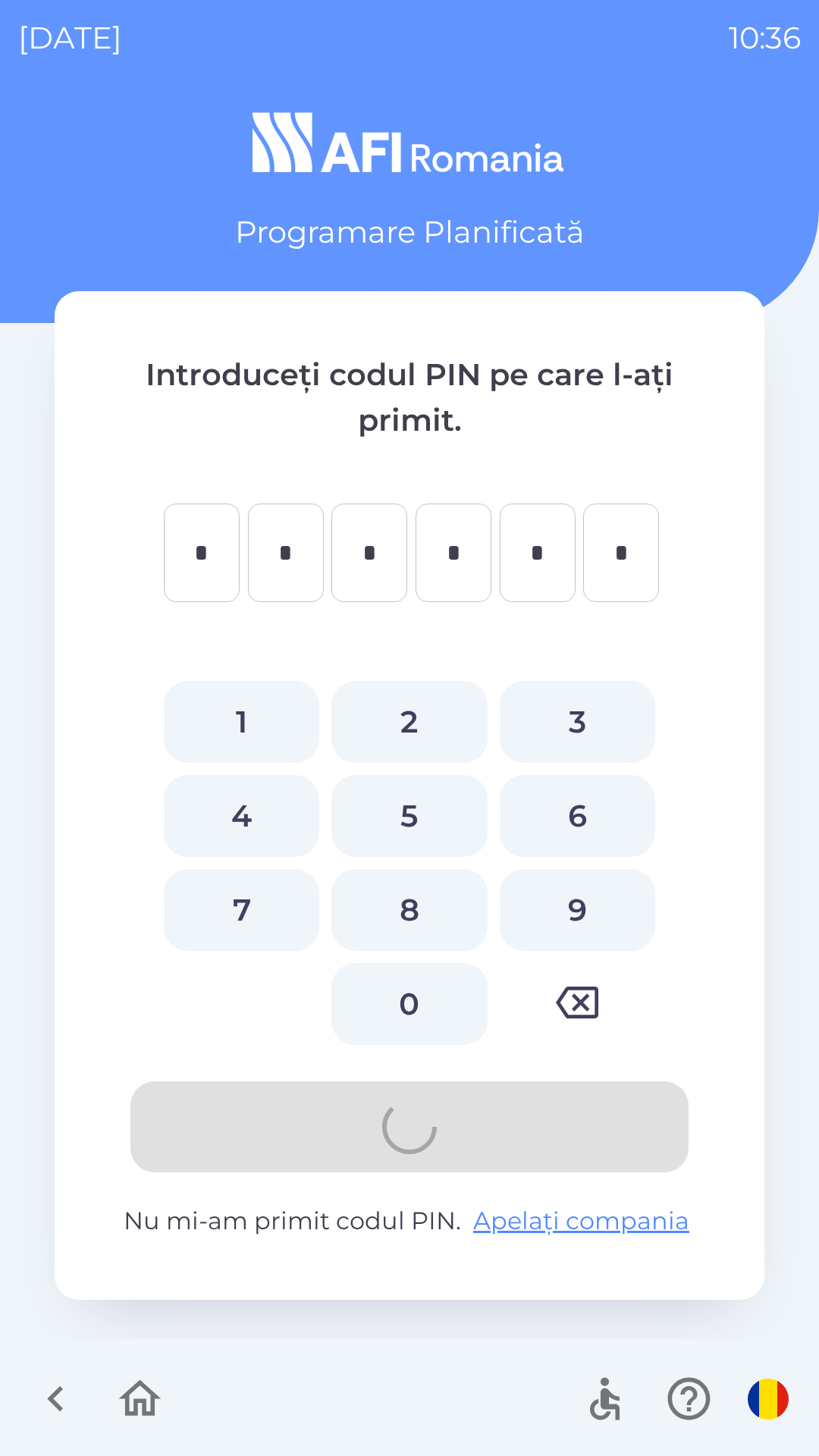
type input "*"
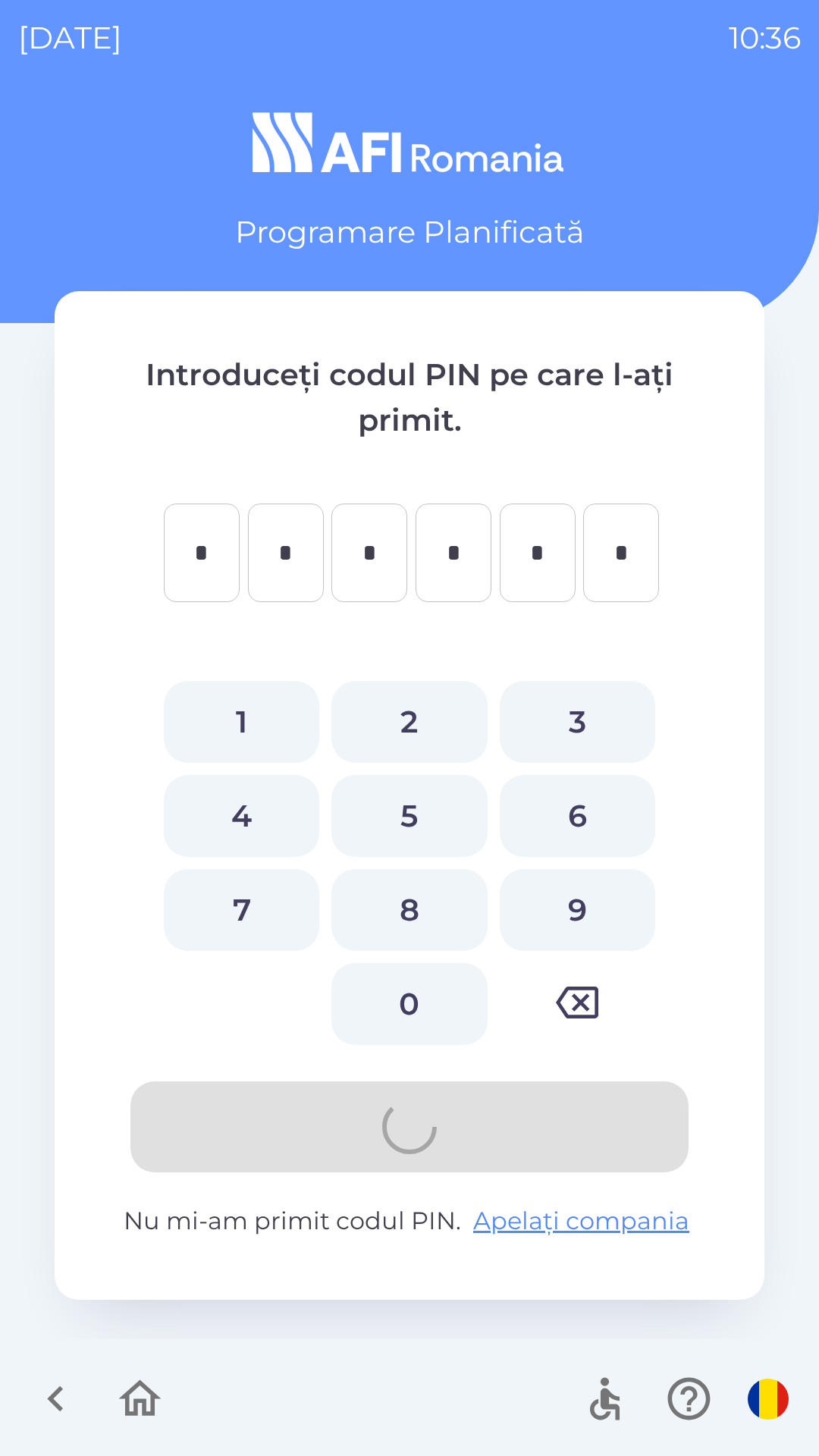
type input "*"
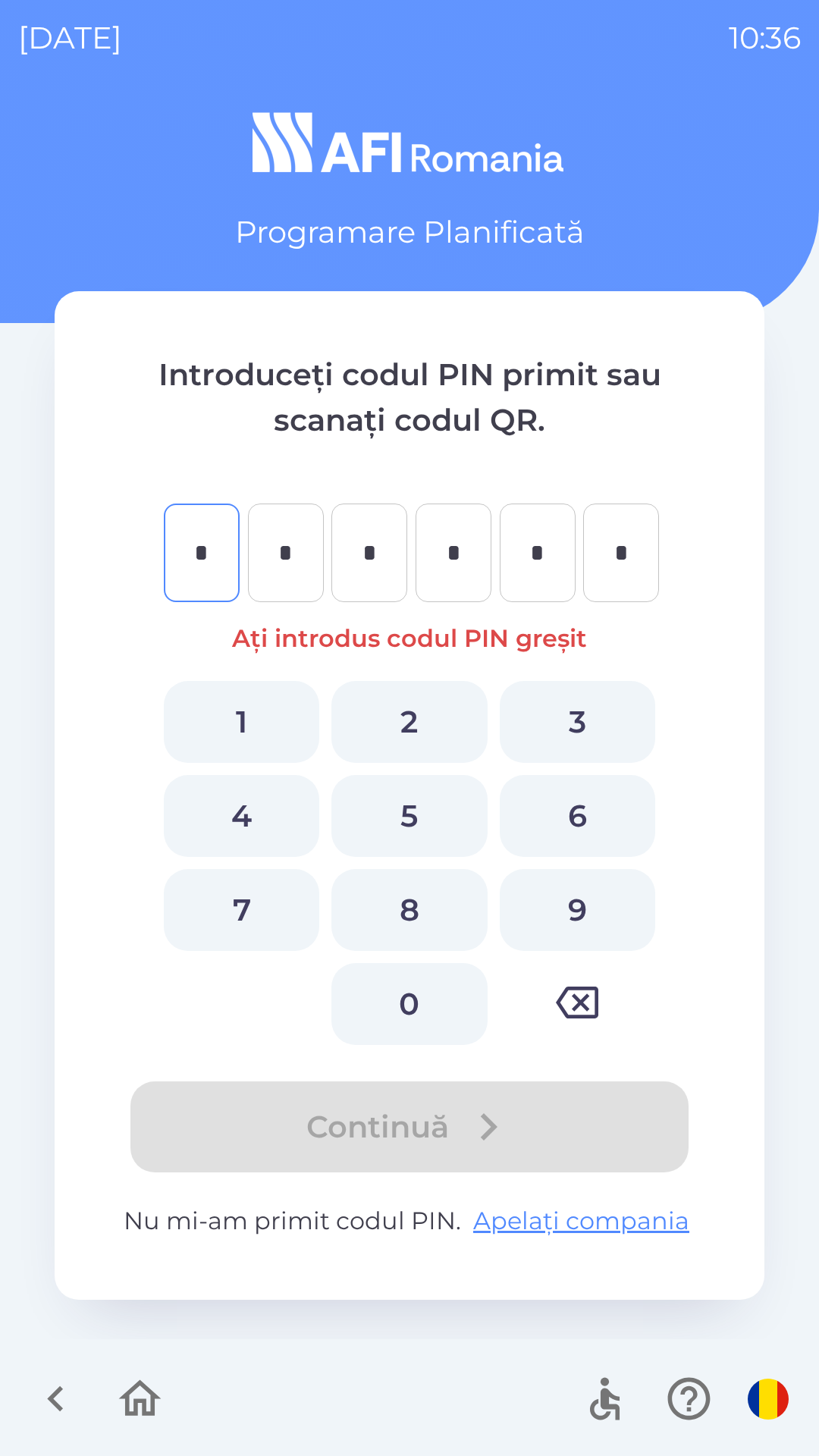
click at [138, 1414] on icon "button" at bounding box center [140, 1399] width 50 height 50
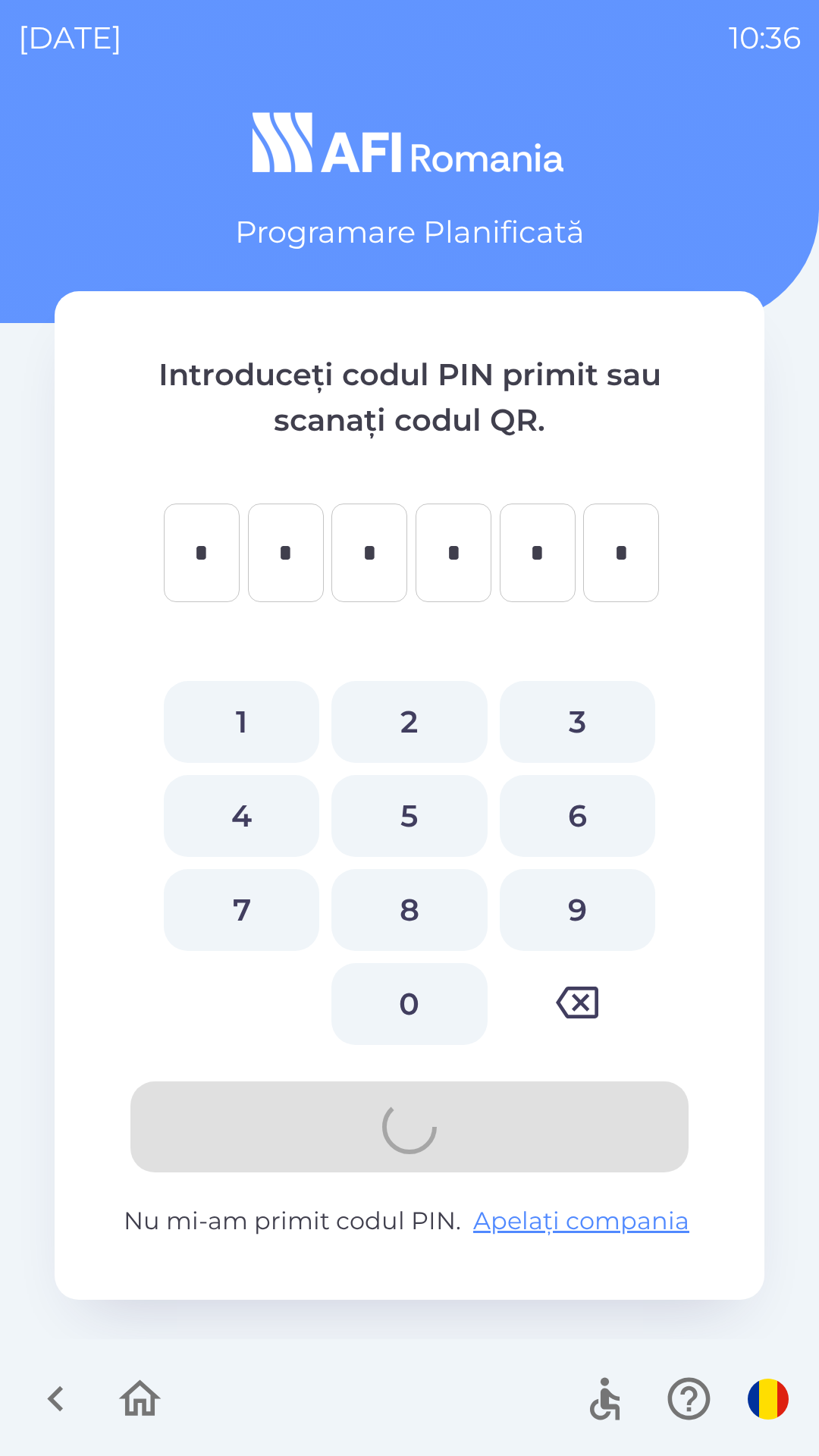
type input "*"
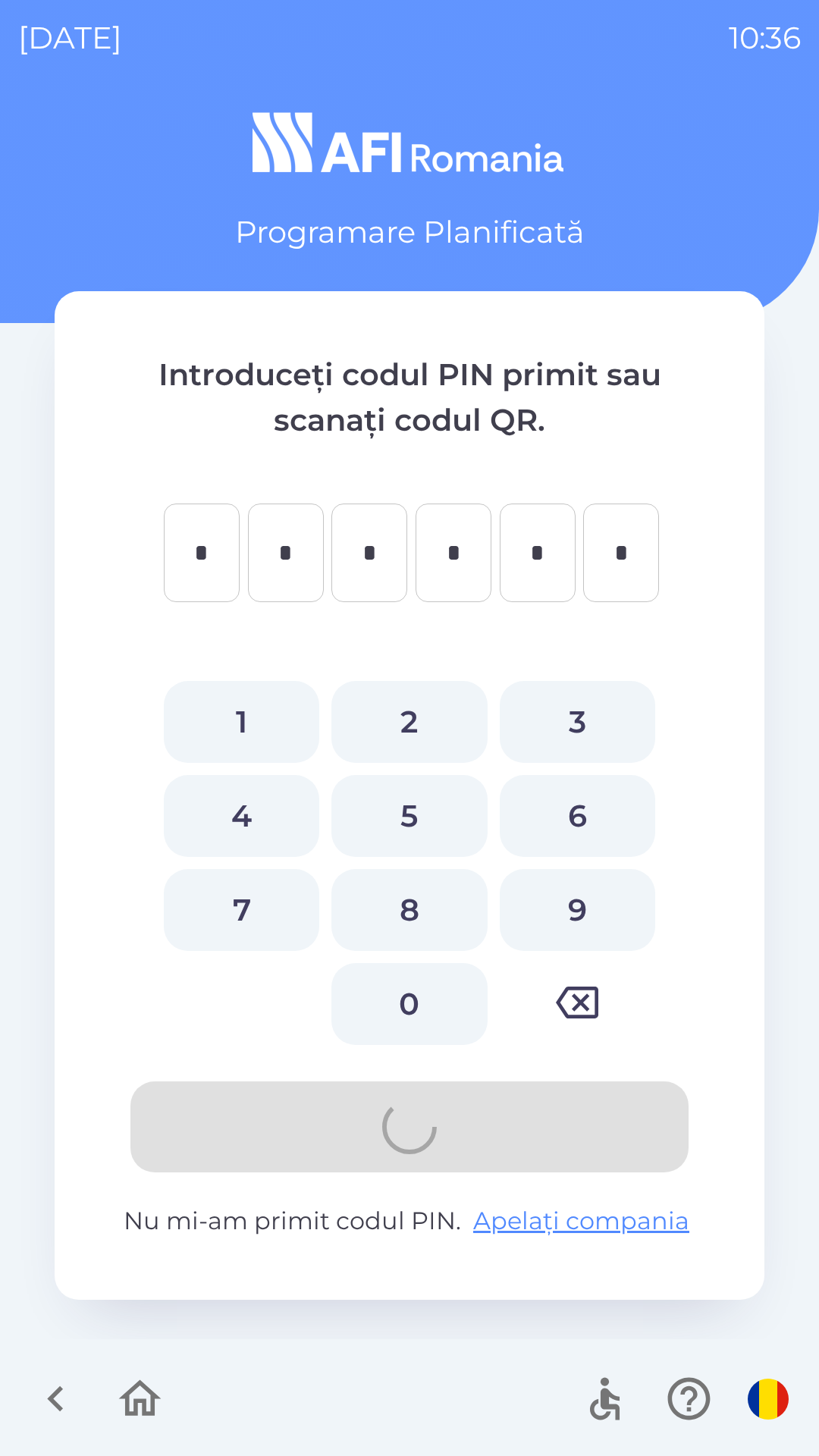
type input "*"
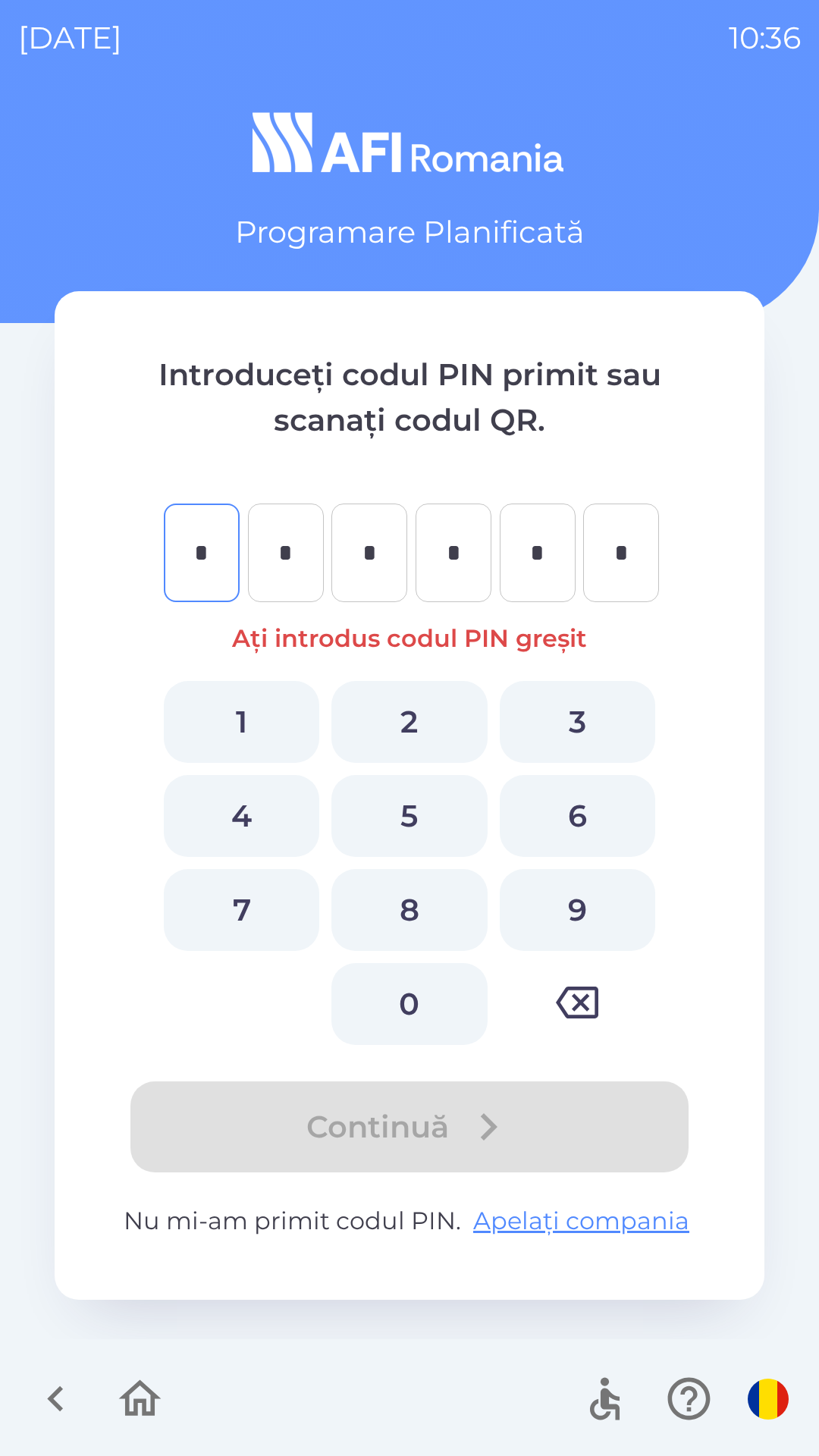
click at [110, 1413] on button "button" at bounding box center [140, 1399] width 63 height 63
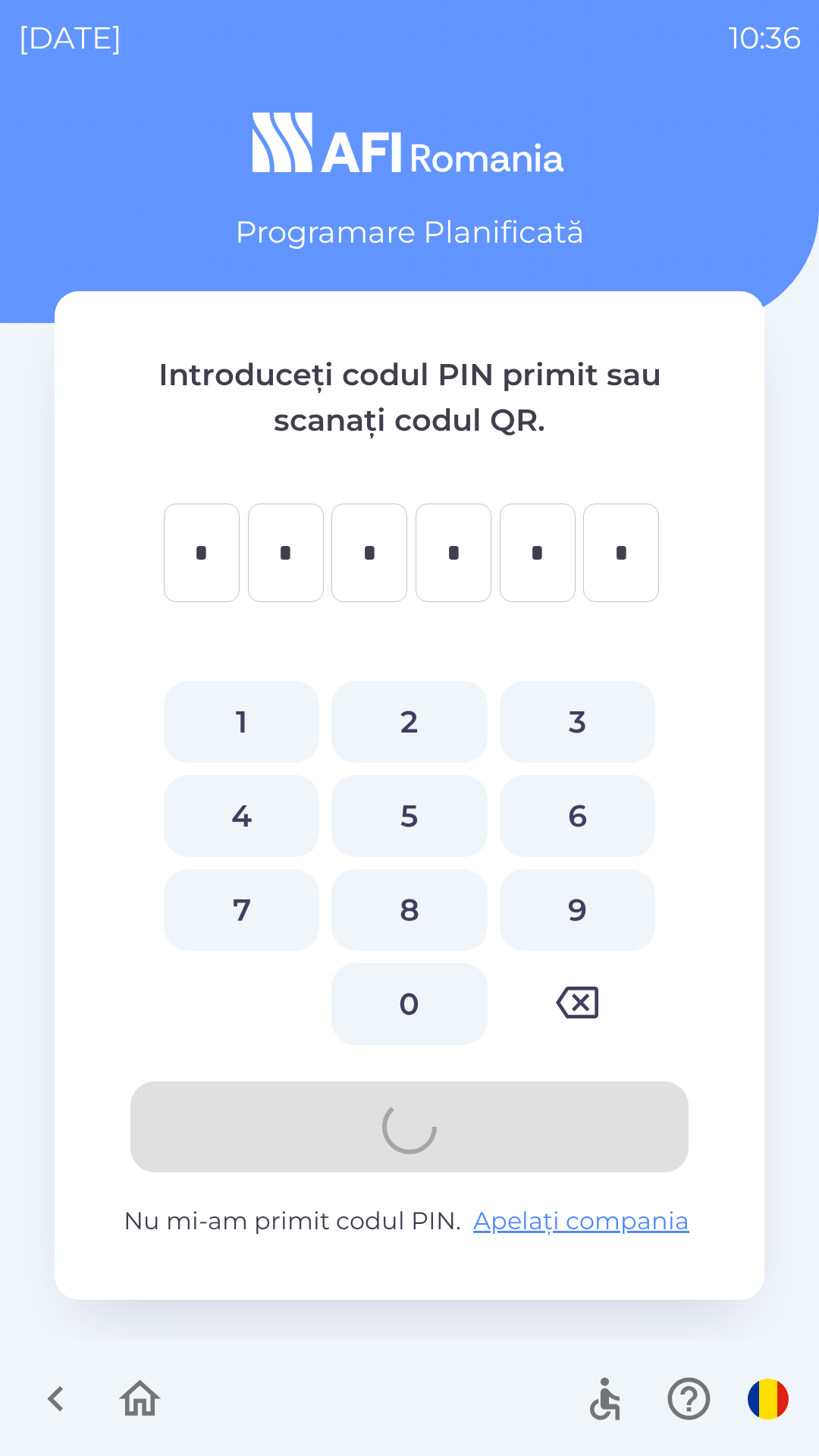
type input "*"
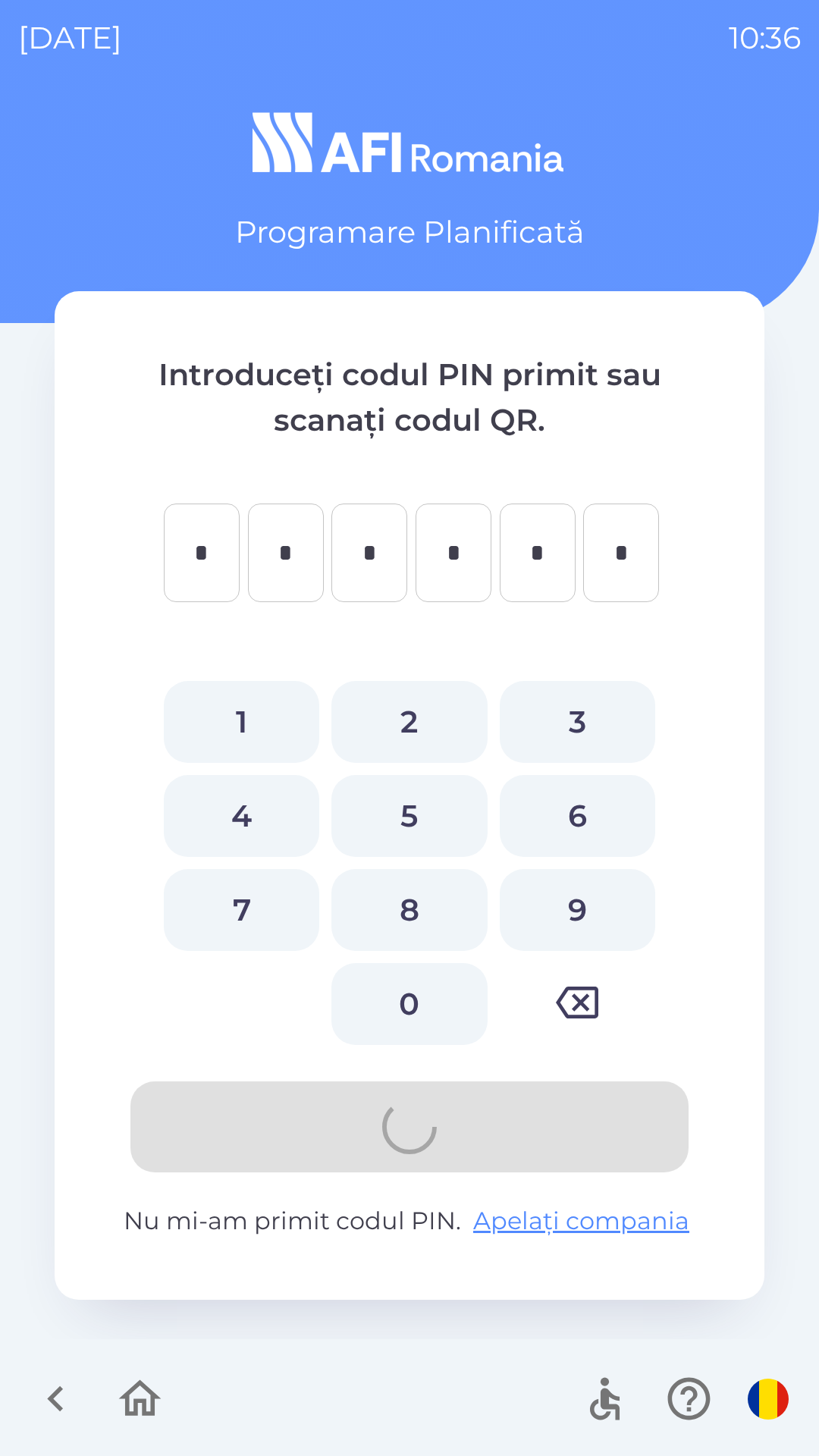
type input "*"
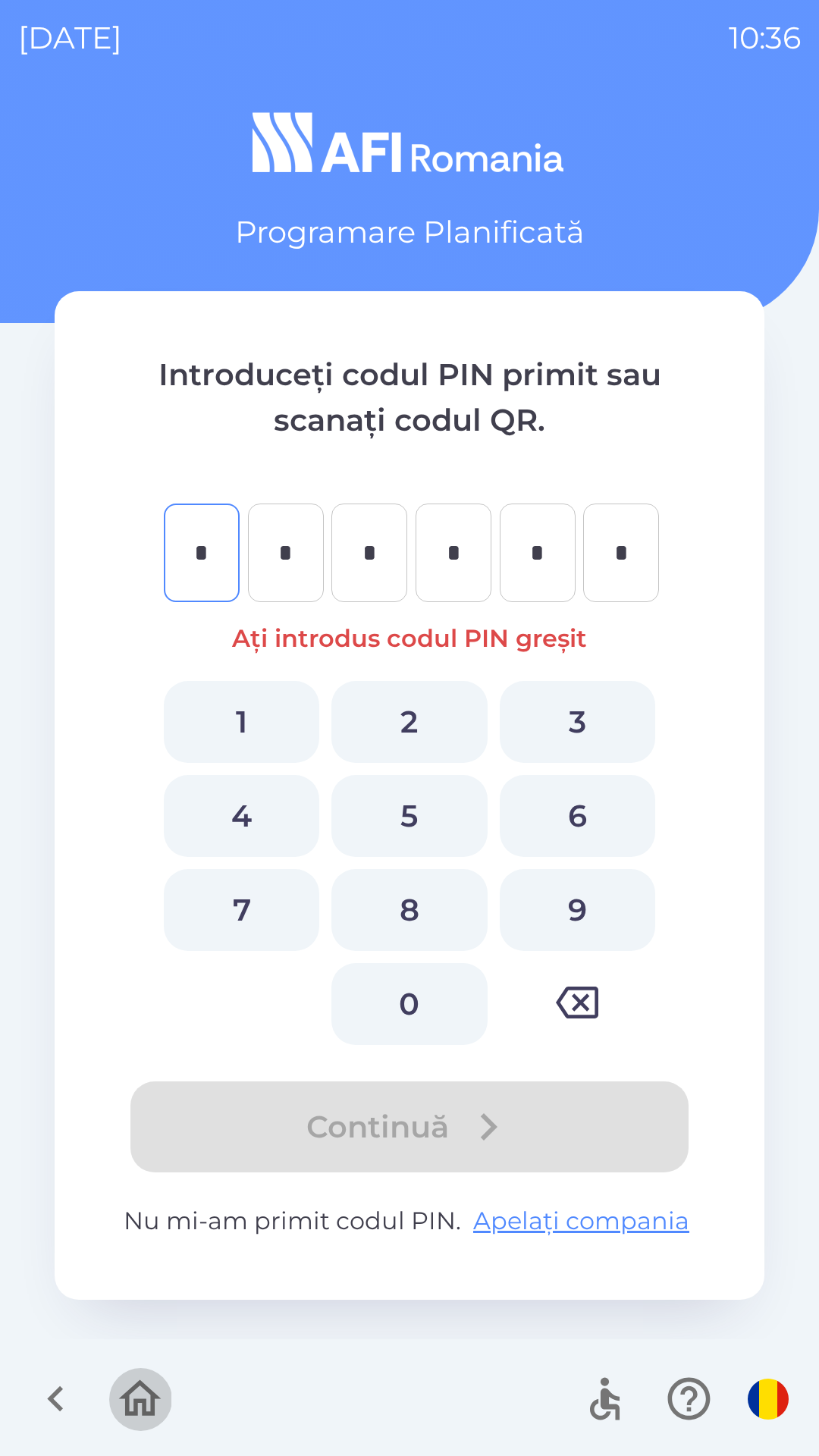
click at [136, 1375] on icon "button" at bounding box center [140, 1399] width 50 height 50
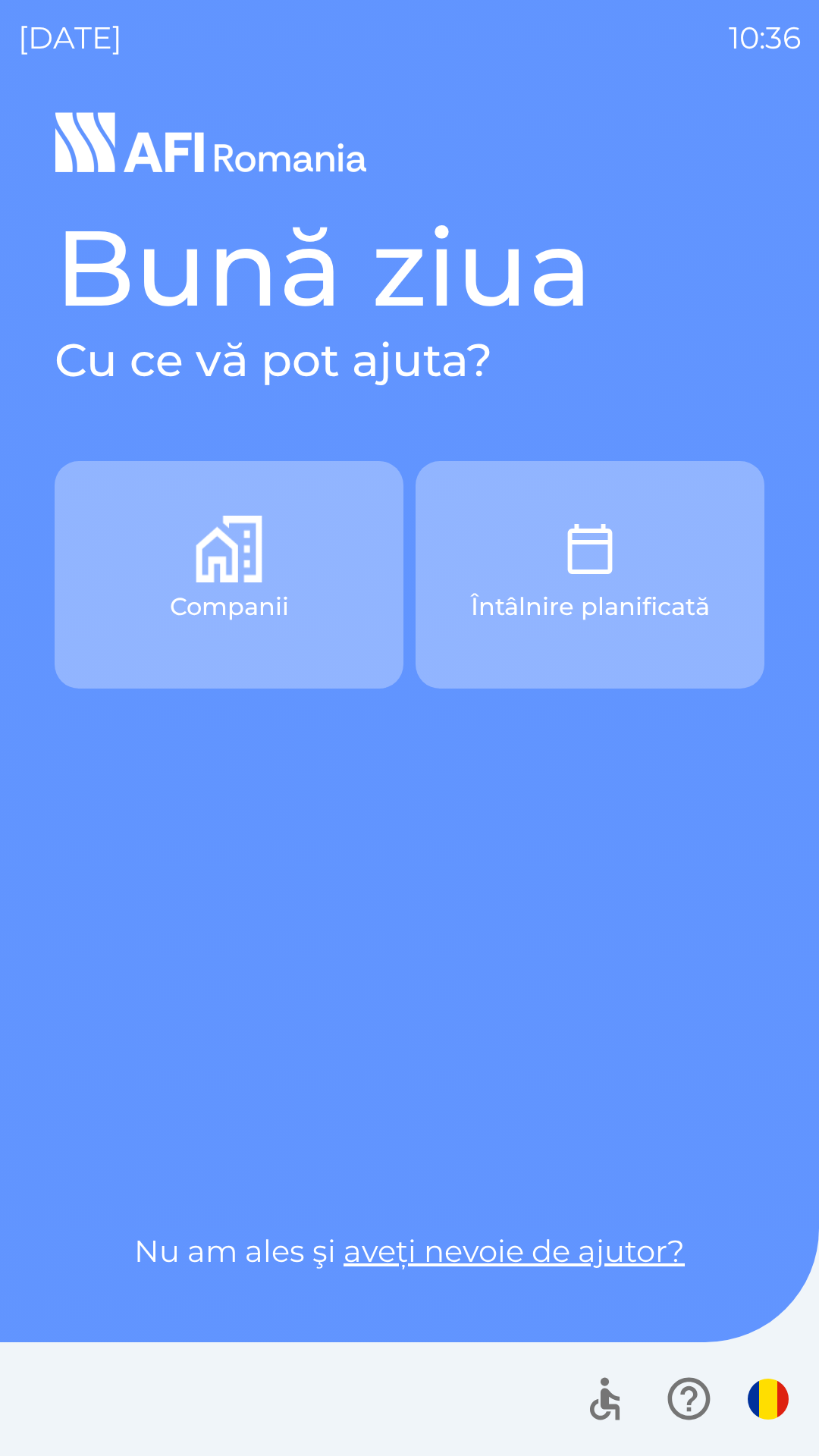
click at [566, 593] on p "Întâlnire planificată" at bounding box center [590, 606] width 239 height 36
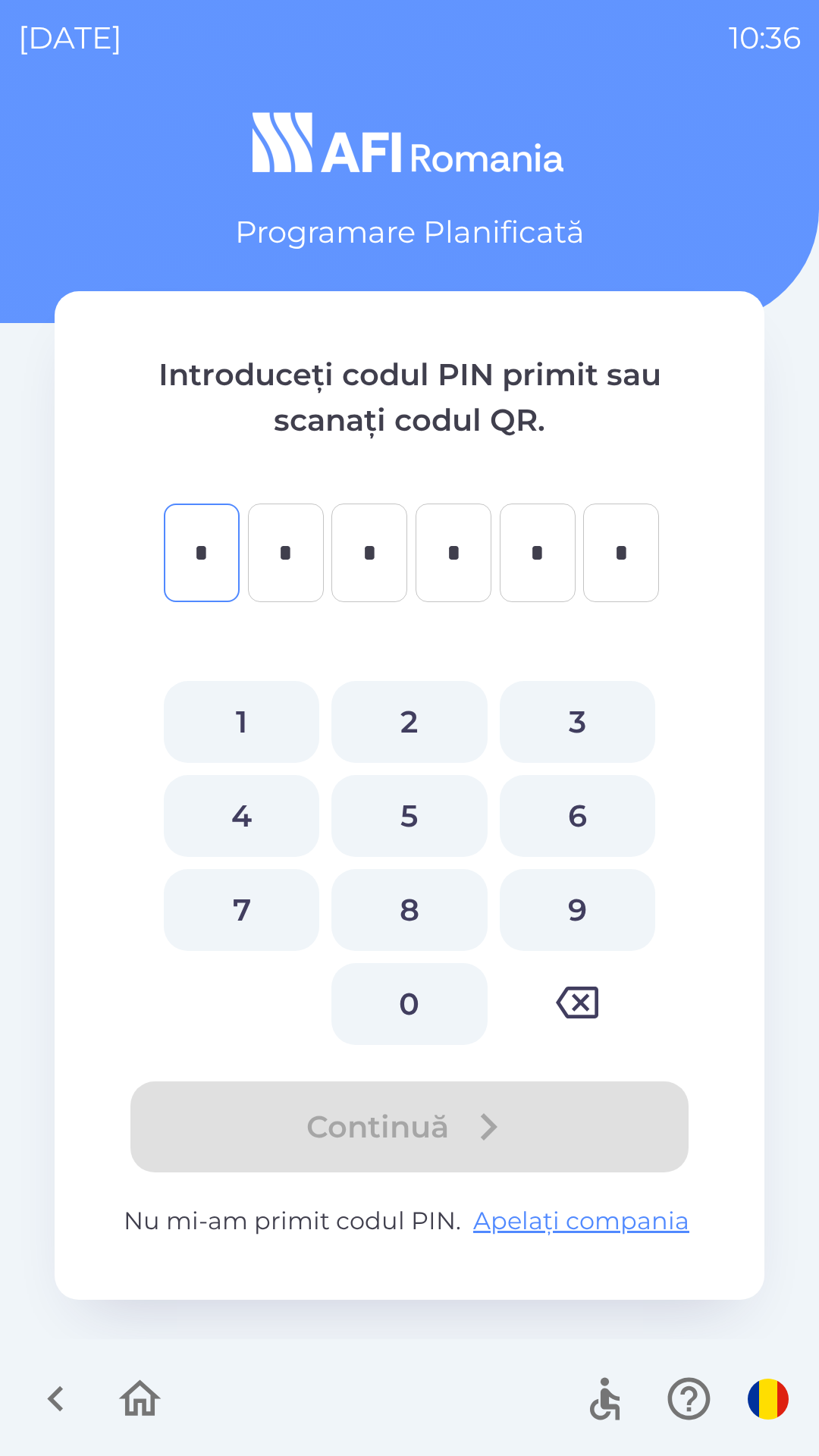
click at [132, 1405] on icon "button" at bounding box center [140, 1399] width 50 height 50
click at [171, 1403] on button "button" at bounding box center [140, 1399] width 63 height 63
click at [155, 1396] on icon "button" at bounding box center [140, 1399] width 42 height 36
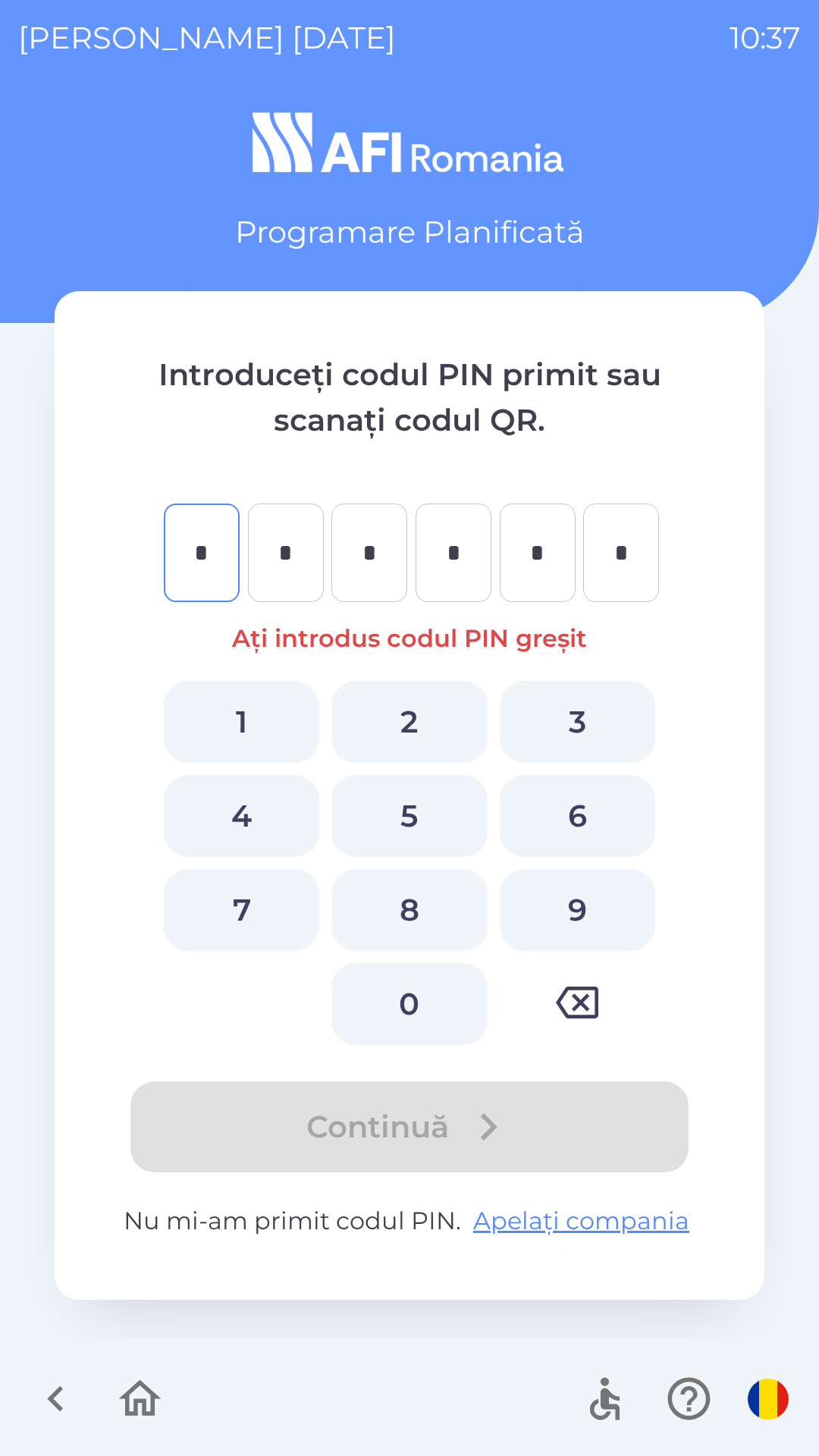
click at [141, 1406] on icon "button" at bounding box center [140, 1399] width 50 height 50
